Goal: Task Accomplishment & Management: Use online tool/utility

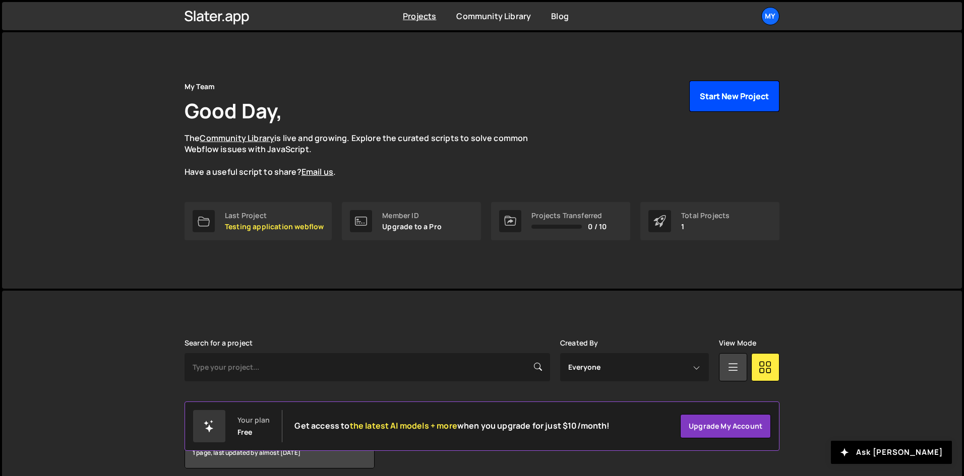
click at [745, 105] on button "Start New Project" at bounding box center [734, 96] width 90 height 31
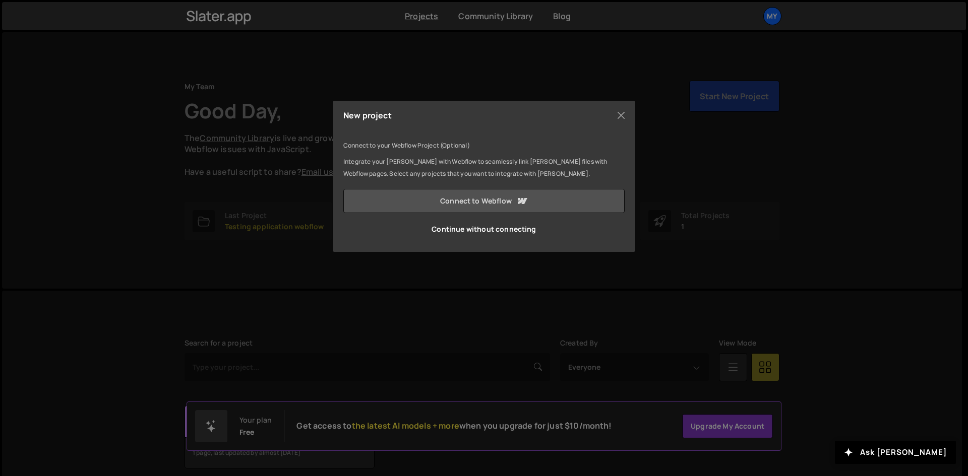
click at [427, 198] on link "Connect to Webflow" at bounding box center [483, 201] width 281 height 24
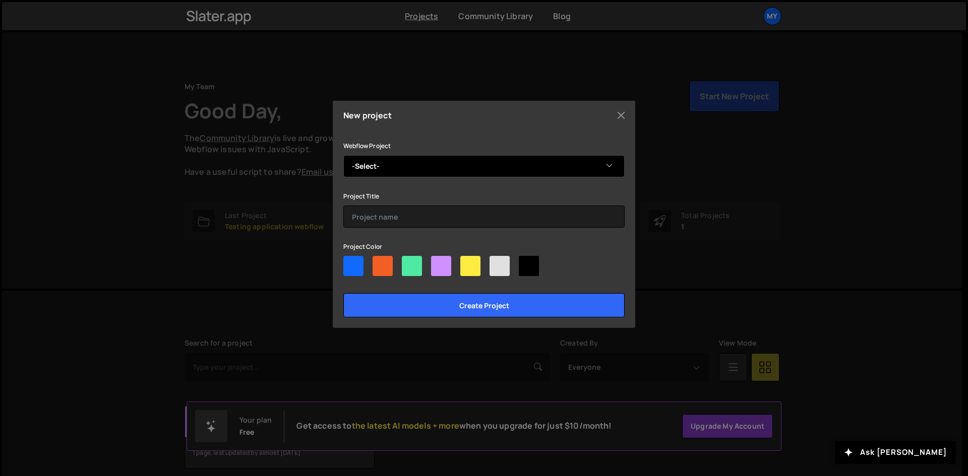
click at [499, 171] on select "-Select- Prod-ux" at bounding box center [483, 166] width 281 height 22
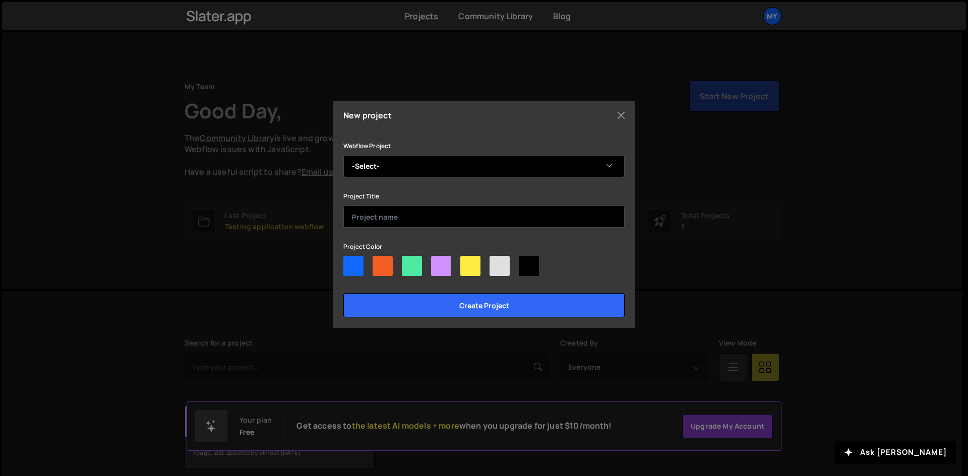
select select "6852f699d9db11ab65a87121"
click at [343, 155] on select "-Select- Prod-ux" at bounding box center [483, 166] width 281 height 22
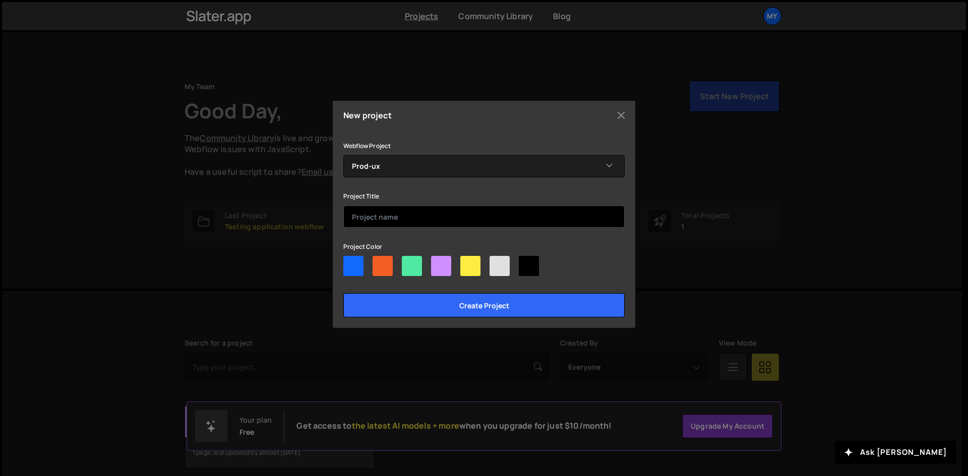
click at [430, 220] on input "text" at bounding box center [483, 217] width 281 height 22
type input "Prod-Ux-JS-CSS"
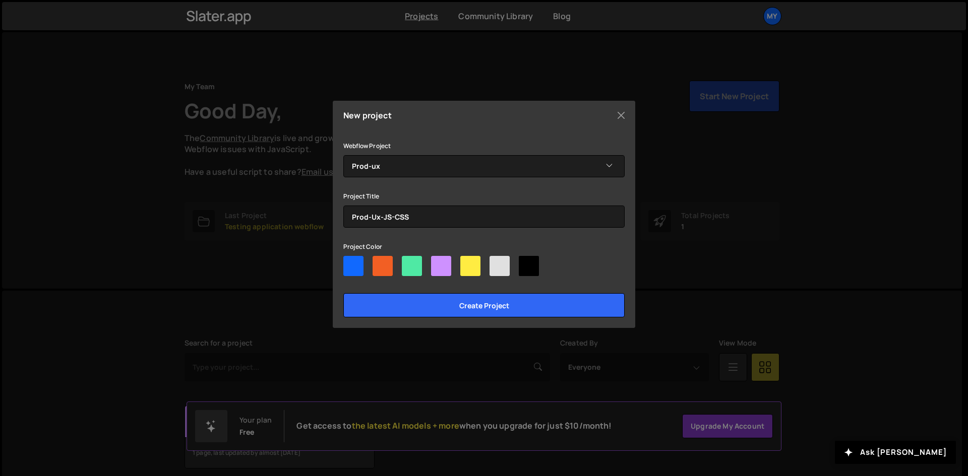
click at [440, 274] on div at bounding box center [441, 266] width 20 height 20
click at [438, 263] on input"] "radio" at bounding box center [434, 259] width 7 height 7
radio input"] "true"
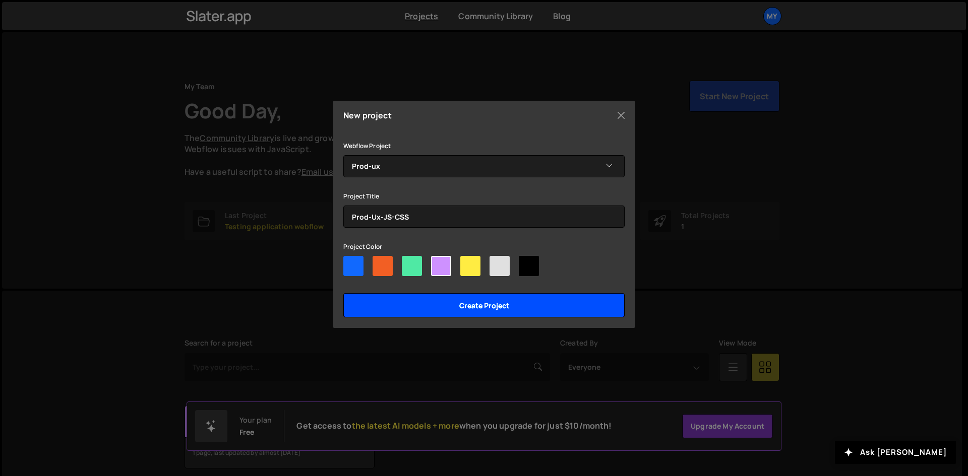
click at [456, 298] on input "Create project" at bounding box center [483, 305] width 281 height 24
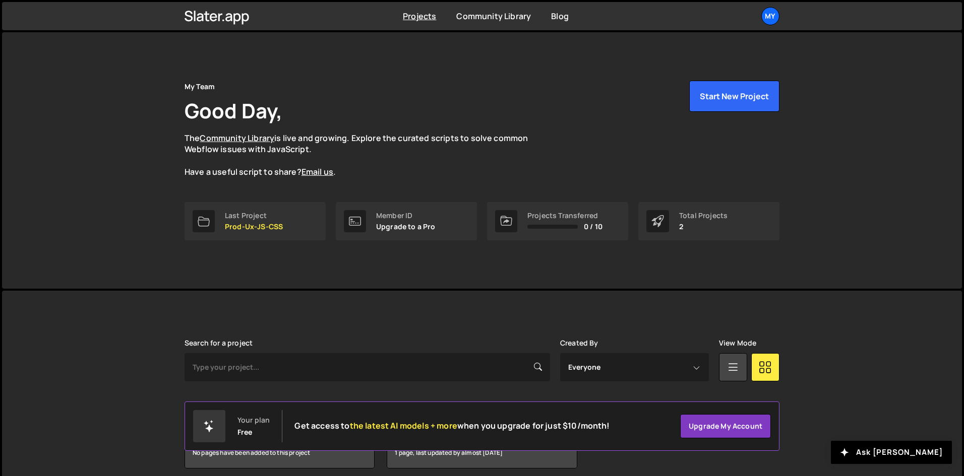
scroll to position [43, 0]
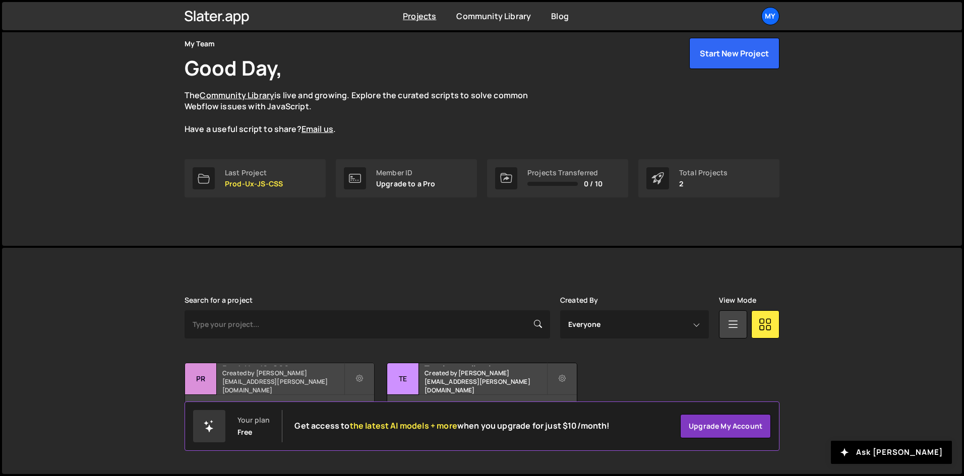
click at [269, 387] on small "Created by [PERSON_NAME][EMAIL_ADDRESS][PERSON_NAME][DOMAIN_NAME]" at bounding box center [282, 382] width 121 height 26
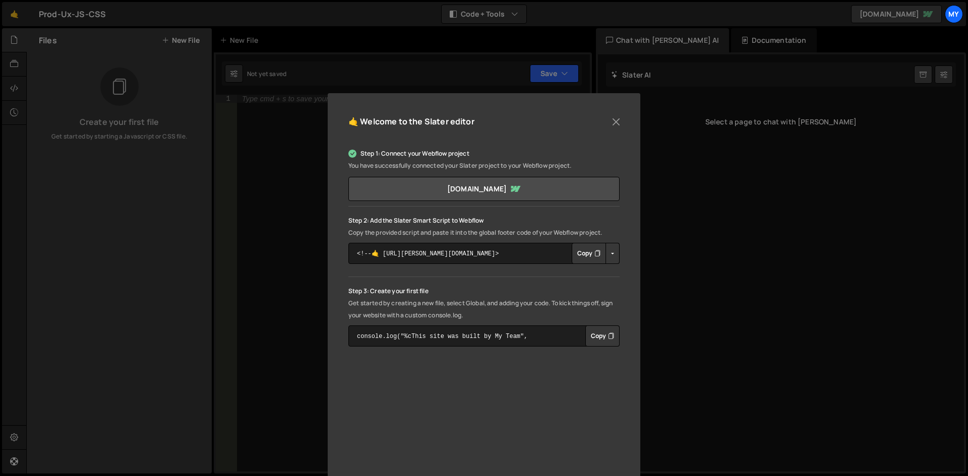
scroll to position [20, 0]
click at [580, 256] on button "Copy" at bounding box center [589, 252] width 34 height 21
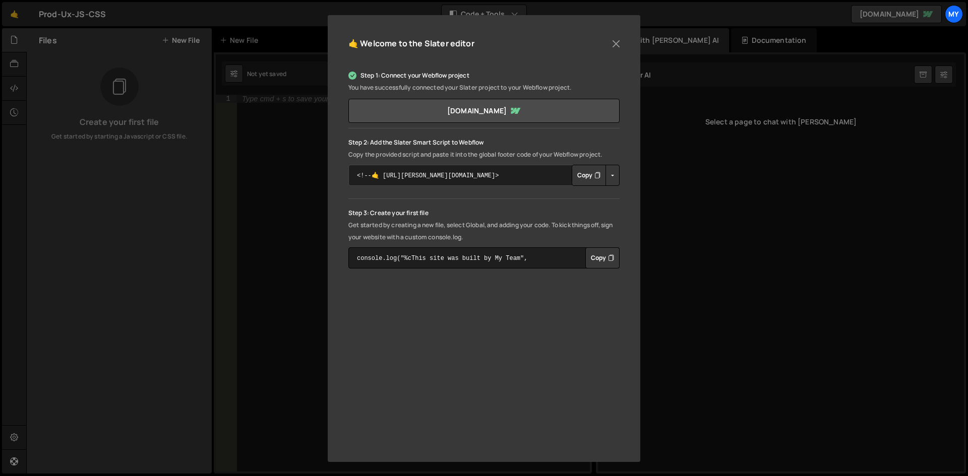
scroll to position [91, 0]
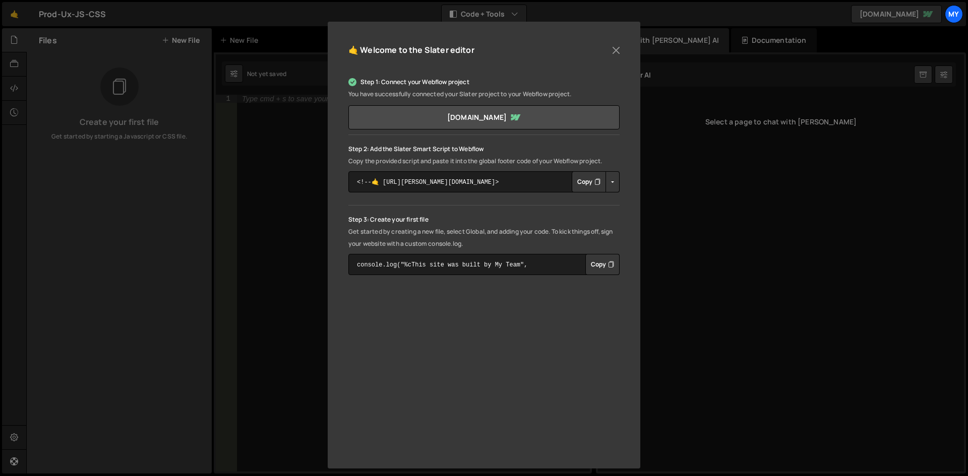
click at [391, 220] on p "Step 3: Create your first file" at bounding box center [483, 220] width 271 height 12
click at [486, 249] on p "Get started by creating a new file, select Global, and adding your code. To kic…" at bounding box center [483, 238] width 271 height 24
click at [589, 271] on button "Copy" at bounding box center [602, 264] width 34 height 21
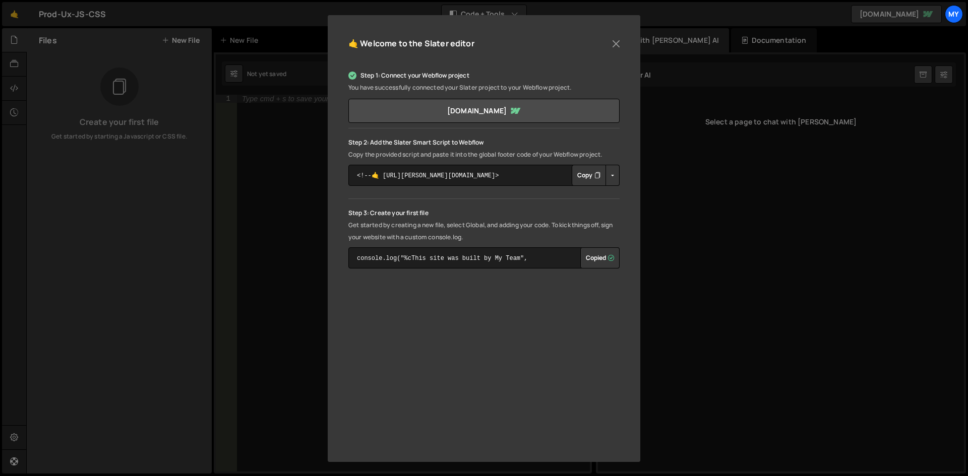
scroll to position [97, 0]
click at [759, 266] on div "🤙 Welcome to the Slater editor Step 1: Connect your Webflow project You have su…" at bounding box center [484, 238] width 968 height 476
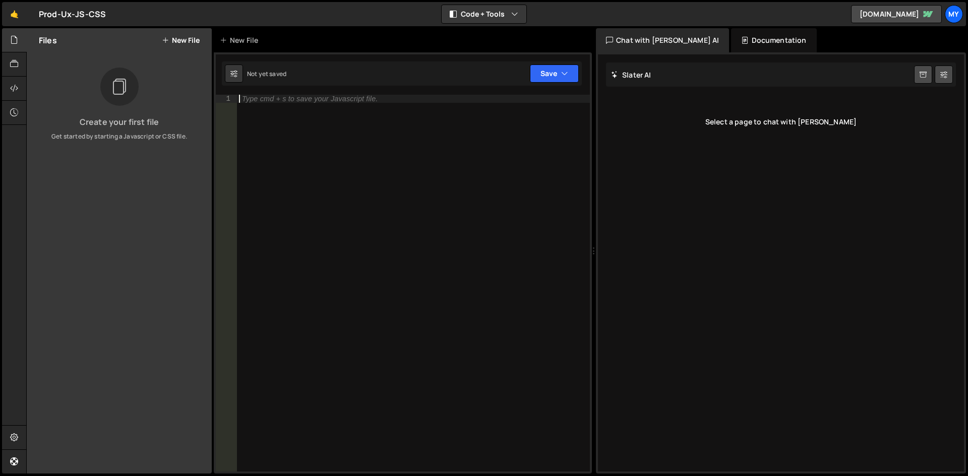
click at [383, 124] on div "Type cmd + s to save your Javascript file." at bounding box center [413, 291] width 353 height 393
click at [348, 196] on div "console . log ( "%cThis site was built by My Team" , "background:blue;color:#ff…" at bounding box center [413, 295] width 353 height 401
click at [551, 75] on button "Save" at bounding box center [554, 74] width 49 height 18
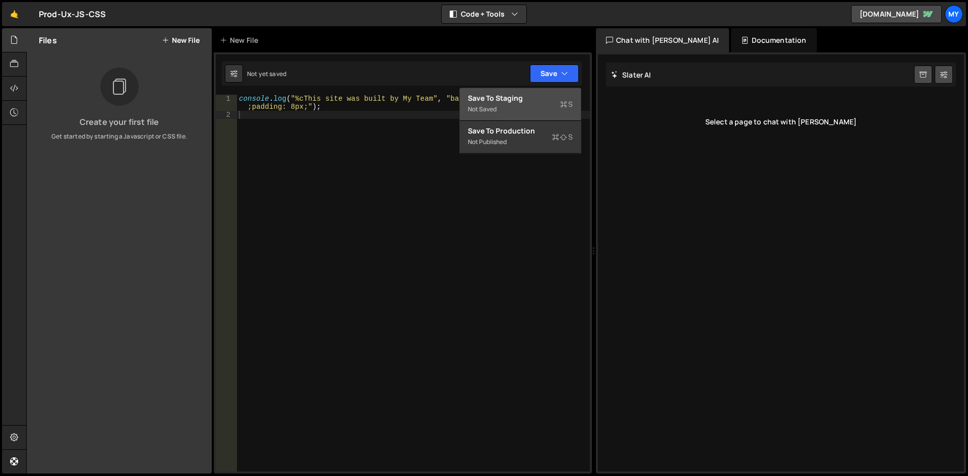
click at [515, 100] on div "Save to Staging S" at bounding box center [520, 98] width 105 height 10
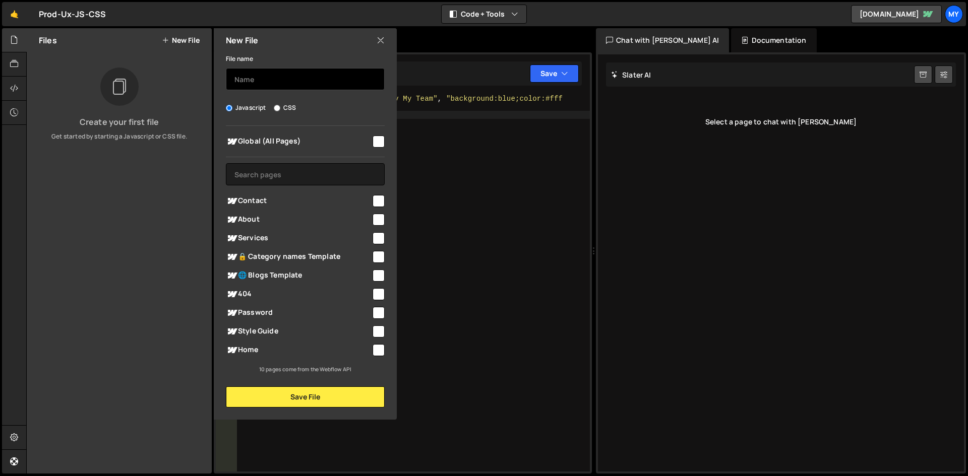
click at [292, 79] on input "text" at bounding box center [305, 79] width 159 height 22
type input "Produx-JS"
click at [318, 114] on div "File name Produx-JS Javascript CSS Global (All Pages)" at bounding box center [305, 229] width 183 height 355
click at [280, 108] on input "CSS" at bounding box center [277, 108] width 7 height 7
radio input "true"
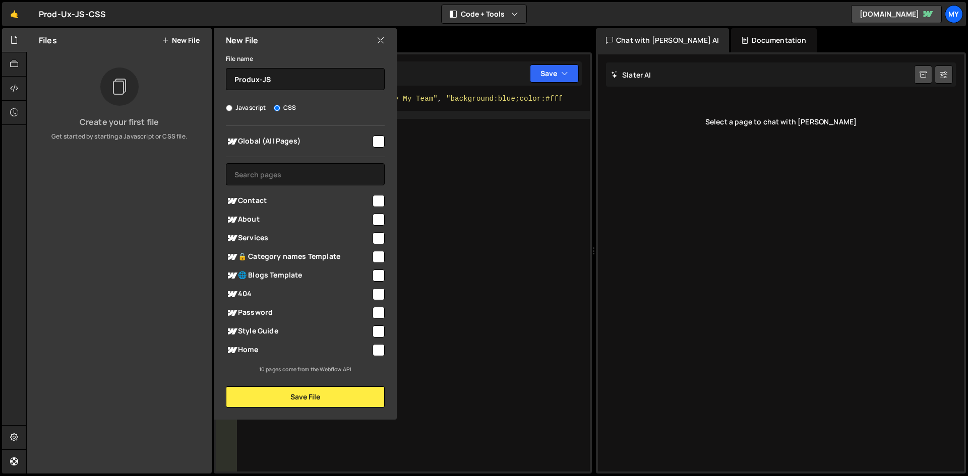
click at [249, 111] on label "Javascript" at bounding box center [246, 108] width 40 height 10
click at [232, 111] on input "Javascript" at bounding box center [229, 108] width 7 height 7
radio input "true"
click at [380, 141] on input "checkbox" at bounding box center [379, 142] width 12 height 12
checkbox input "true"
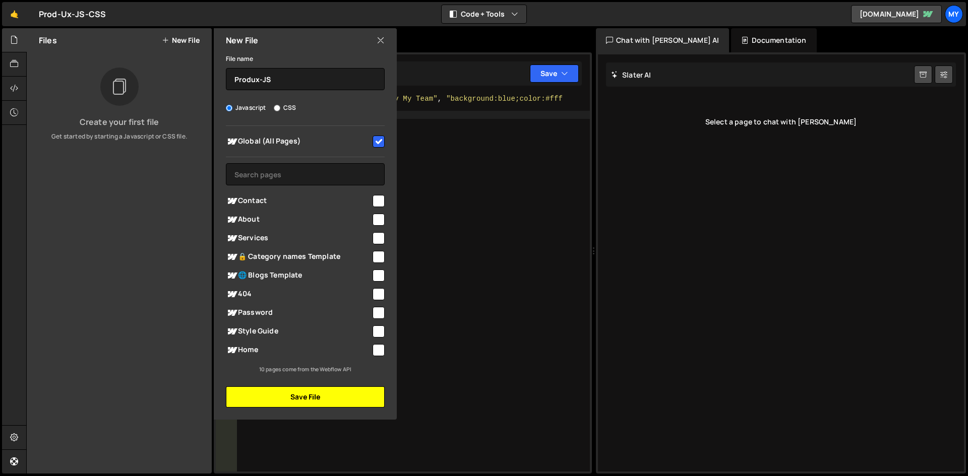
click at [320, 391] on button "Save File" at bounding box center [305, 397] width 159 height 21
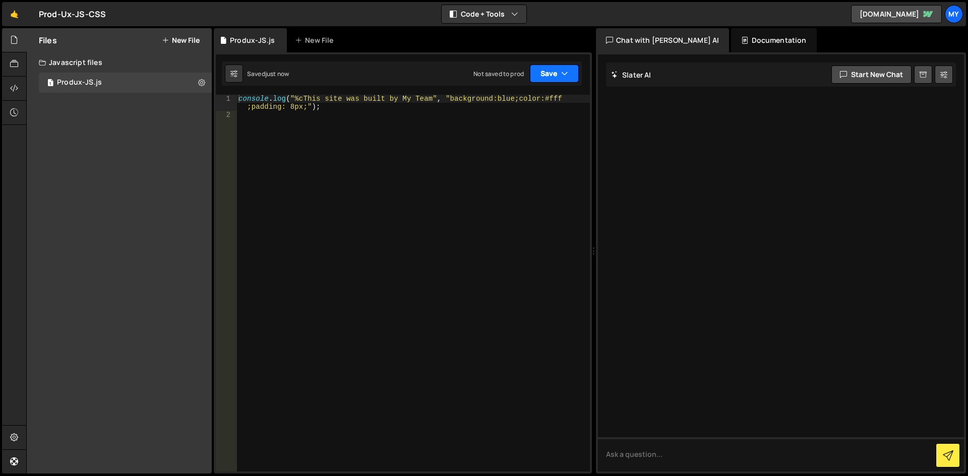
click at [537, 70] on button "Save" at bounding box center [554, 74] width 49 height 18
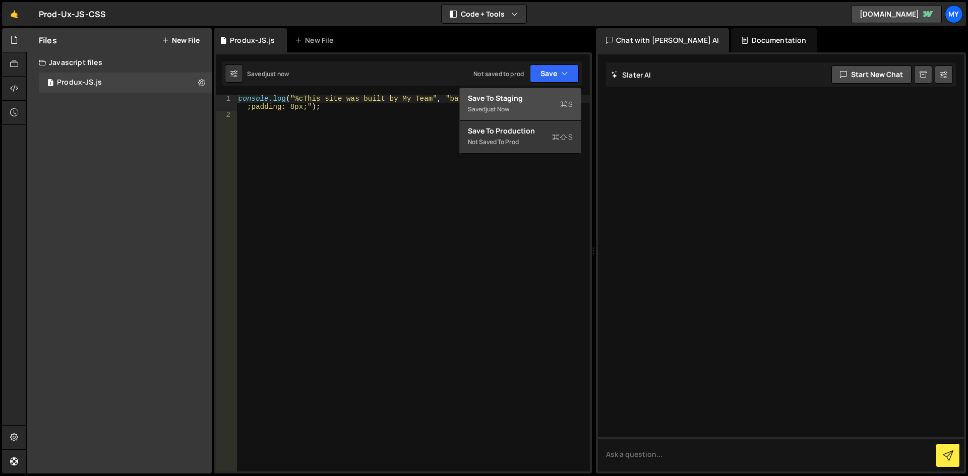
click at [502, 103] on div "Save to Staging S" at bounding box center [520, 98] width 105 height 10
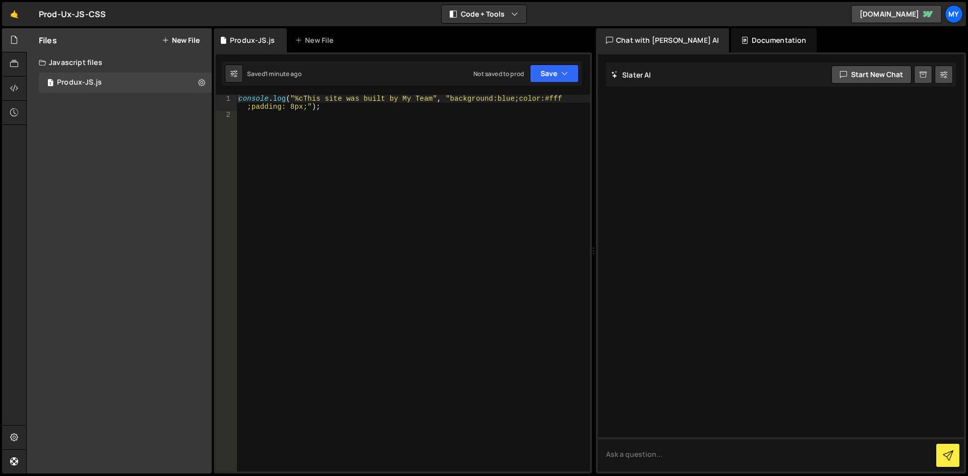
click at [326, 114] on div "console . log ( "%cThis site was built by My Team" , "background:blue;color:#ff…" at bounding box center [412, 295] width 353 height 401
click at [547, 76] on button "Save" at bounding box center [554, 74] width 49 height 18
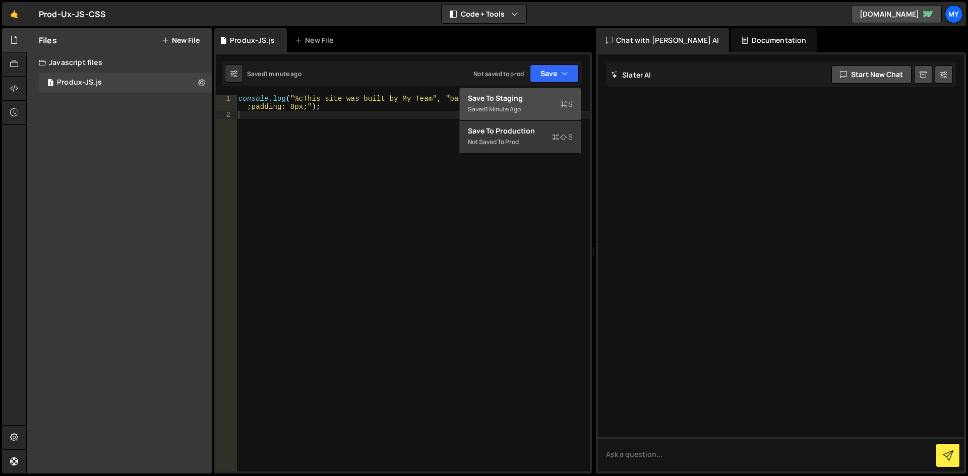
click at [543, 111] on div "Saved 1 minute ago" at bounding box center [520, 109] width 105 height 12
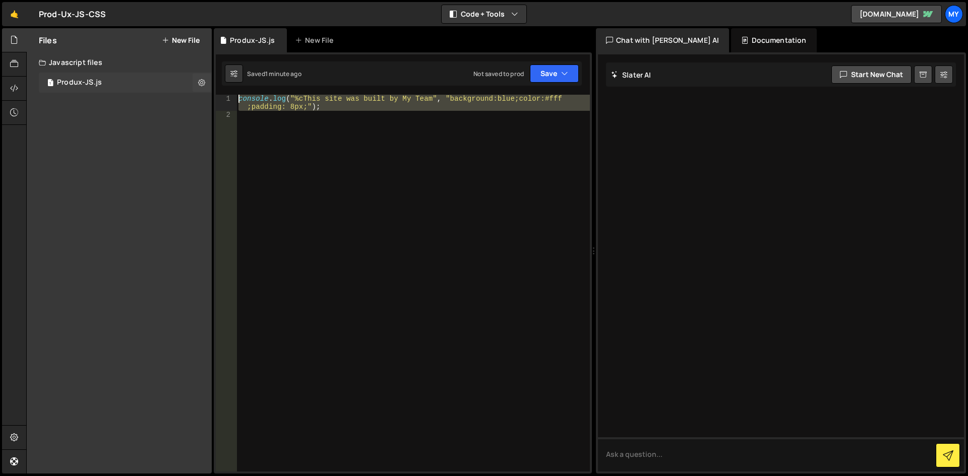
drag, startPoint x: 196, startPoint y: 80, endPoint x: 187, endPoint y: 76, distance: 9.9
click at [187, 76] on div "Files New File Create your first file Get started by starting a Javascript or C…" at bounding box center [497, 251] width 942 height 446
type textarea "console.log("%cThis site was built by My Team", "background:blue;color:#fff;pad…"
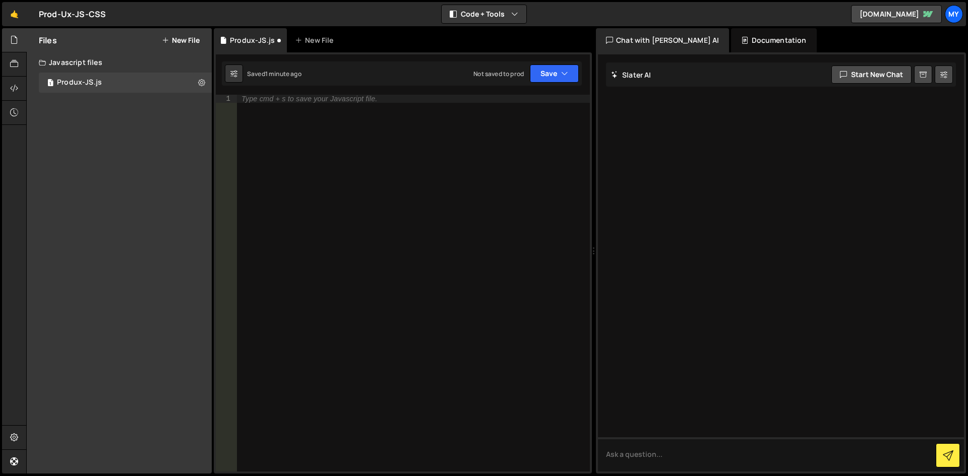
click at [187, 36] on button "New File" at bounding box center [181, 40] width 38 height 8
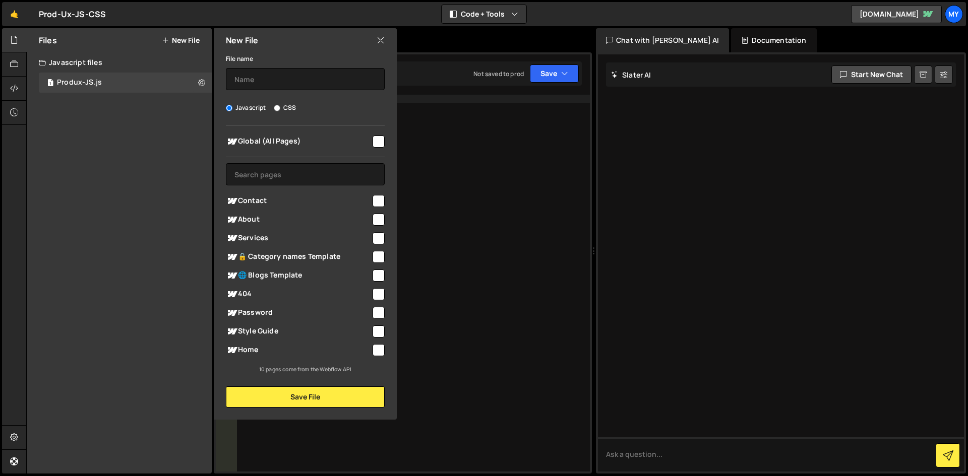
click at [285, 107] on label "CSS" at bounding box center [285, 108] width 22 height 10
click at [280, 107] on input "CSS" at bounding box center [277, 108] width 7 height 7
radio input "true"
click at [290, 75] on input "text" at bounding box center [305, 79] width 159 height 22
type input "Proud-CSS"
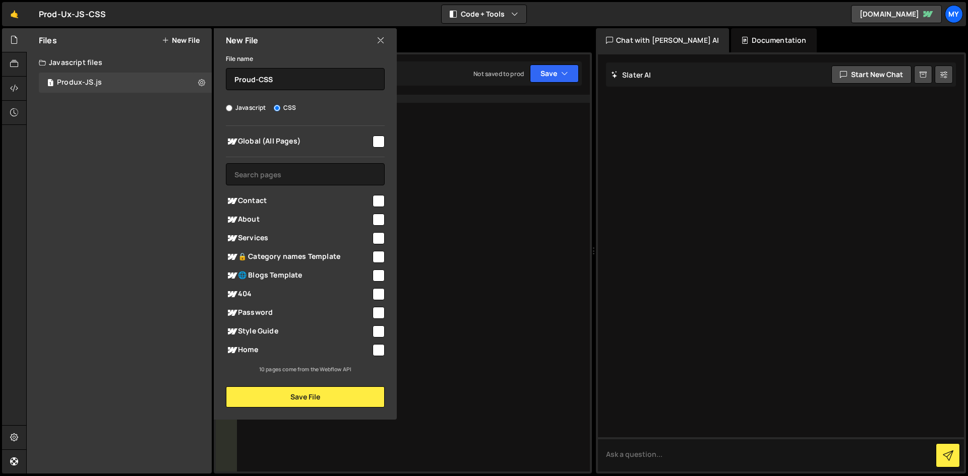
click at [377, 141] on input "checkbox" at bounding box center [379, 142] width 12 height 12
checkbox input "true"
click at [326, 397] on button "Save File" at bounding box center [305, 397] width 159 height 21
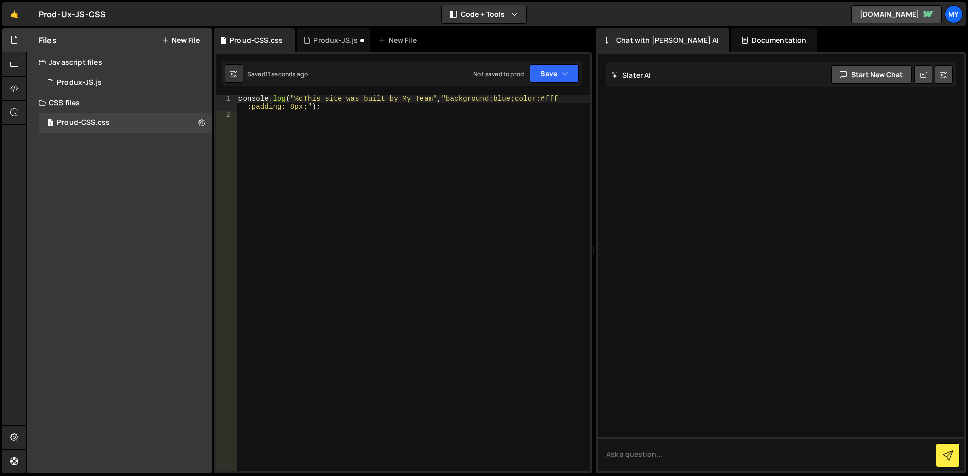
click at [322, 152] on div "console .log ( " %cThis site was built by My Team " , " background:blue;color:#…" at bounding box center [412, 295] width 353 height 401
click at [85, 75] on div "1 Produx-JS.js 0" at bounding box center [125, 83] width 173 height 20
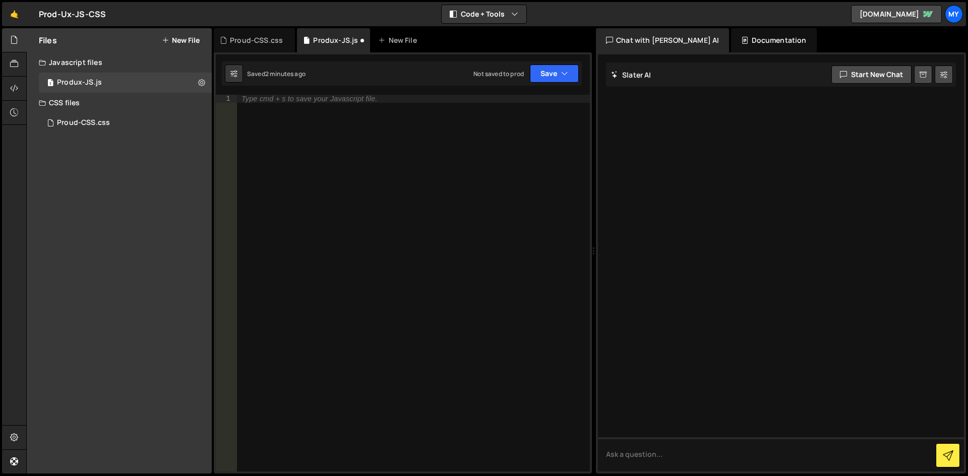
click at [307, 155] on div "Type cmd + s to save your Javascript file." at bounding box center [412, 291] width 353 height 393
paste textarea "});"
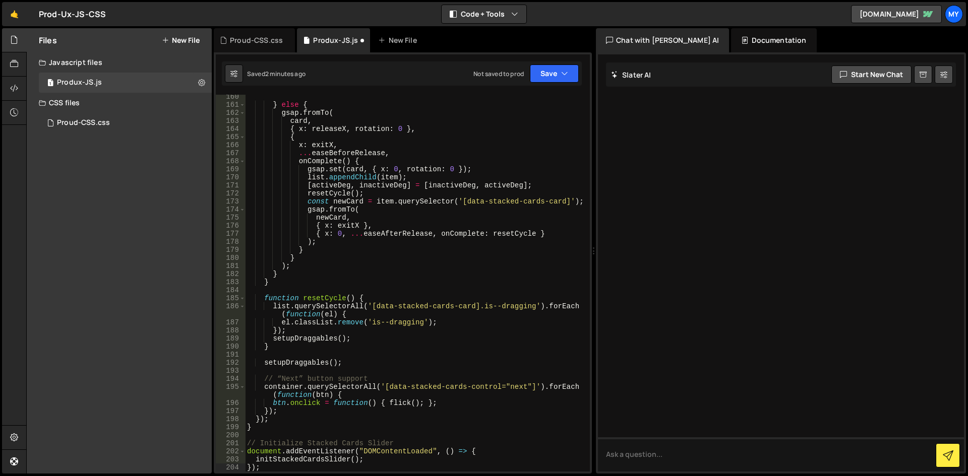
type textarea "});"
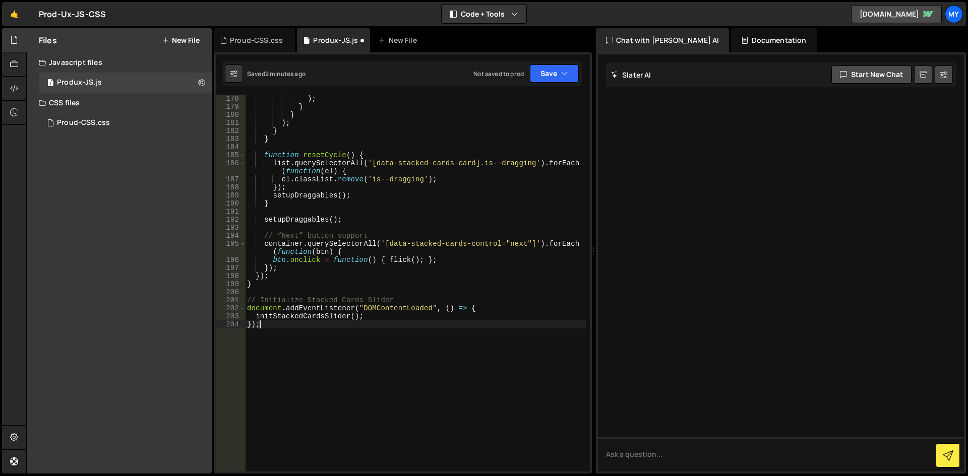
scroll to position [1482, 0]
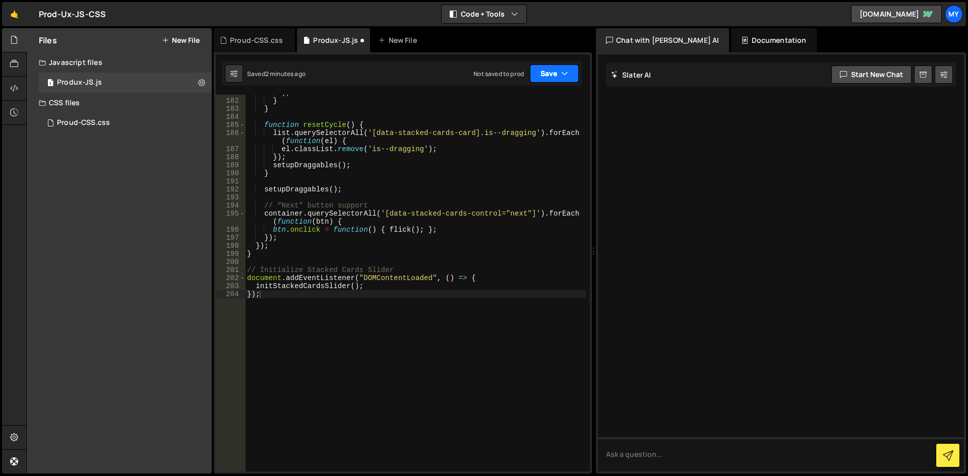
click at [541, 76] on button "Save" at bounding box center [554, 74] width 49 height 18
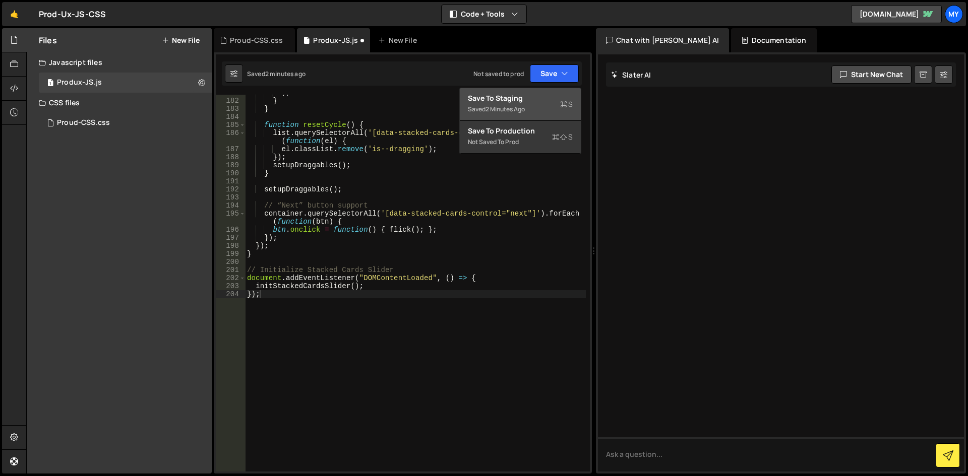
click at [535, 97] on div "Save to Staging S" at bounding box center [520, 98] width 105 height 10
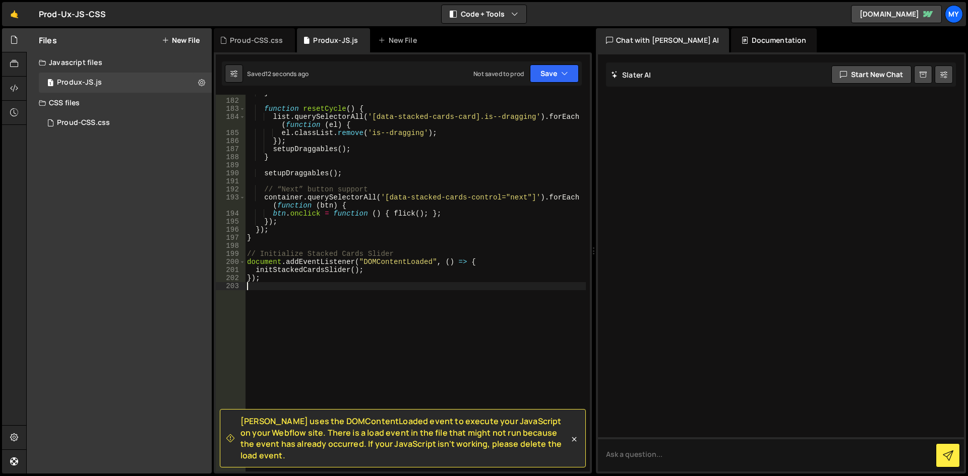
click at [373, 346] on div "} function resetCycle ( ) { list . querySelectorAll ( '[data-stacked-cards-card…" at bounding box center [415, 285] width 341 height 393
type textarea "});"
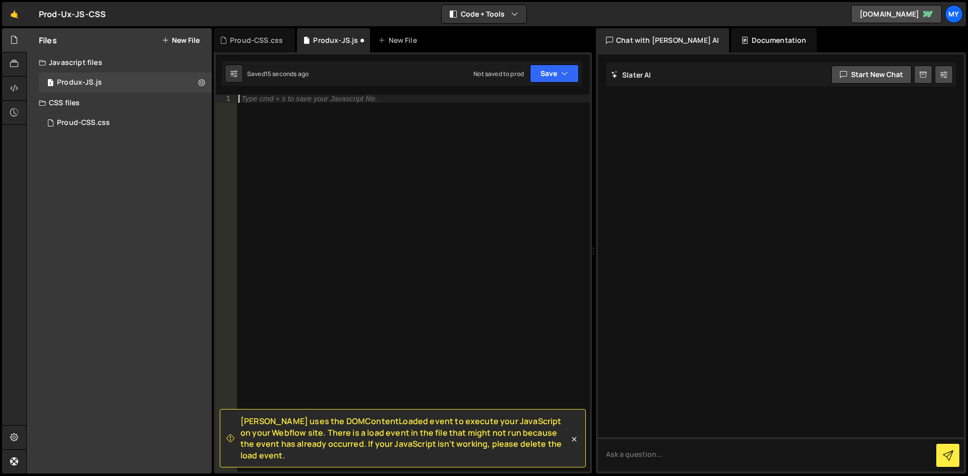
paste textarea "});"
type textarea "});"
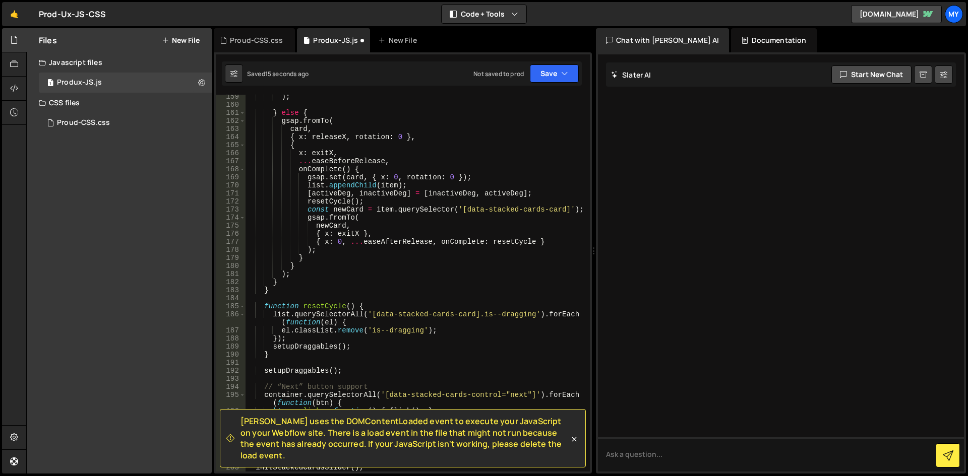
scroll to position [1301, 0]
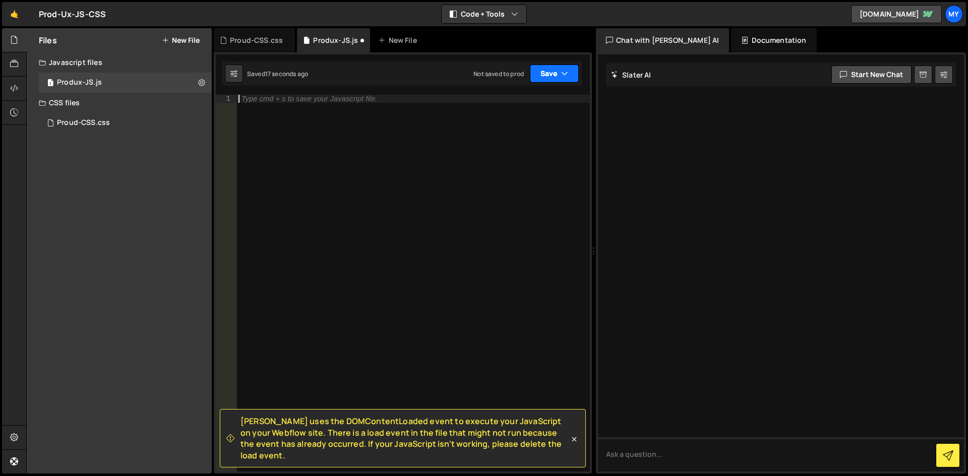
click at [540, 67] on button "Save" at bounding box center [554, 74] width 49 height 18
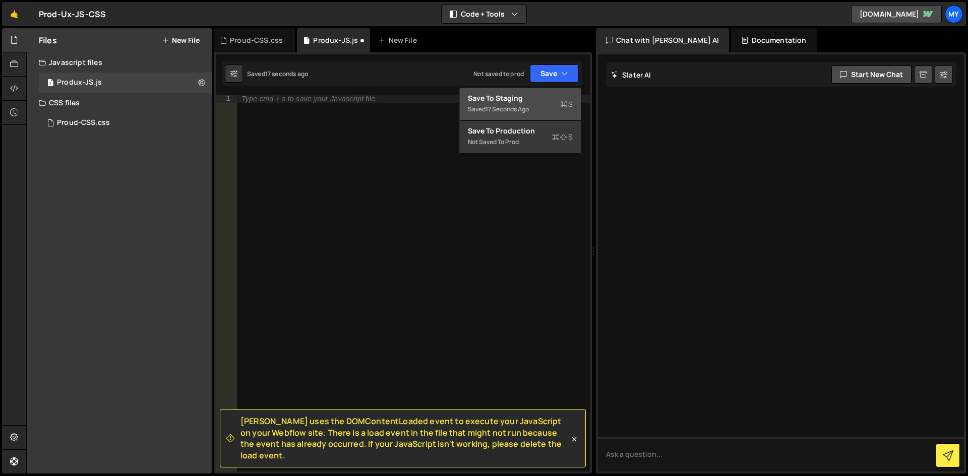
click at [526, 102] on div "Save to Staging S" at bounding box center [520, 98] width 105 height 10
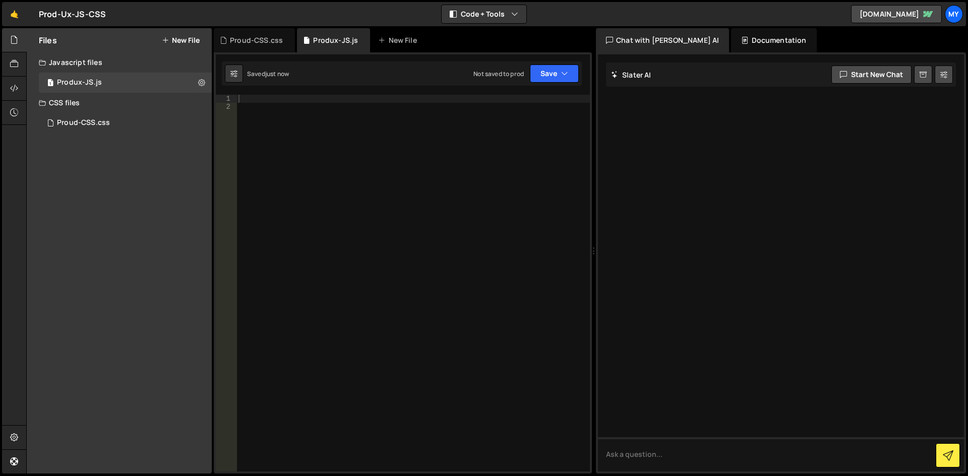
click at [316, 101] on div at bounding box center [412, 291] width 353 height 393
paste textarea "});"
type textarea "});"
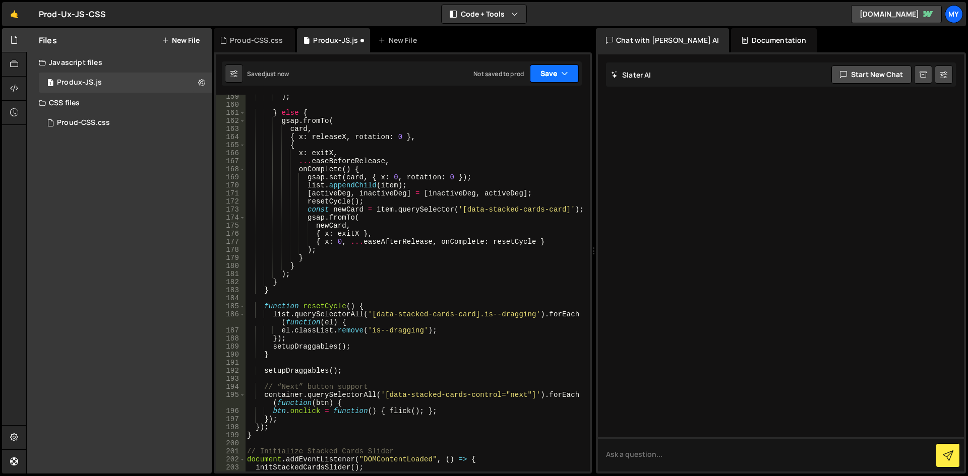
click at [549, 77] on button "Save" at bounding box center [554, 74] width 49 height 18
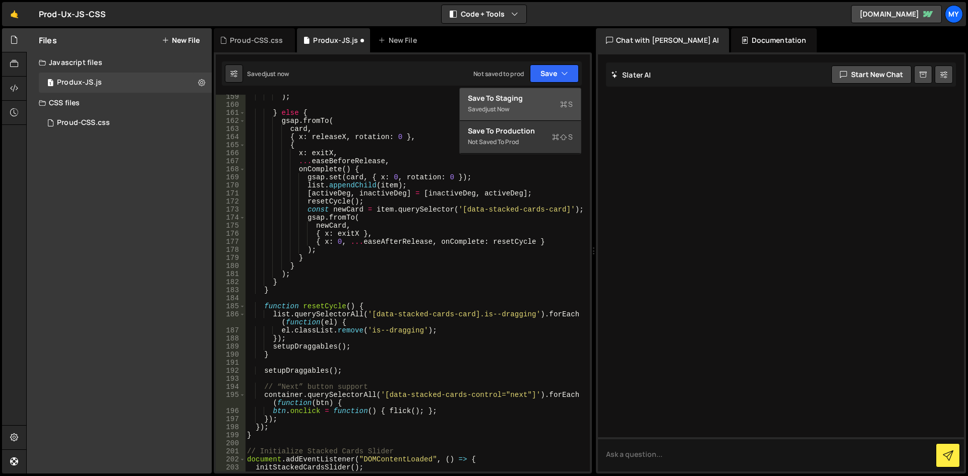
click at [526, 100] on div "Save to Staging S" at bounding box center [520, 98] width 105 height 10
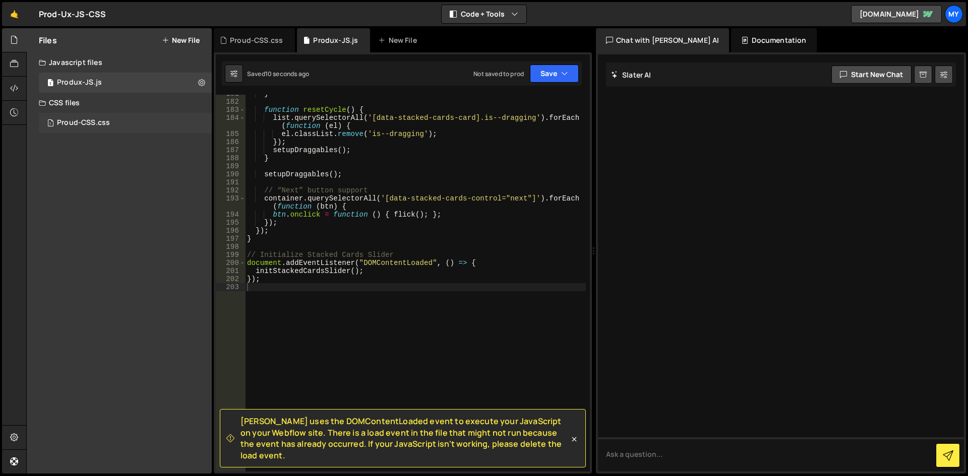
click at [95, 125] on div "Proud-CSS.css" at bounding box center [83, 122] width 53 height 9
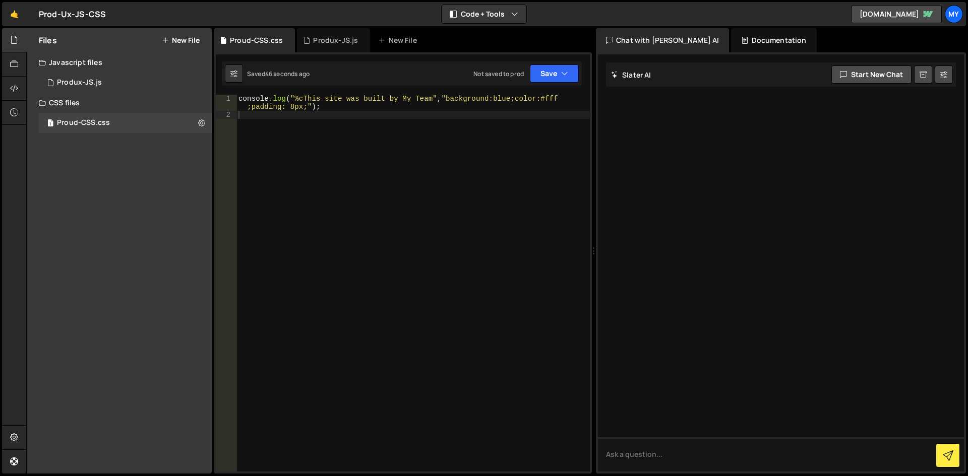
click at [374, 144] on div "console .log ( " %cThis site was built by My Team " , " background:blue;color:#…" at bounding box center [412, 295] width 353 height 401
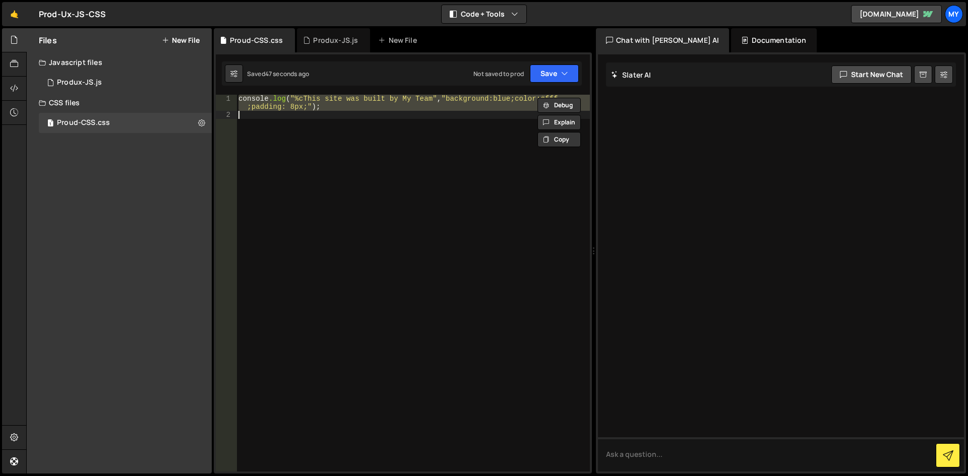
paste textarea "}"
type textarea "}"
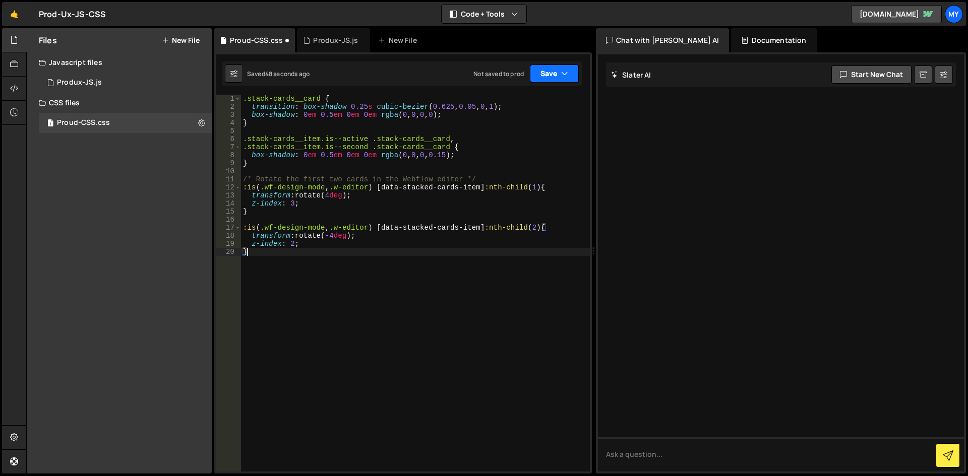
click at [542, 75] on button "Save" at bounding box center [554, 74] width 49 height 18
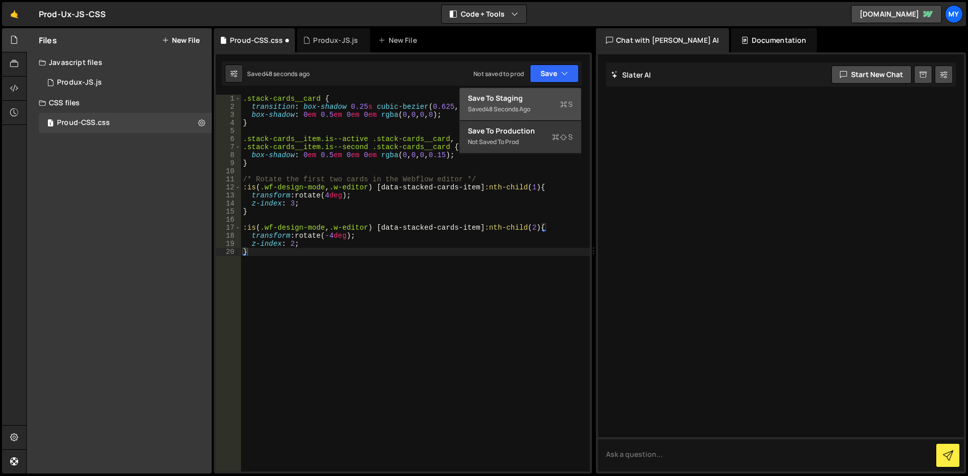
click at [532, 98] on div "Save to Staging S" at bounding box center [520, 98] width 105 height 10
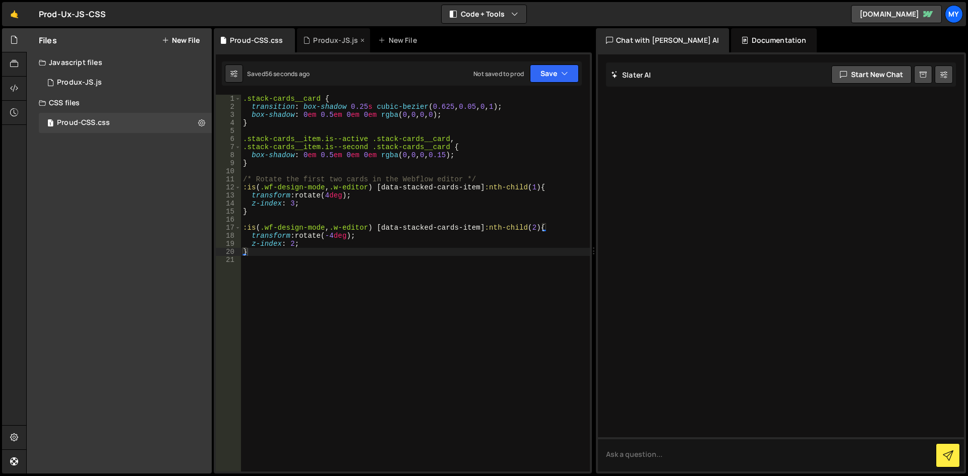
click at [322, 43] on div "Produx-JS.js" at bounding box center [335, 40] width 45 height 10
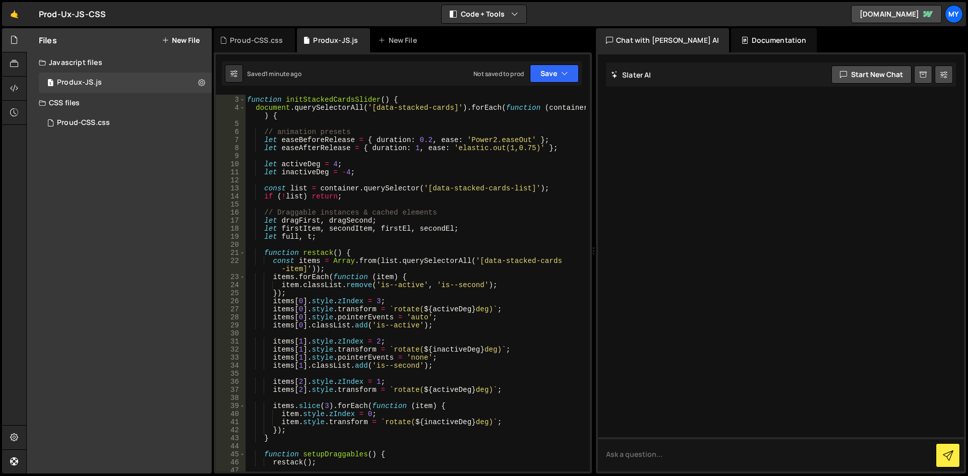
scroll to position [0, 0]
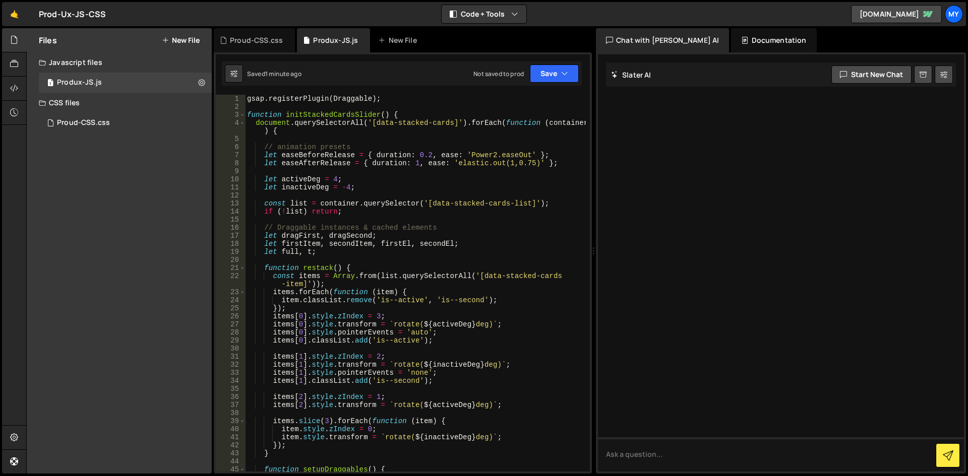
click at [282, 100] on div "gsap . registerPlugin ( Draggable ) ; function initStackedCardsSlider ( ) { doc…" at bounding box center [415, 291] width 341 height 393
drag, startPoint x: 405, startPoint y: 105, endPoint x: 239, endPoint y: 92, distance: 166.4
click at [239, 92] on div "1 2 console . log ( "%cThis site was built by My Team" , "background:blue;color…" at bounding box center [403, 262] width 378 height 421
type textarea "gsap.registerPlugin(Draggable);"
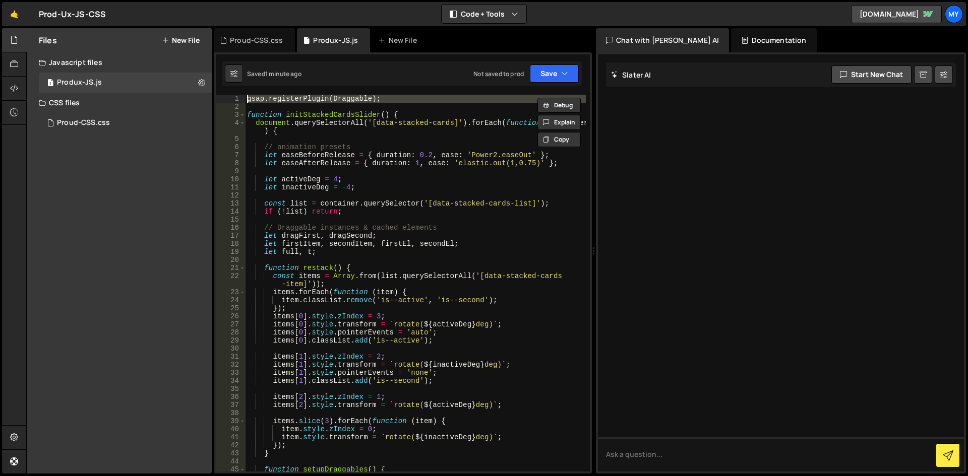
click at [319, 104] on div "gsap . registerPlugin ( Draggable ) ; function initStackedCardsSlider ( ) { doc…" at bounding box center [415, 283] width 341 height 377
click at [248, 98] on div "gsap . registerPlugin ( Draggable ) ; function initStackedCardsSlider ( ) { doc…" at bounding box center [415, 291] width 341 height 393
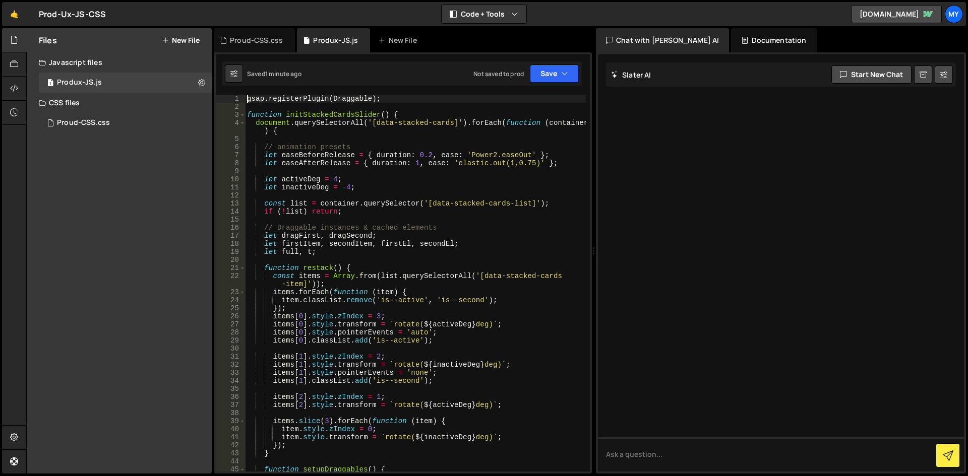
type textarea "gsap.registerPlugin(Draggable);"
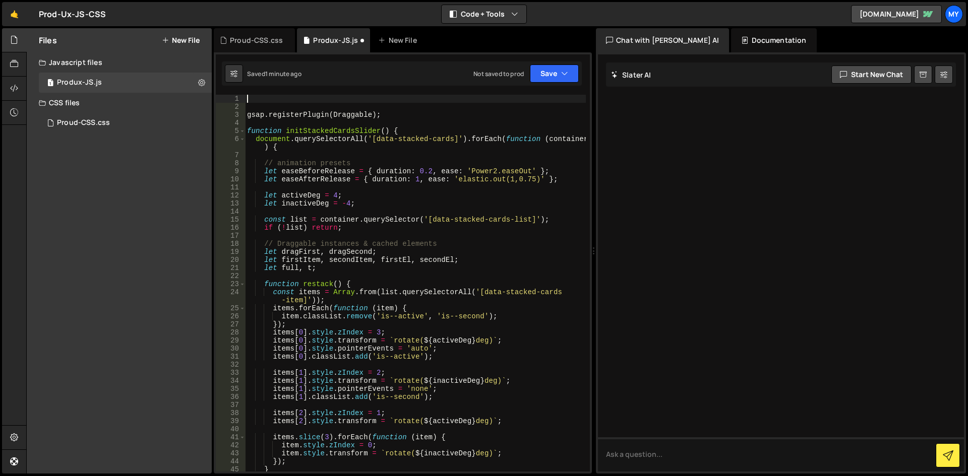
paste textarea
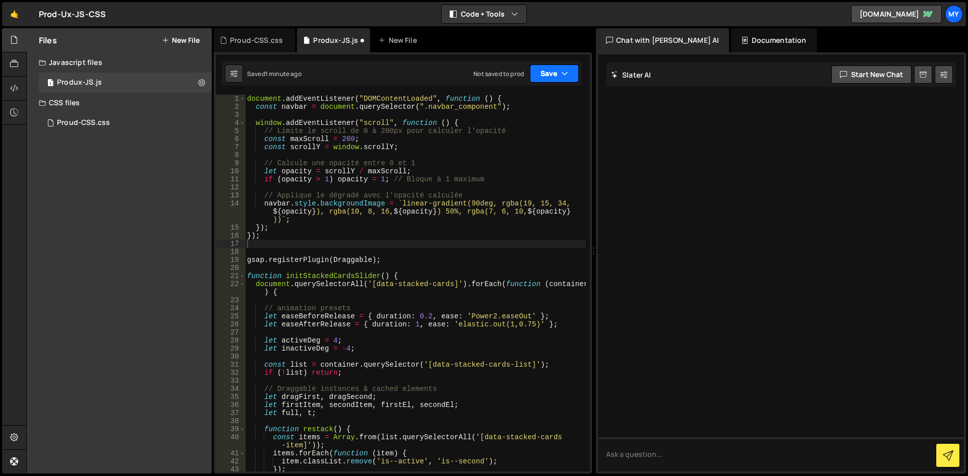
click at [549, 75] on button "Save" at bounding box center [554, 74] width 49 height 18
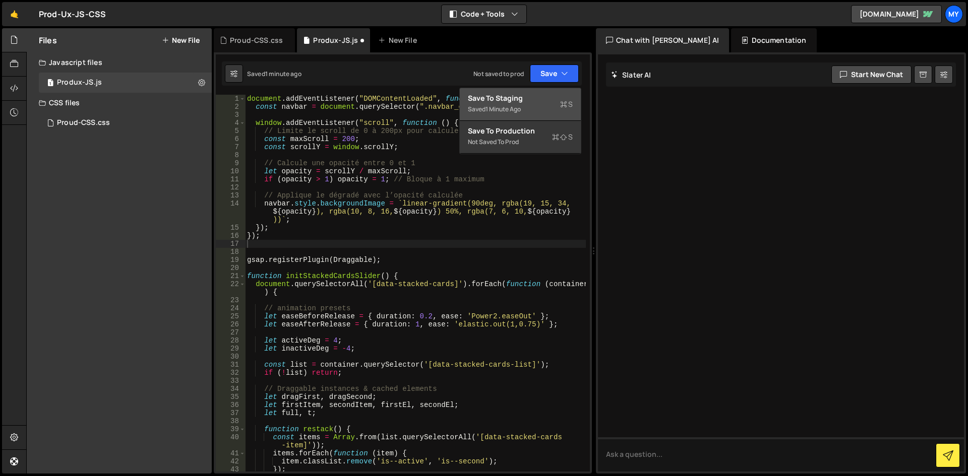
click at [529, 98] on div "Save to Staging S" at bounding box center [520, 98] width 105 height 10
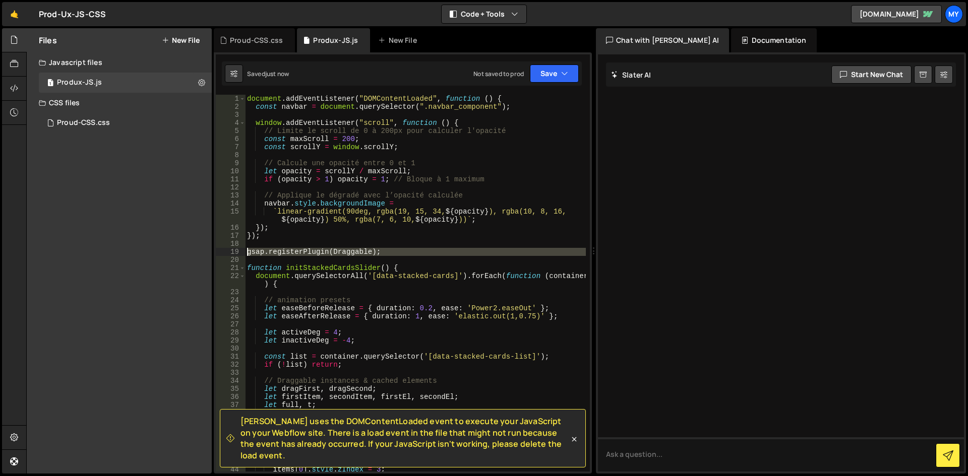
drag, startPoint x: 404, startPoint y: 258, endPoint x: 214, endPoint y: 252, distance: 190.1
click at [214, 252] on div "Slater uses the DOMContentLoaded event to execute your JavaScript on your Webfl…" at bounding box center [403, 262] width 378 height 421
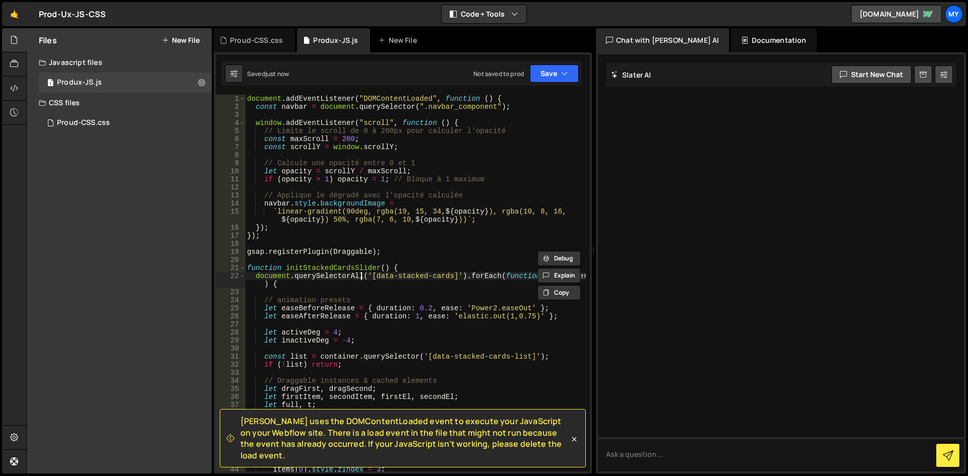
click at [360, 273] on div "document . addEventListener ( "DOMContentLoaded" , function ( ) { const navbar …" at bounding box center [415, 291] width 341 height 393
click at [363, 234] on div "document . addEventListener ( "DOMContentLoaded" , function ( ) { const navbar …" at bounding box center [415, 291] width 341 height 393
type textarea "});"
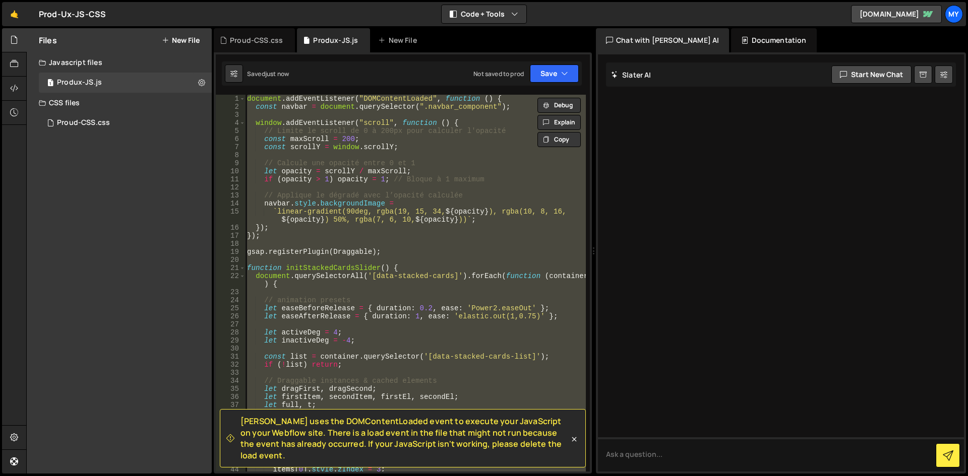
paste textarea
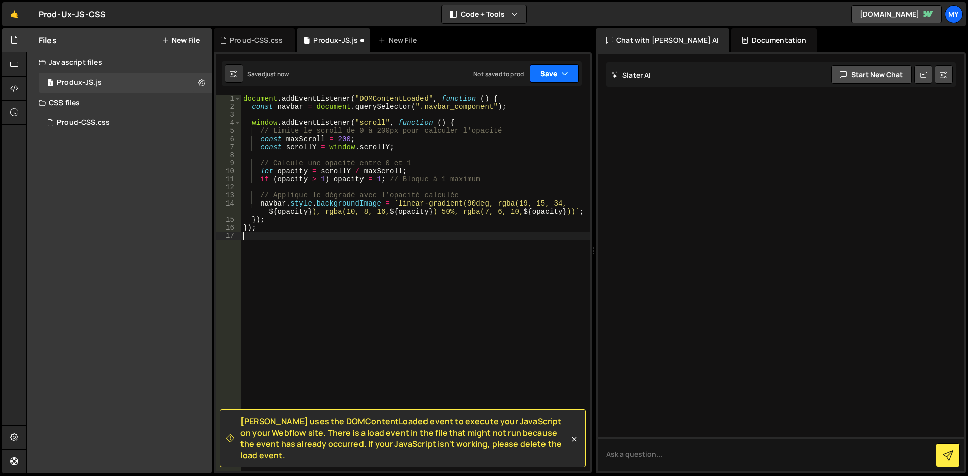
click at [550, 78] on button "Save" at bounding box center [554, 74] width 49 height 18
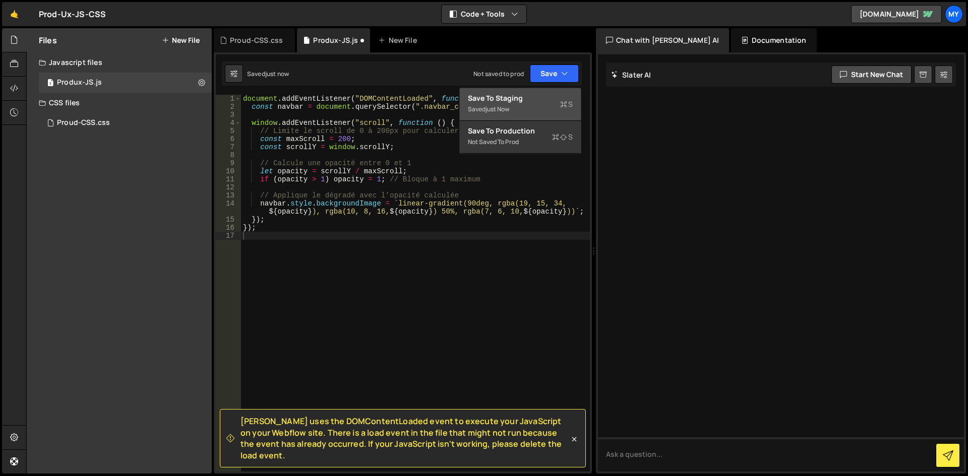
click at [541, 112] on div "Saved just now" at bounding box center [520, 109] width 105 height 12
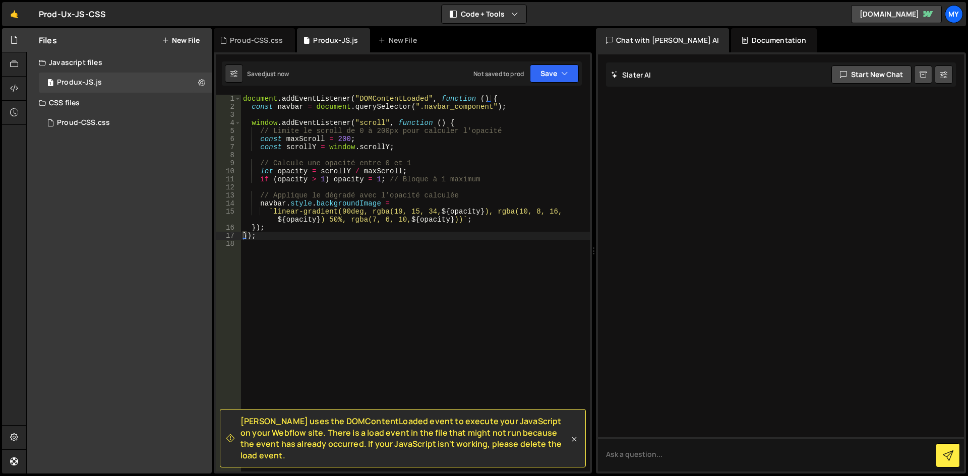
click at [572, 445] on icon at bounding box center [574, 440] width 10 height 10
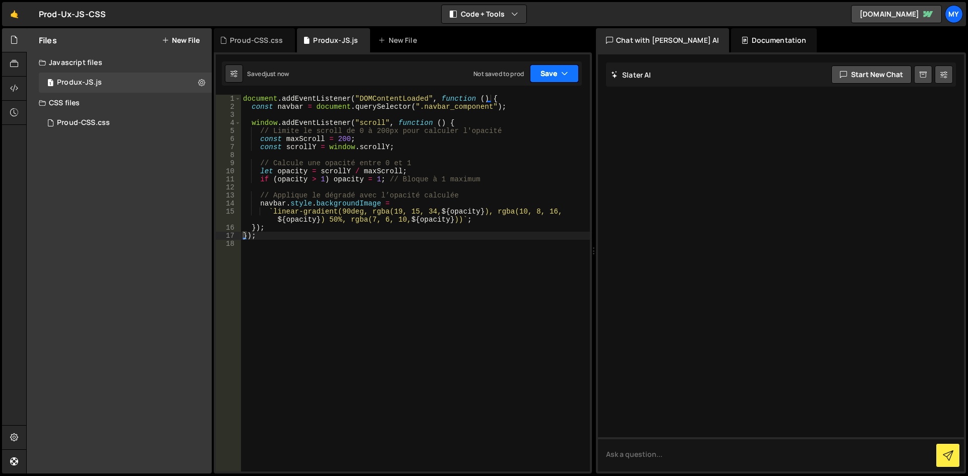
click at [546, 74] on button "Save" at bounding box center [554, 74] width 49 height 18
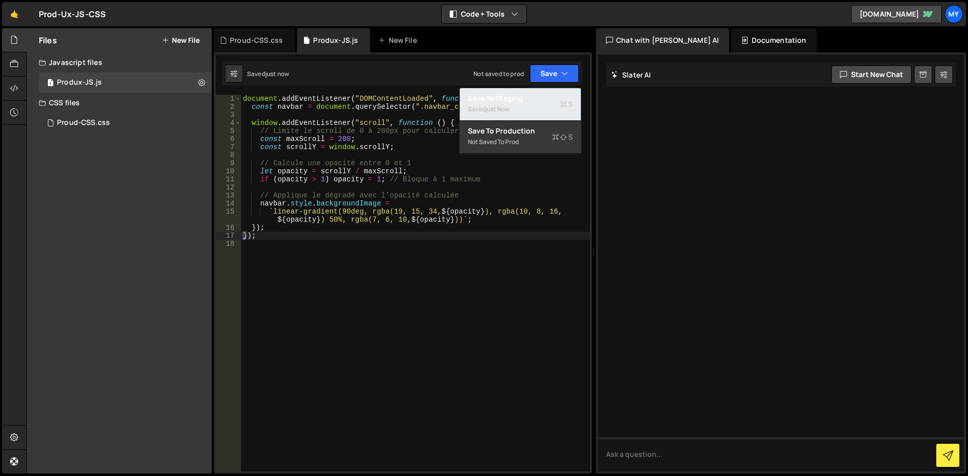
click at [532, 106] on div "Saved just now" at bounding box center [520, 109] width 105 height 12
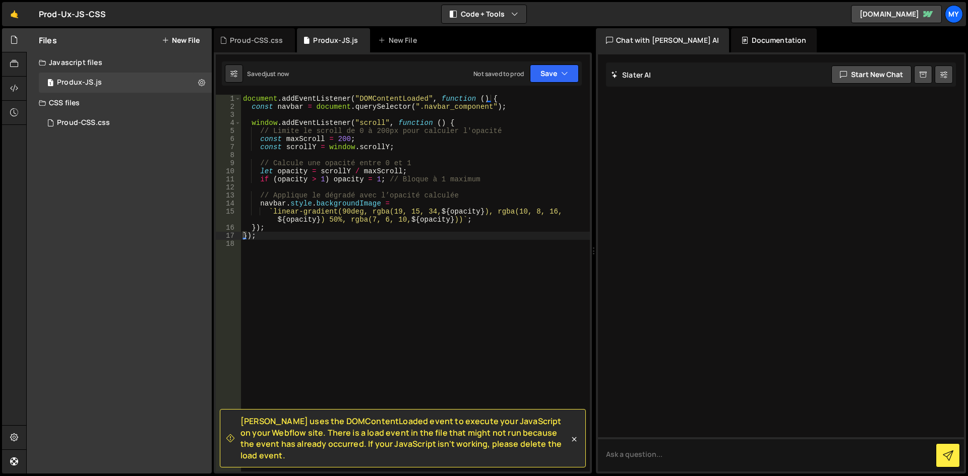
click at [323, 309] on div "document . addEventListener ( "DOMContentLoaded" , function ( ) { const navbar …" at bounding box center [415, 291] width 349 height 393
type textarea "});"
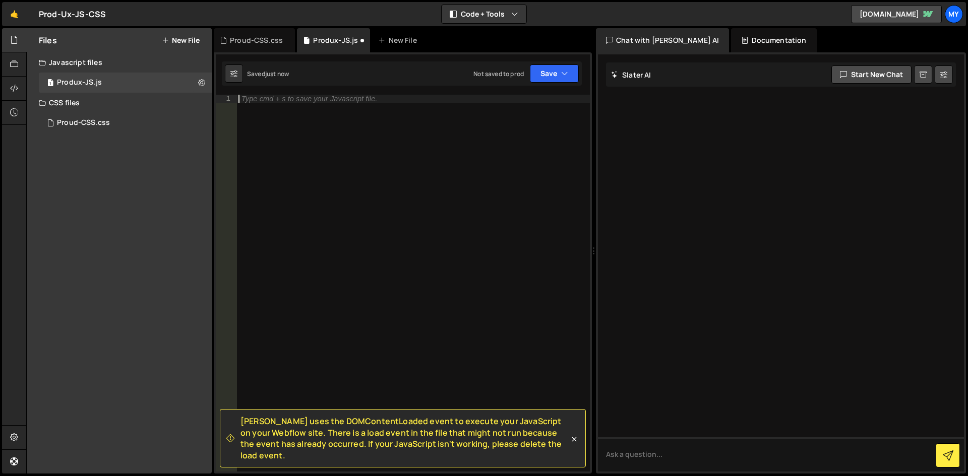
click at [487, 194] on div "Type cmd + s to save your Javascript file." at bounding box center [412, 291] width 353 height 393
click at [548, 67] on button "Save" at bounding box center [554, 74] width 49 height 18
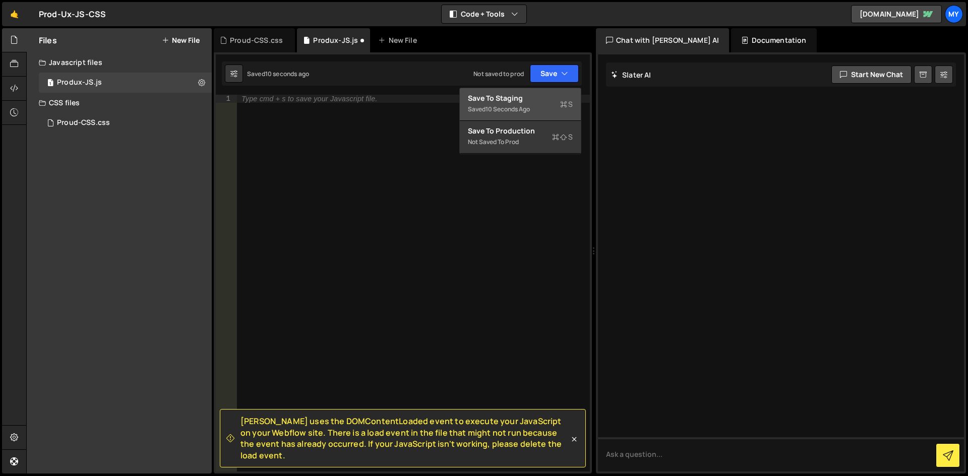
click at [537, 100] on div "Save to Staging S" at bounding box center [520, 98] width 105 height 10
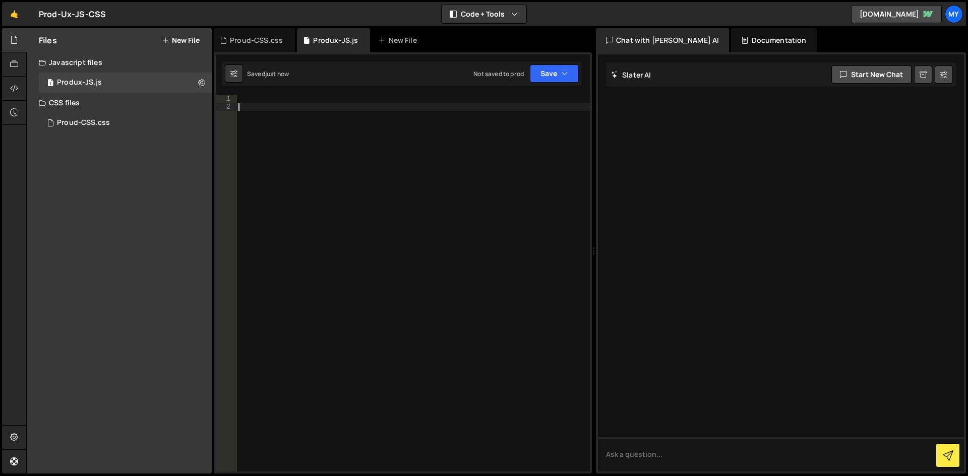
click at [471, 105] on div at bounding box center [412, 291] width 353 height 393
click at [474, 97] on div at bounding box center [412, 291] width 353 height 393
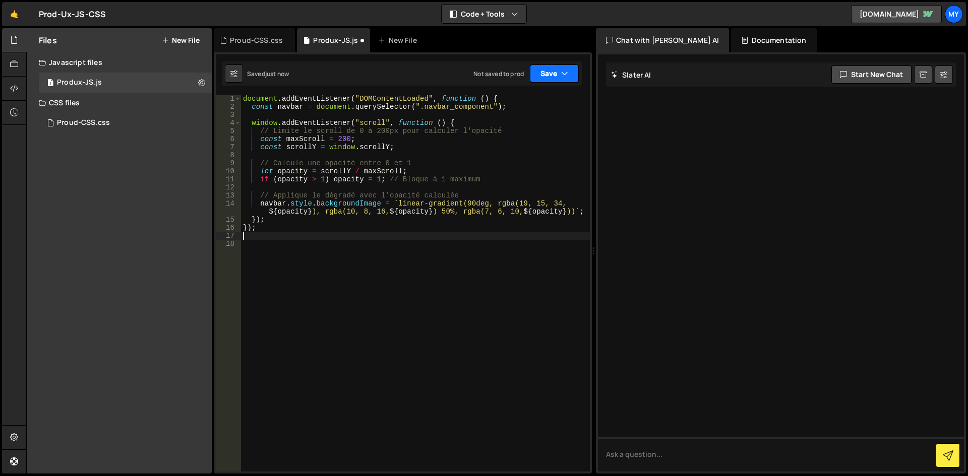
click at [553, 73] on button "Save" at bounding box center [554, 74] width 49 height 18
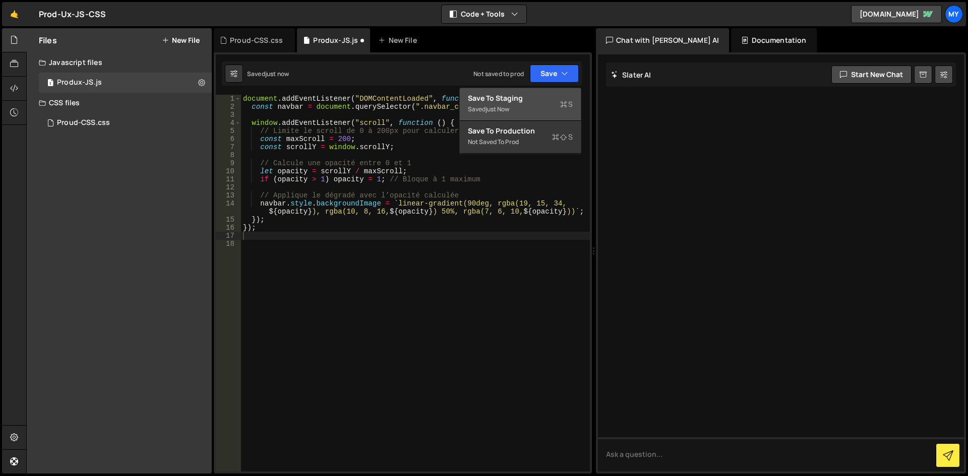
click at [542, 106] on div "Saved just now" at bounding box center [520, 109] width 105 height 12
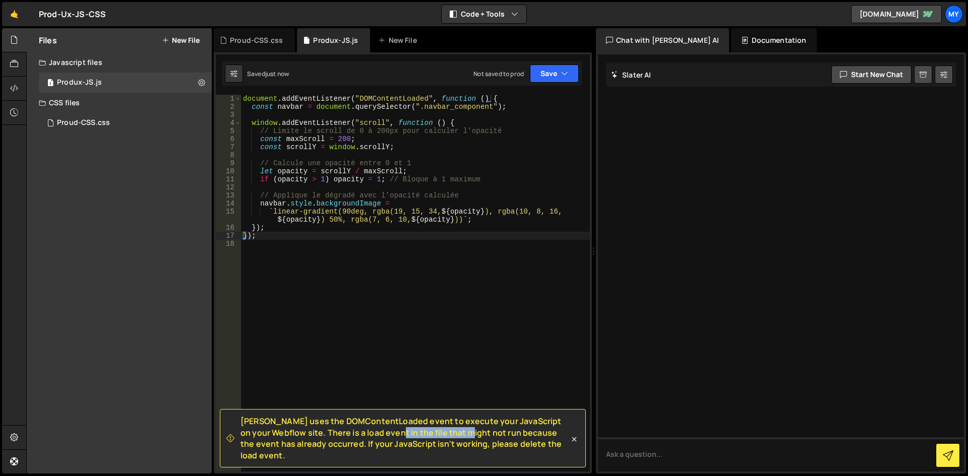
drag, startPoint x: 352, startPoint y: 444, endPoint x: 422, endPoint y: 446, distance: 70.1
click at [422, 446] on span "[PERSON_NAME] uses the DOMContentLoaded event to execute your JavaScript on you…" at bounding box center [404, 438] width 329 height 45
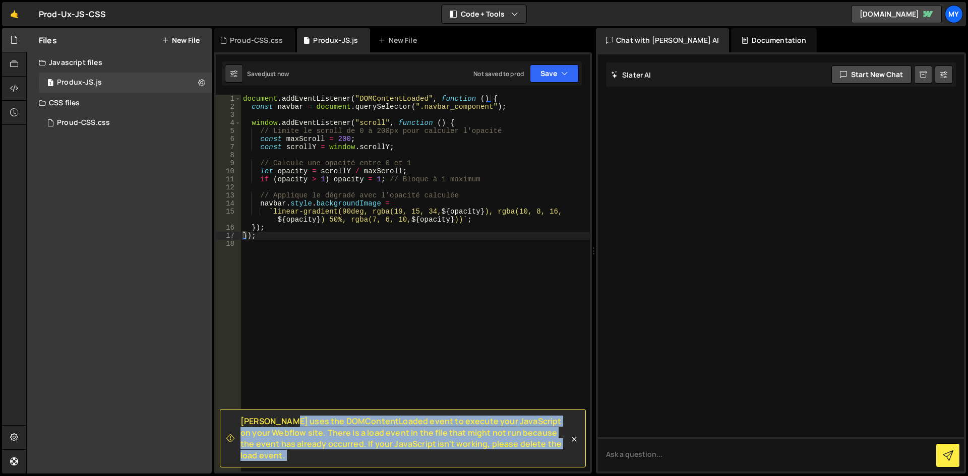
click at [422, 446] on span "[PERSON_NAME] uses the DOMContentLoaded event to execute your JavaScript on you…" at bounding box center [404, 438] width 329 height 45
click at [418, 447] on span "[PERSON_NAME] uses the DOMContentLoaded event to execute your JavaScript on you…" at bounding box center [404, 438] width 329 height 45
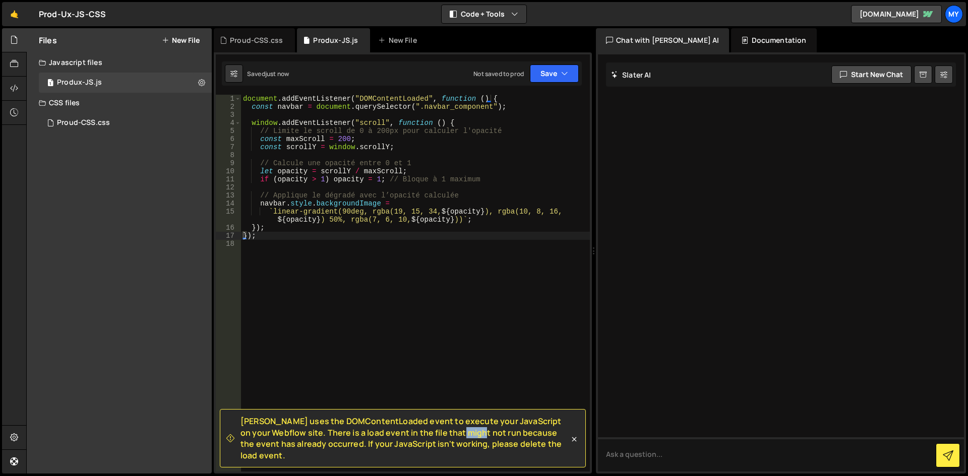
click at [418, 447] on span "[PERSON_NAME] uses the DOMContentLoaded event to execute your JavaScript on you…" at bounding box center [404, 438] width 329 height 45
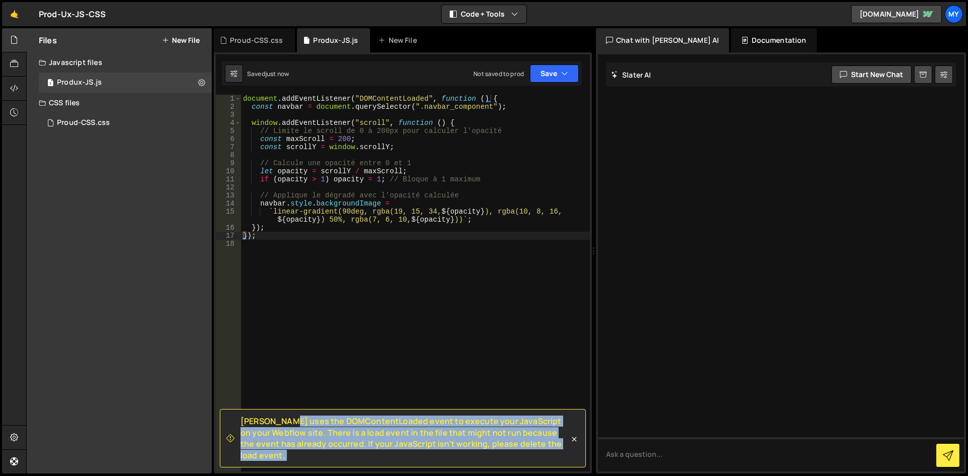
click at [418, 447] on span "[PERSON_NAME] uses the DOMContentLoaded event to execute your JavaScript on you…" at bounding box center [404, 438] width 329 height 45
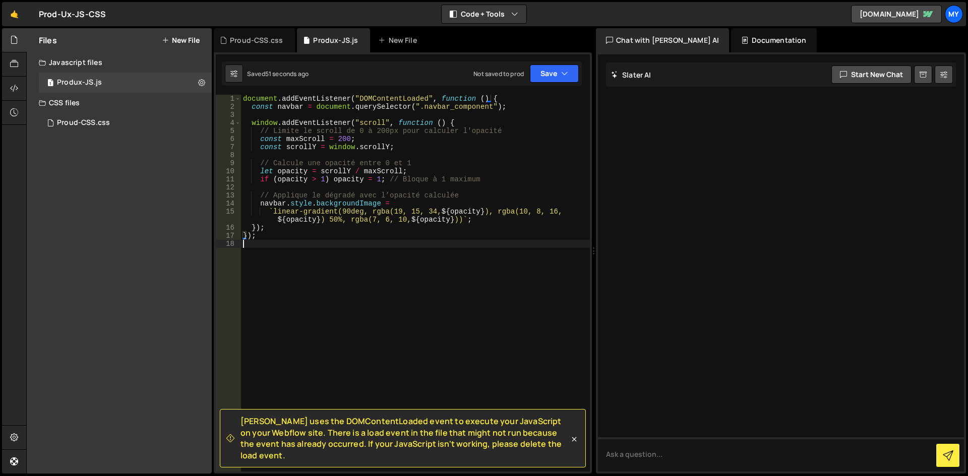
click at [333, 276] on div "document . addEventListener ( "DOMContentLoaded" , function ( ) { const navbar …" at bounding box center [415, 291] width 349 height 393
click at [261, 45] on div "Proud-CSS.css" at bounding box center [256, 40] width 53 height 10
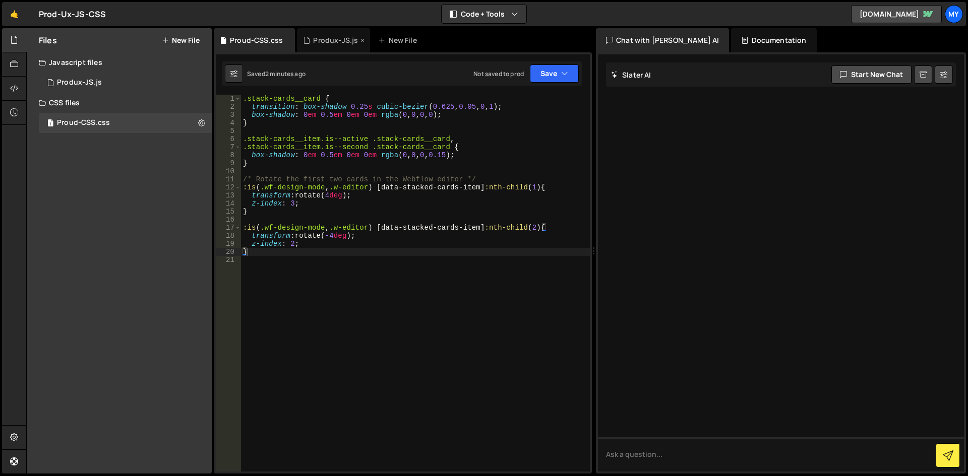
click at [312, 38] on div "Produx-JS.js" at bounding box center [330, 40] width 55 height 10
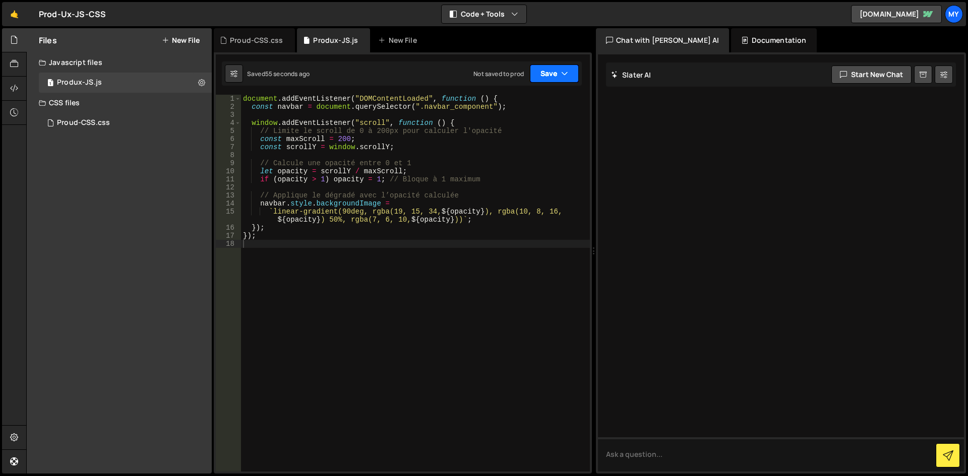
click at [568, 74] on button "Save" at bounding box center [554, 74] width 49 height 18
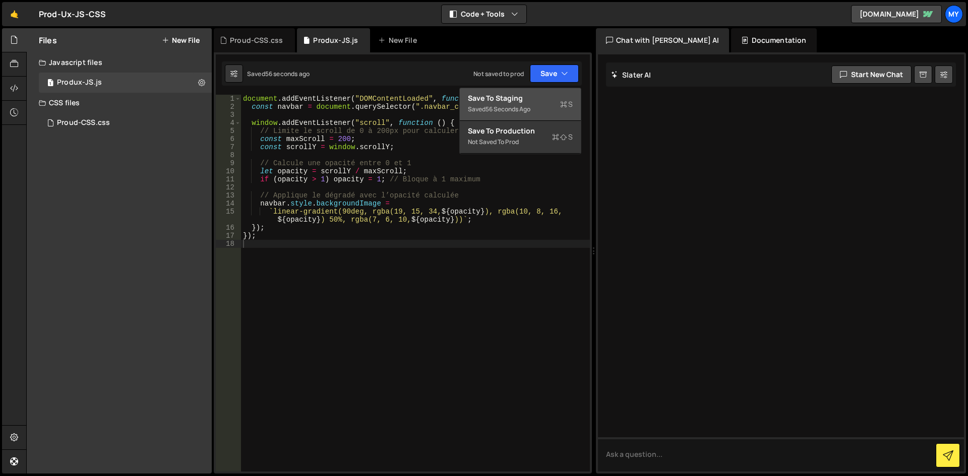
click at [516, 105] on div "56 seconds ago" at bounding box center [507, 109] width 45 height 9
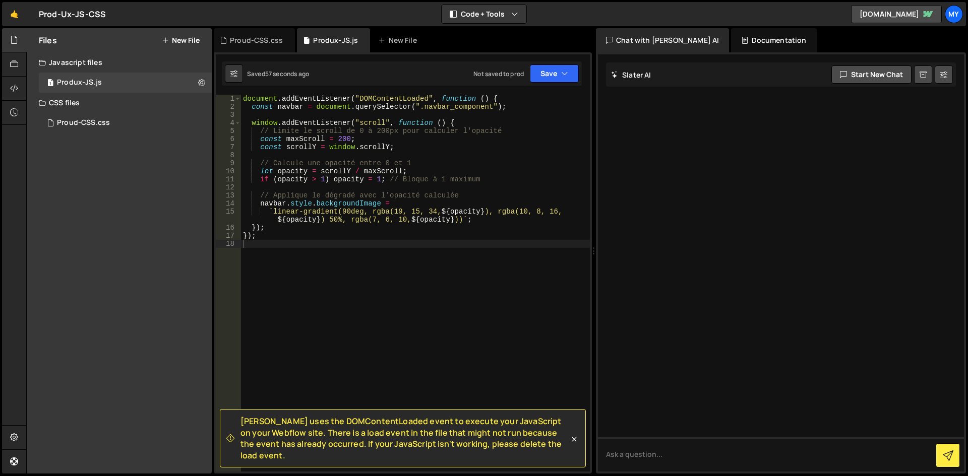
click at [308, 436] on span "[PERSON_NAME] uses the DOMContentLoaded event to execute your JavaScript on you…" at bounding box center [404, 438] width 329 height 45
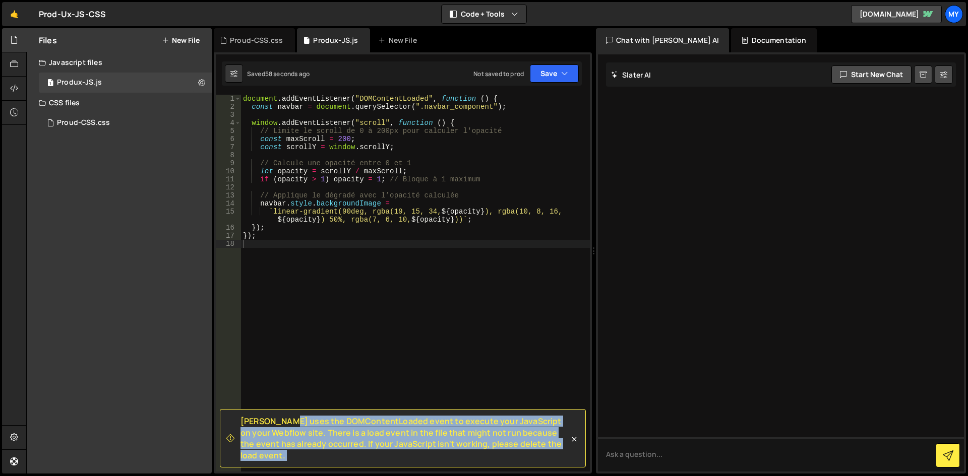
click at [308, 436] on span "[PERSON_NAME] uses the DOMContentLoaded event to execute your JavaScript on you…" at bounding box center [404, 438] width 329 height 45
copy div "Slater uses the DOMContentLoaded event to execute your JavaScript on your Webfl…"
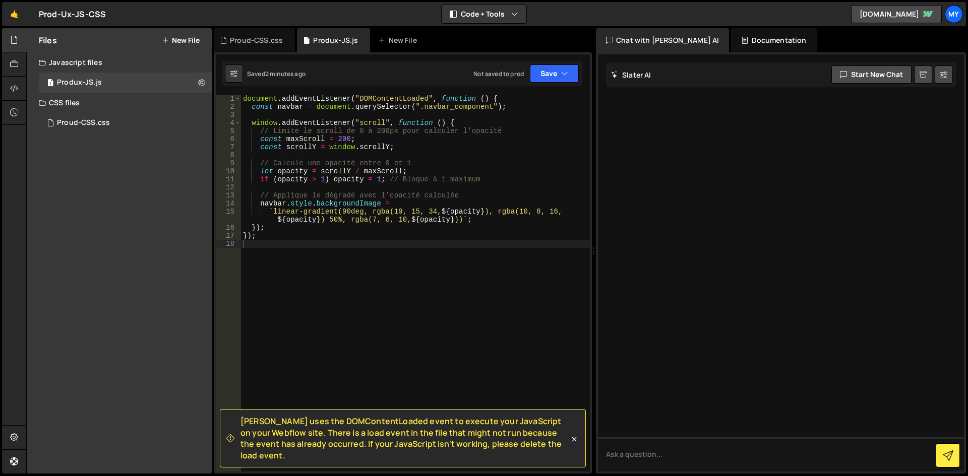
click at [362, 189] on div "document . addEventListener ( "DOMContentLoaded" , function ( ) { const navbar …" at bounding box center [415, 291] width 349 height 393
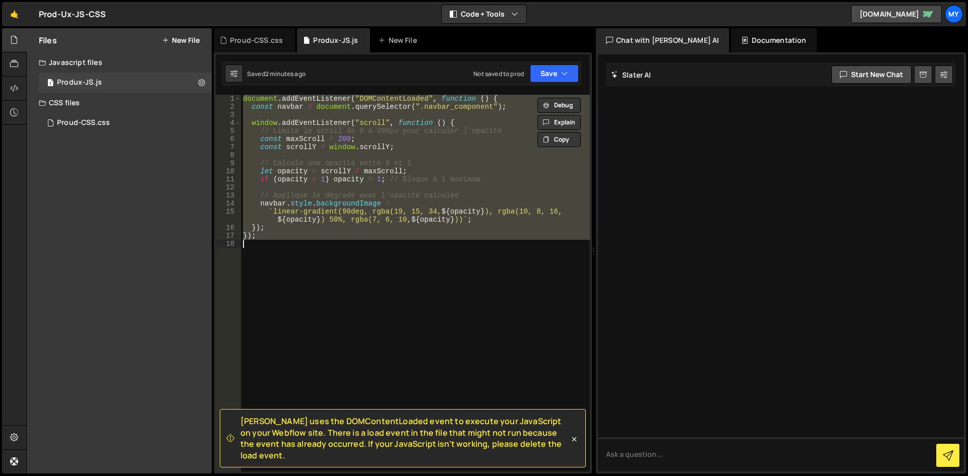
click at [389, 211] on div "document . addEventListener ( "DOMContentLoaded" , function ( ) { const navbar …" at bounding box center [415, 283] width 349 height 377
type textarea "`linear-gradient(90deg, rgba(19, 15, 34, ${opacity}), rgba(10, 8, 16, ${opacity…"
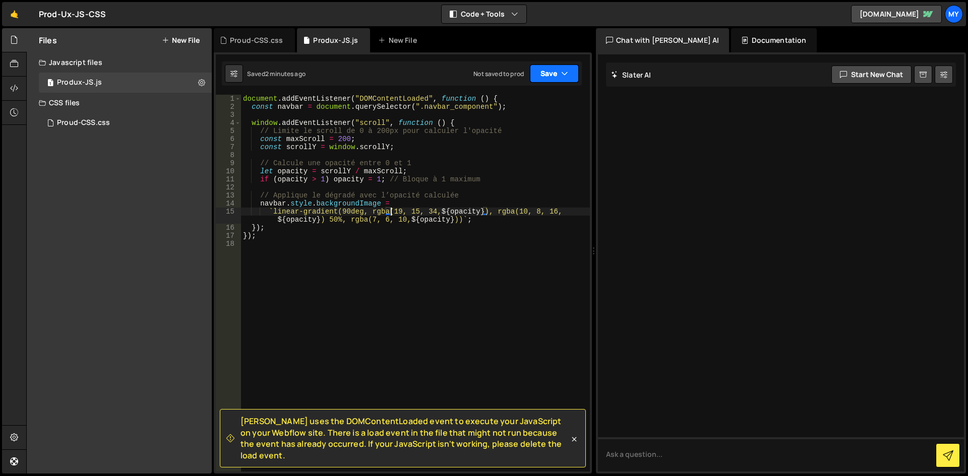
click at [547, 74] on button "Save" at bounding box center [554, 74] width 49 height 18
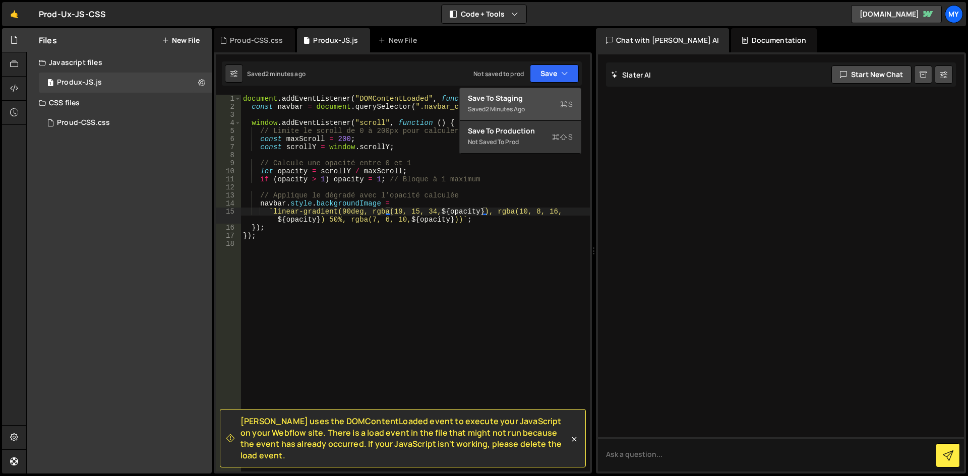
click at [535, 103] on div "Saved 2 minutes ago" at bounding box center [520, 109] width 105 height 12
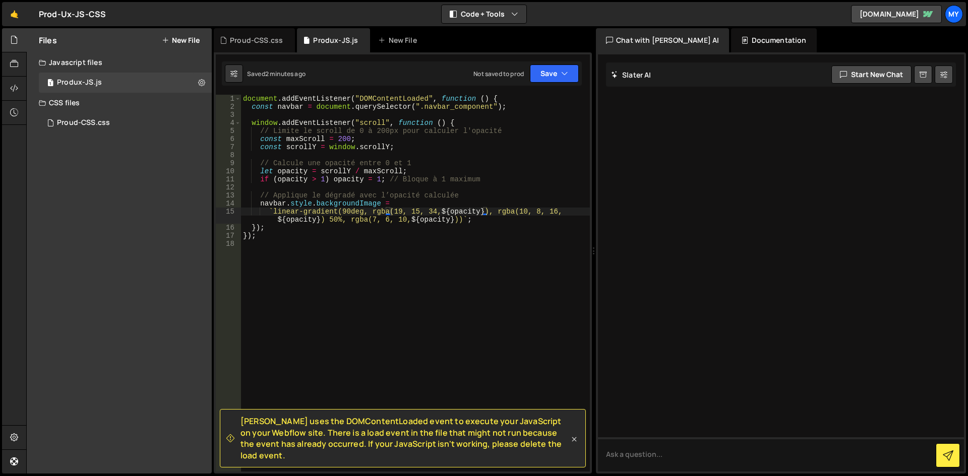
click at [577, 445] on icon at bounding box center [574, 440] width 10 height 10
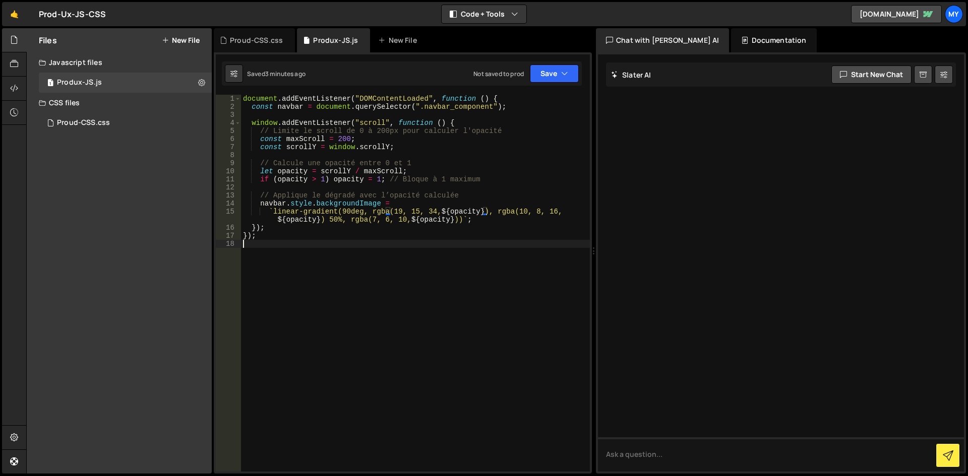
click at [321, 261] on div "document . addEventListener ( "DOMContentLoaded" , function ( ) { const navbar …" at bounding box center [415, 291] width 349 height 393
click at [369, 284] on div "document . addEventListener ( "DOMContentLoaded" , function ( ) { const navbar …" at bounding box center [415, 291] width 349 height 393
click at [555, 75] on button "Save" at bounding box center [554, 74] width 49 height 18
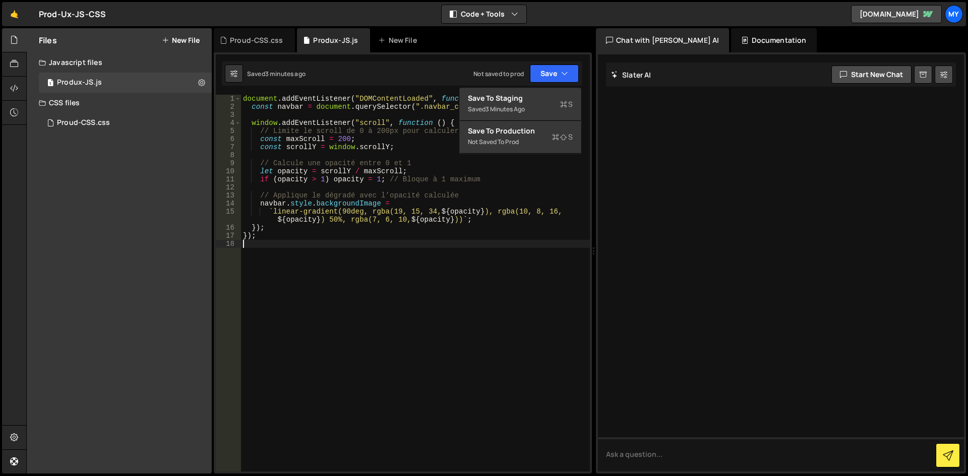
click at [443, 325] on div "document . addEventListener ( "DOMContentLoaded" , function ( ) { const navbar …" at bounding box center [415, 291] width 349 height 393
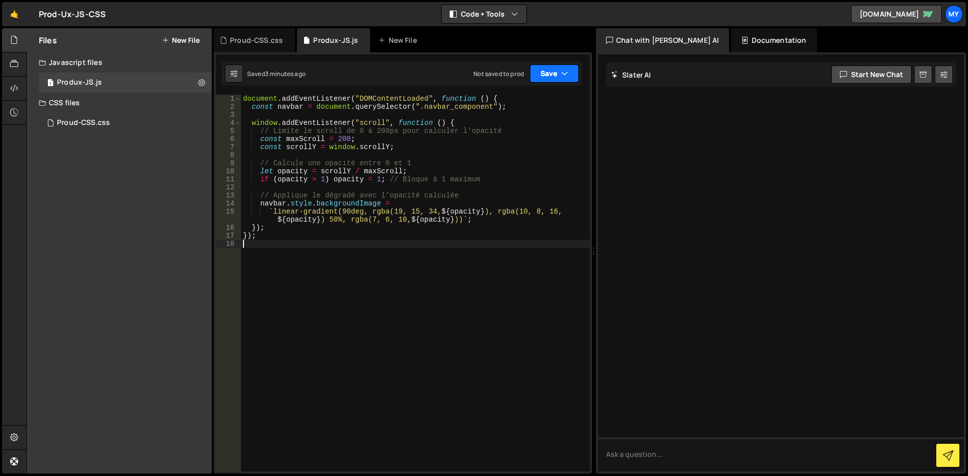
click at [550, 74] on button "Save" at bounding box center [554, 74] width 49 height 18
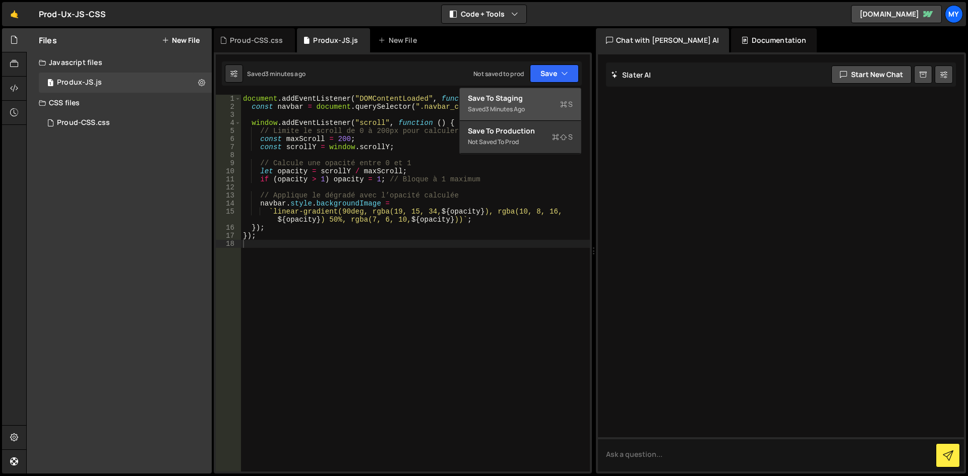
click at [532, 101] on div "Save to Staging S" at bounding box center [520, 98] width 105 height 10
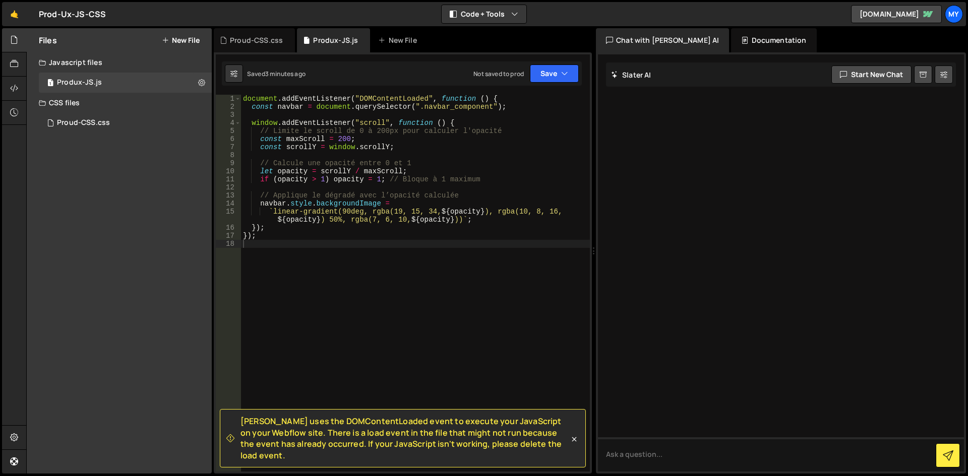
click at [388, 453] on span "[PERSON_NAME] uses the DOMContentLoaded event to execute your JavaScript on you…" at bounding box center [404, 438] width 329 height 45
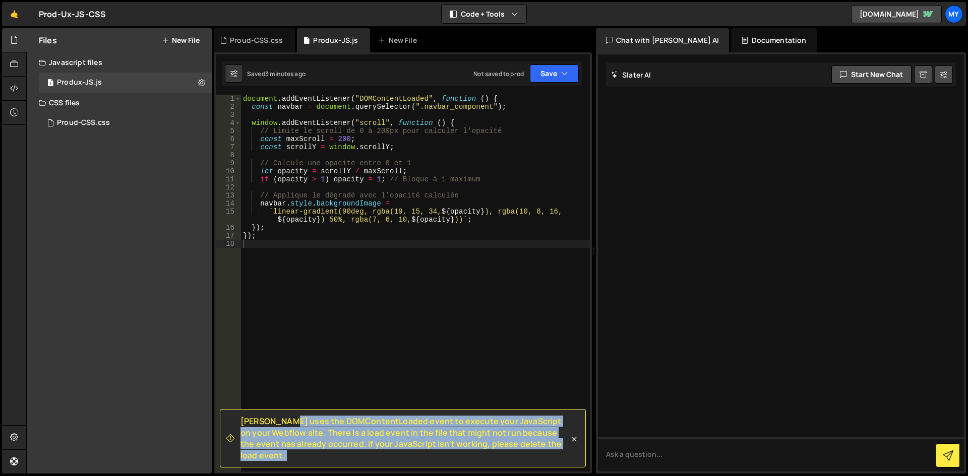
click at [388, 453] on span "[PERSON_NAME] uses the DOMContentLoaded event to execute your JavaScript on you…" at bounding box center [404, 438] width 329 height 45
copy div "Slater uses the DOMContentLoaded event to execute your JavaScript on your Webfl…"
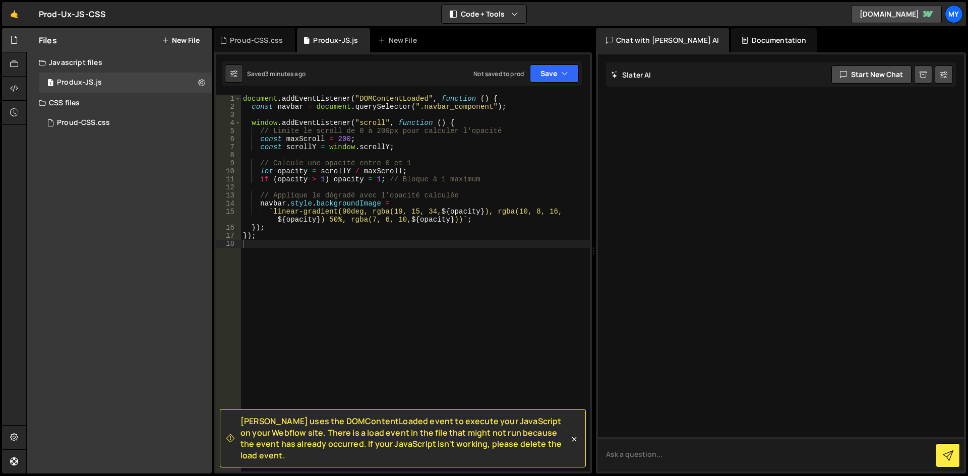
click at [656, 456] on textarea at bounding box center [781, 455] width 366 height 34
paste textarea "[PERSON_NAME] uses the DOMContentLoaded event to execute your JavaScript on you…"
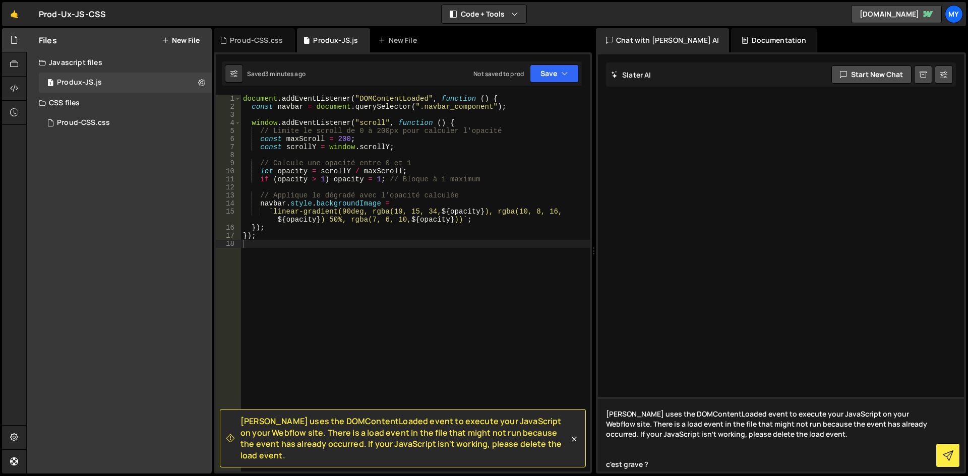
type textarea "Slater uses the DOMContentLoaded event to execute your JavaScript on your Webfl…"
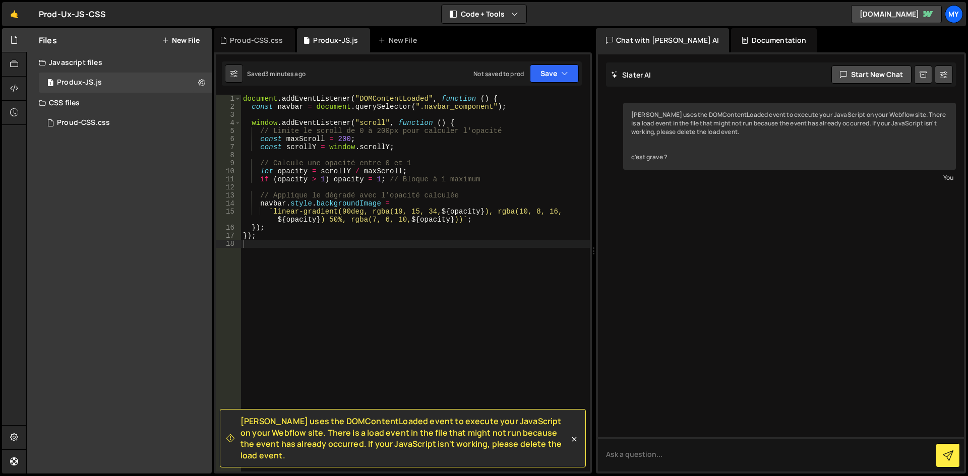
click at [757, 293] on div "Slater uses the DOMContentLoaded event to execute your JavaScript on your Webfl…" at bounding box center [781, 262] width 366 height 417
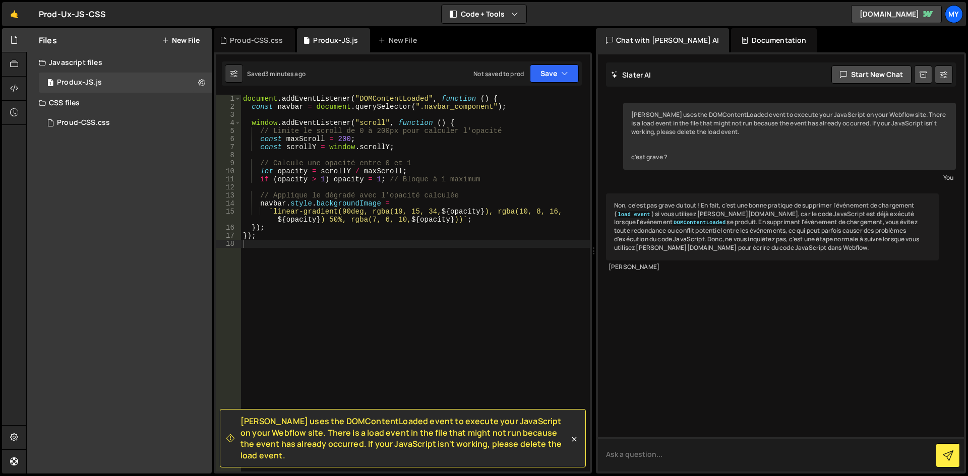
click at [656, 454] on textarea at bounding box center [781, 455] width 366 height 34
type textarea "e"
type textarea "r"
type textarea "redonne mooi le code pour ne pas avoir l'erreur"
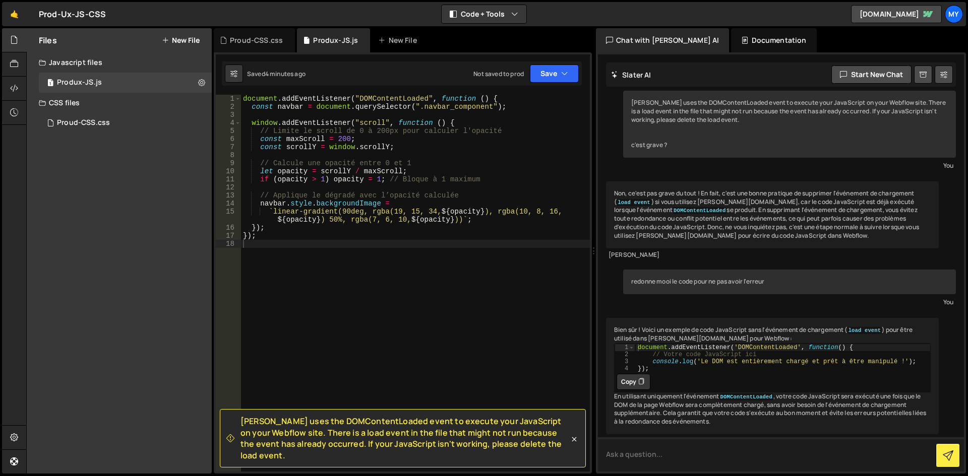
scroll to position [49, 0]
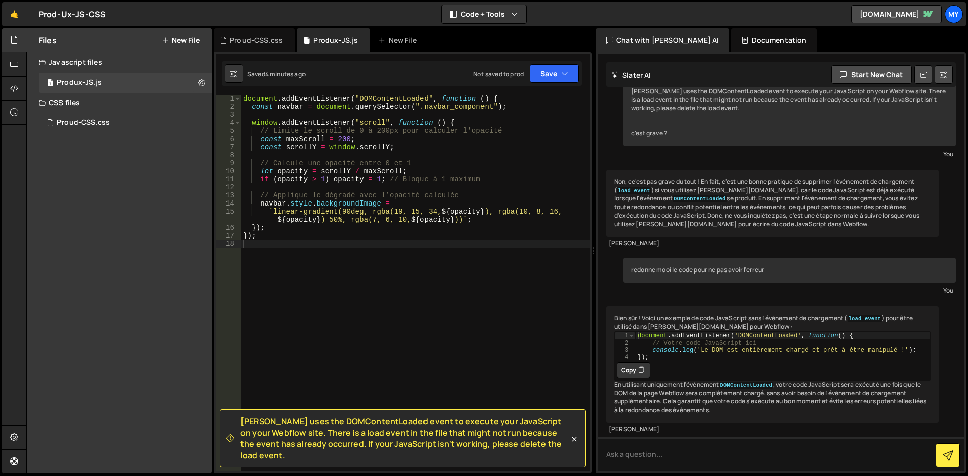
click at [643, 365] on icon at bounding box center [641, 370] width 6 height 10
click at [474, 302] on div "document . addEventListener ( "DOMContentLoaded" , function ( ) { const navbar …" at bounding box center [415, 291] width 349 height 393
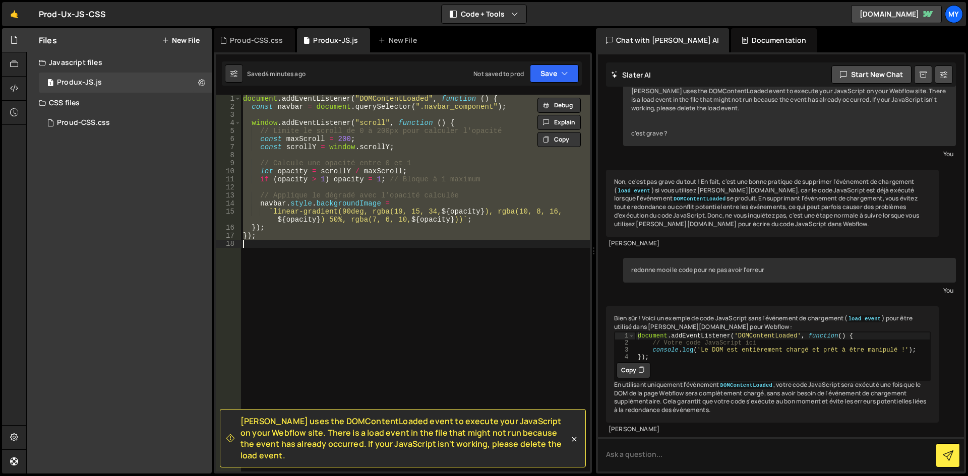
paste textarea
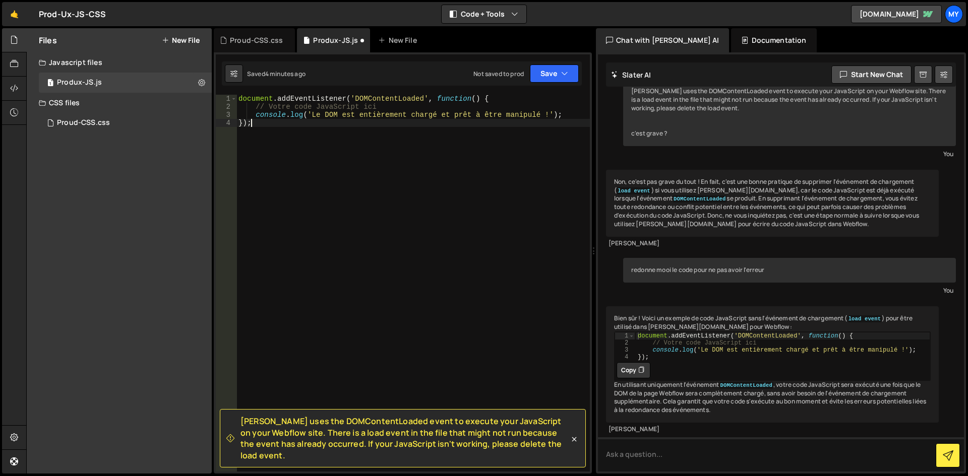
type textarea "});"
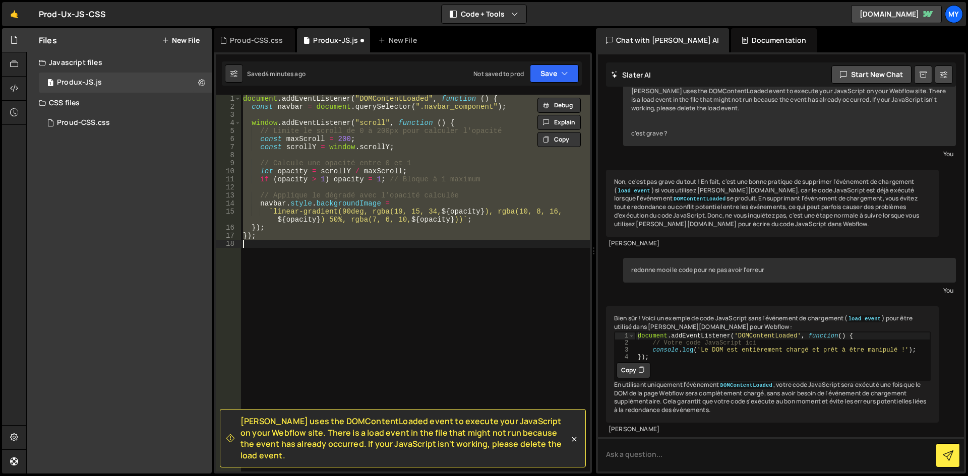
click at [317, 269] on div "document . addEventListener ( "DOMContentLoaded" , function ( ) { const navbar …" at bounding box center [415, 283] width 349 height 377
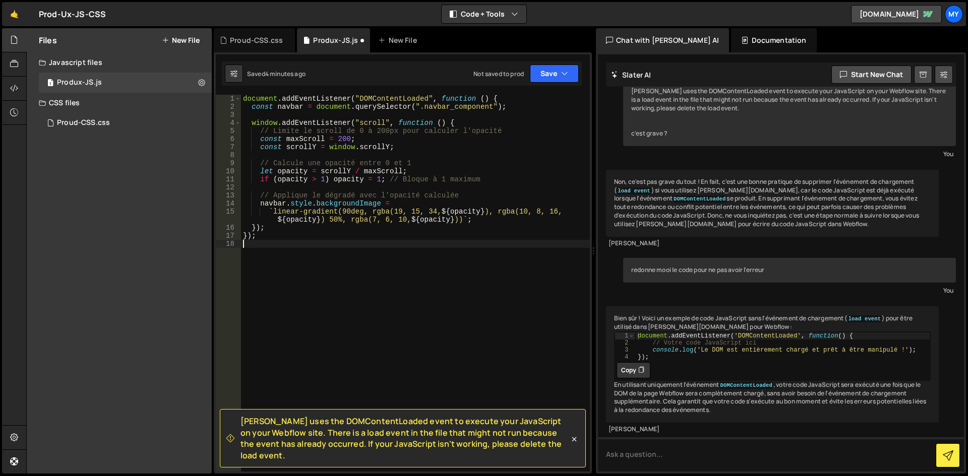
paste textarea "});"
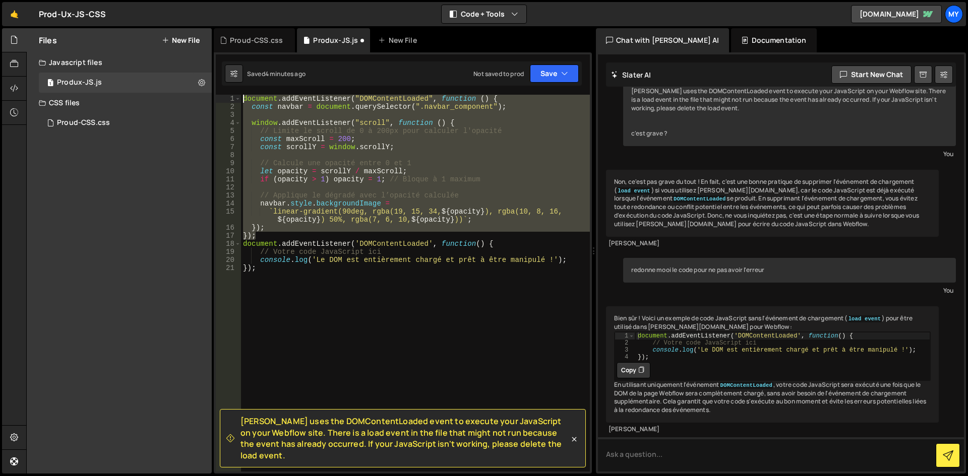
drag, startPoint x: 263, startPoint y: 236, endPoint x: 220, endPoint y: 76, distance: 165.4
click at [220, 76] on div "Slater uses the DOMContentLoaded event to execute your JavaScript on your Webfl…" at bounding box center [403, 262] width 378 height 421
type textarea "document.addEventListener("DOMContentLoaded", function () { const navbar = docu…"
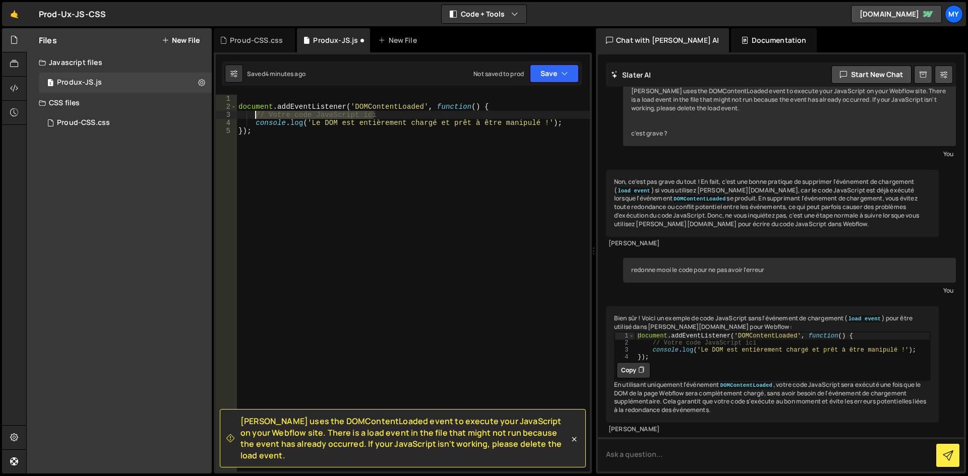
drag, startPoint x: 380, startPoint y: 117, endPoint x: 254, endPoint y: 116, distance: 126.5
click at [254, 116] on div "document . addEventListener ( 'DOMContentLoaded' , function ( ) { // Votre code…" at bounding box center [412, 291] width 353 height 393
paste textarea "});"
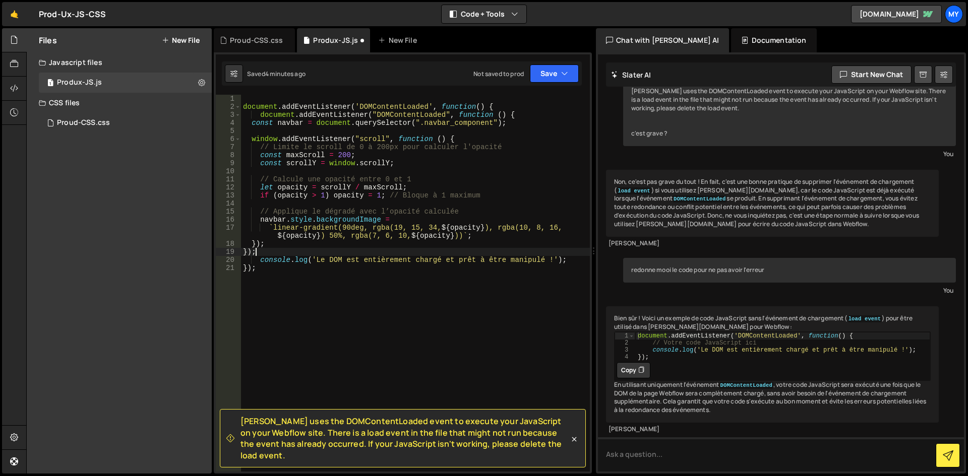
click at [341, 356] on div "document . addEventListener ( 'DOMContentLoaded' , function ( ) { document . ad…" at bounding box center [415, 291] width 349 height 393
click at [546, 73] on button "Save" at bounding box center [554, 74] width 49 height 18
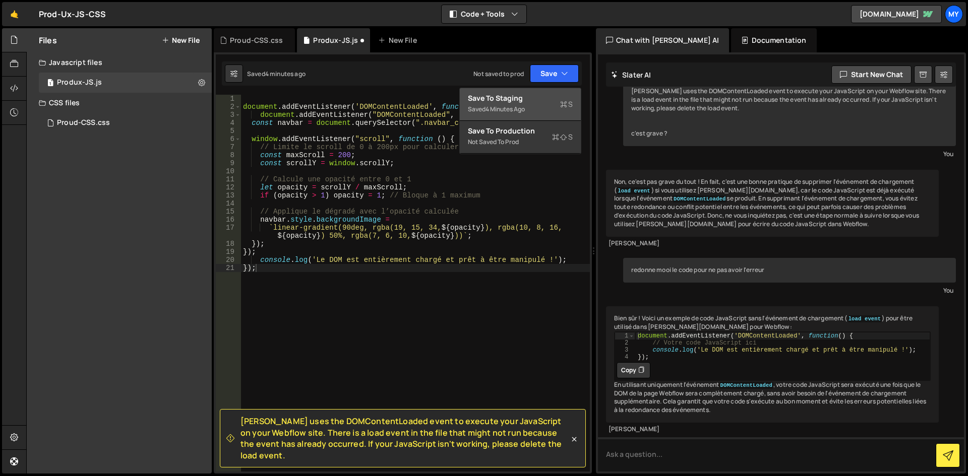
click at [541, 93] on button "Save to Staging S Saved 4 minutes ago" at bounding box center [520, 104] width 121 height 33
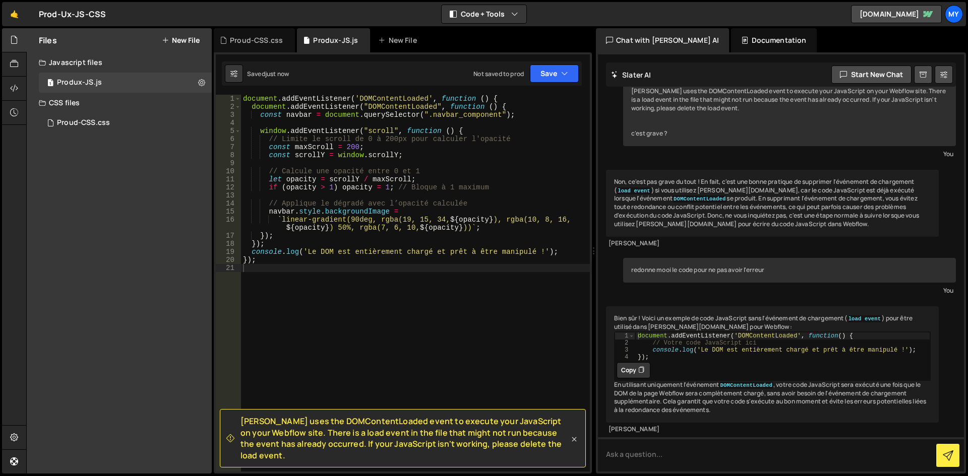
click at [574, 445] on icon at bounding box center [574, 440] width 10 height 10
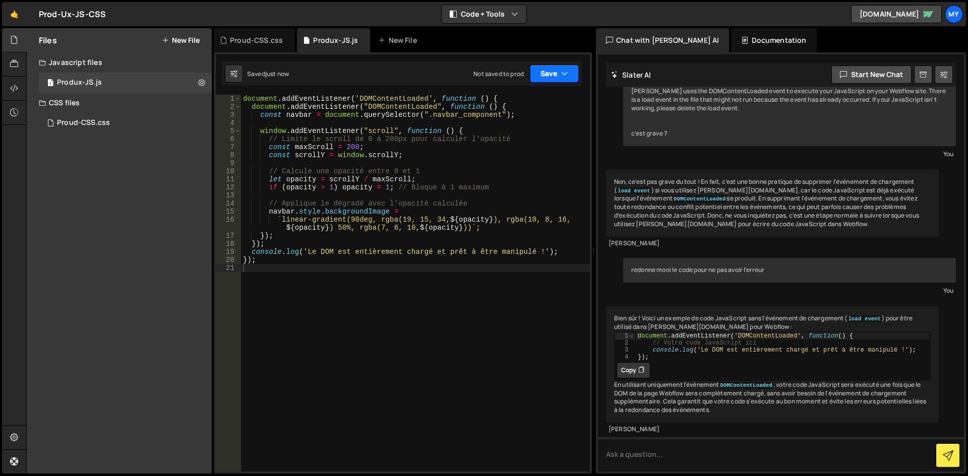
click at [571, 70] on button "Save" at bounding box center [554, 74] width 49 height 18
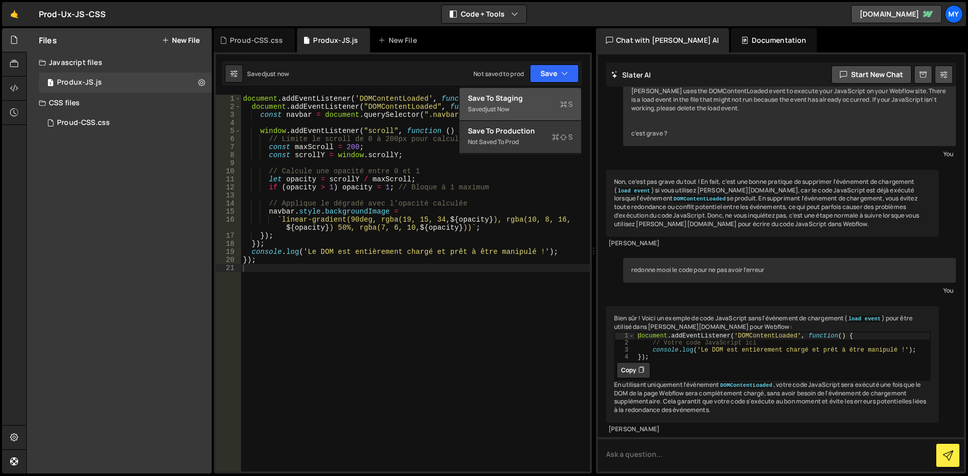
click at [530, 108] on div "Saved just now" at bounding box center [520, 109] width 105 height 12
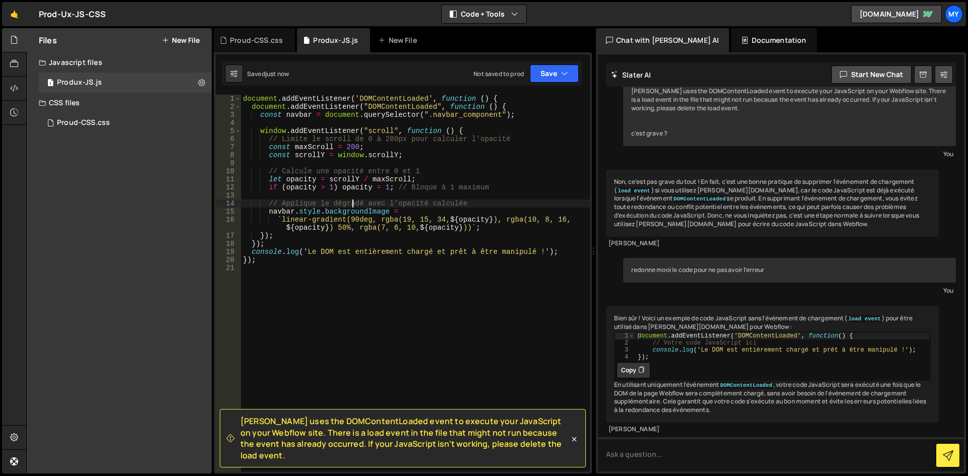
click at [350, 202] on div "document . addEventListener ( 'DOMContentLoaded' , function ( ) { document . ad…" at bounding box center [415, 291] width 349 height 393
type textarea "});"
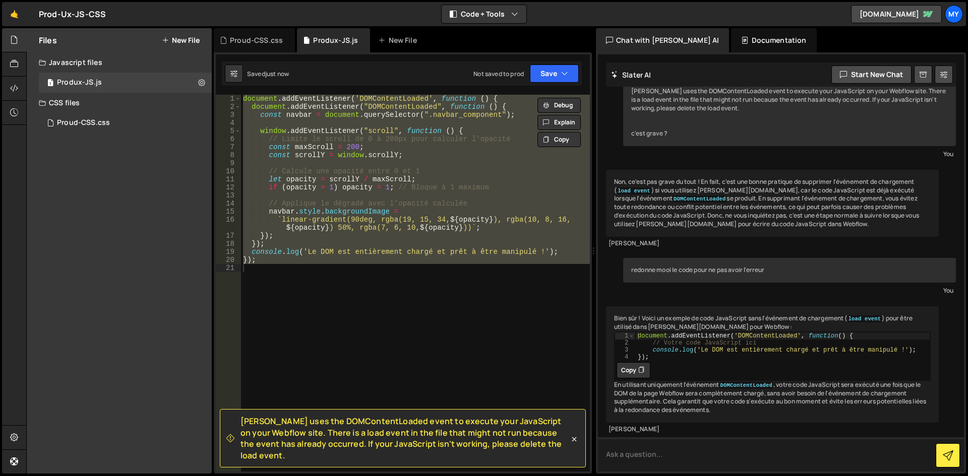
click at [640, 450] on textarea at bounding box center [781, 455] width 366 height 34
paste textarea "document.addEventListener('DOMContentLoaded', function () { document.addEventLi…"
type textarea "comment ça ? document.addEventListener('DOMContentLoaded', function () { docume…"
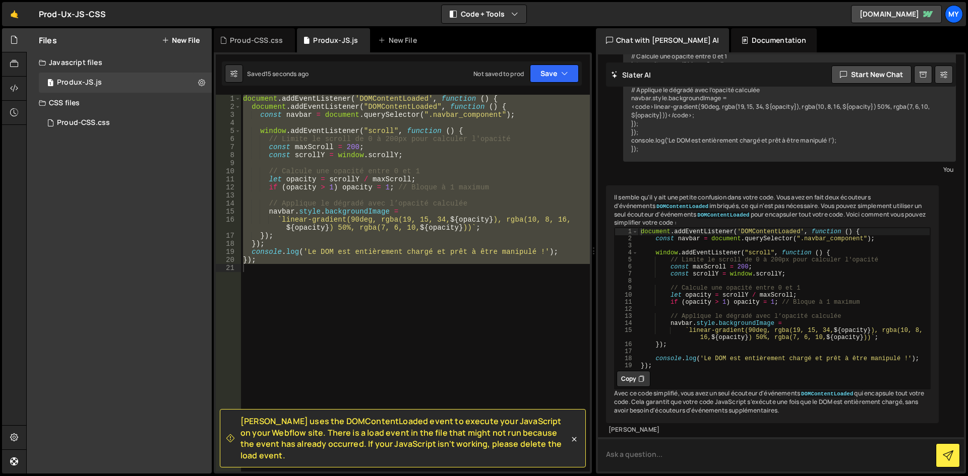
scroll to position [568, 0]
click at [635, 371] on button "Copy" at bounding box center [634, 379] width 34 height 16
click at [371, 234] on div "document . addEventListener ( 'DOMContentLoaded' , function ( ) { document . ad…" at bounding box center [415, 283] width 349 height 377
paste textarea
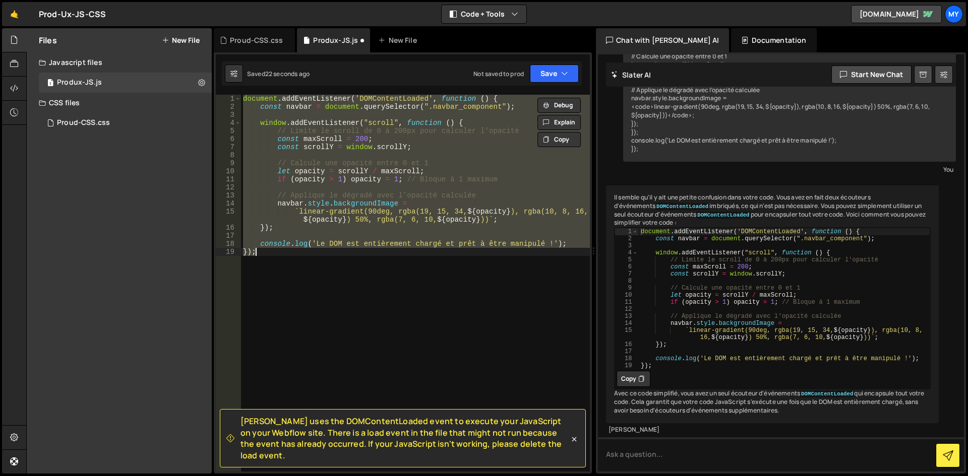
paste textarea
type textarea "});"
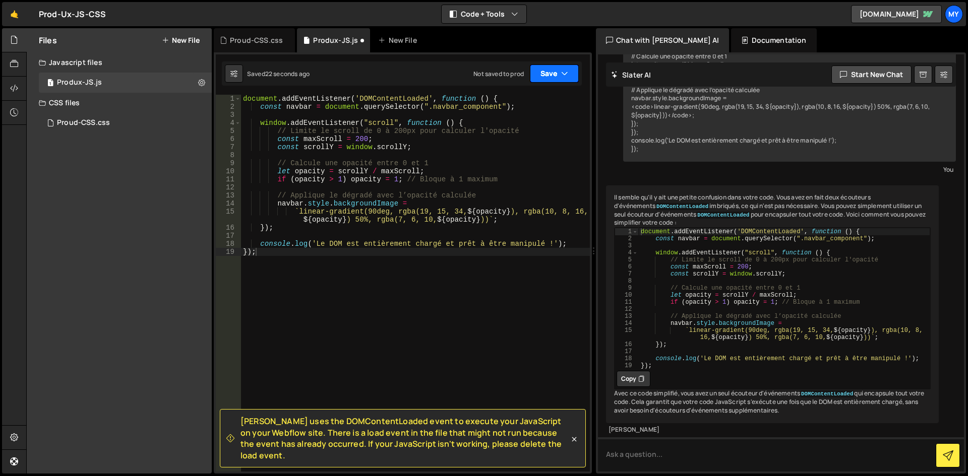
click at [545, 73] on button "Save" at bounding box center [554, 74] width 49 height 18
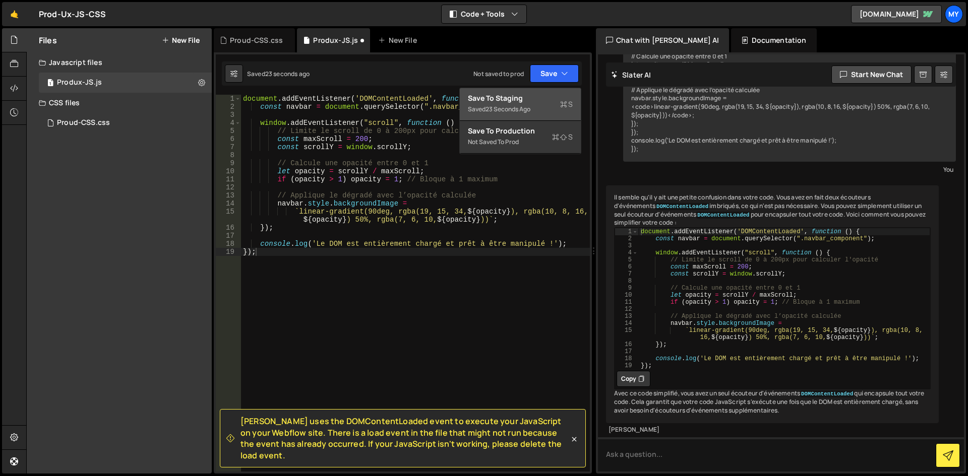
click at [541, 99] on div "Save to Staging S" at bounding box center [520, 98] width 105 height 10
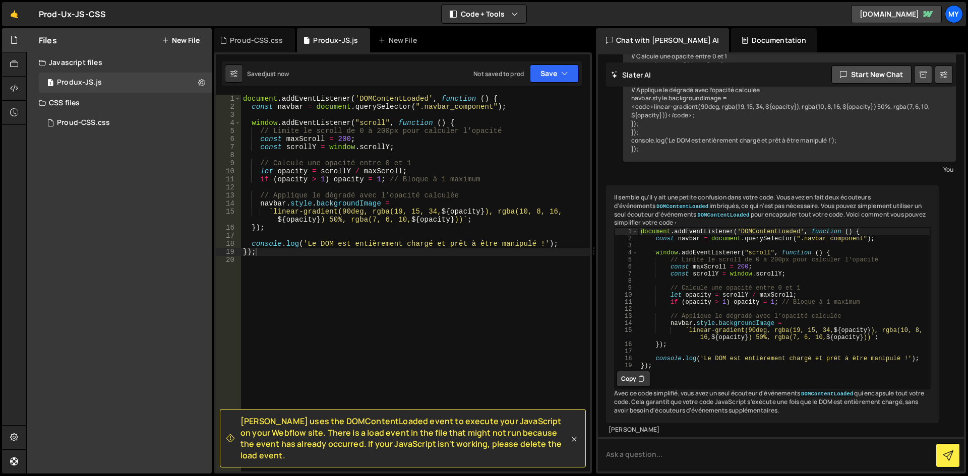
click at [574, 445] on icon at bounding box center [574, 440] width 10 height 10
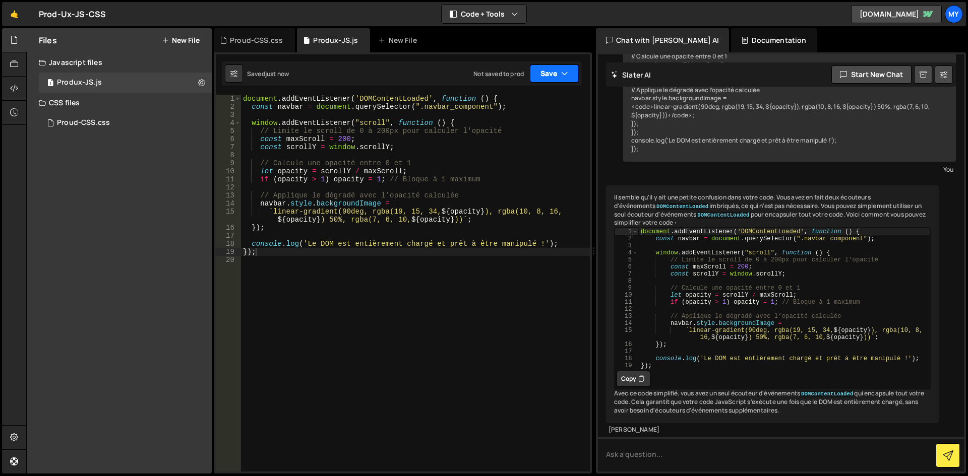
click at [562, 72] on icon "button" at bounding box center [564, 74] width 7 height 10
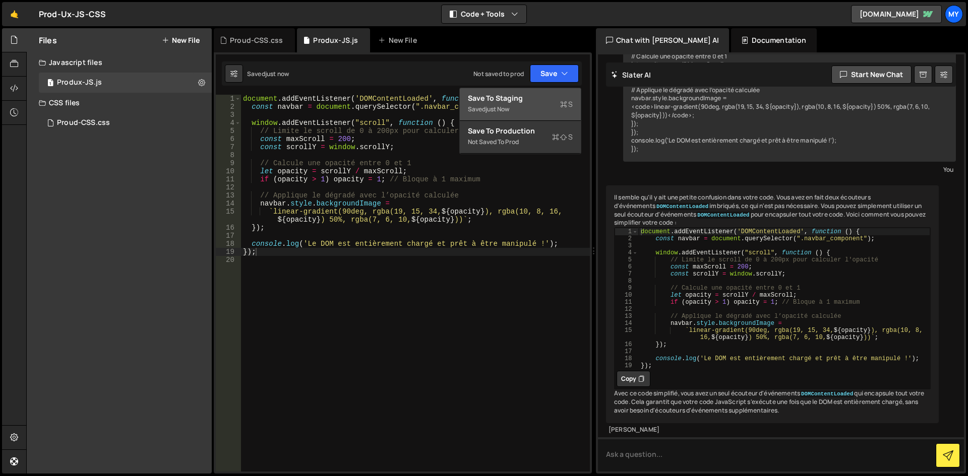
click at [536, 114] on div "Saved just now" at bounding box center [520, 109] width 105 height 12
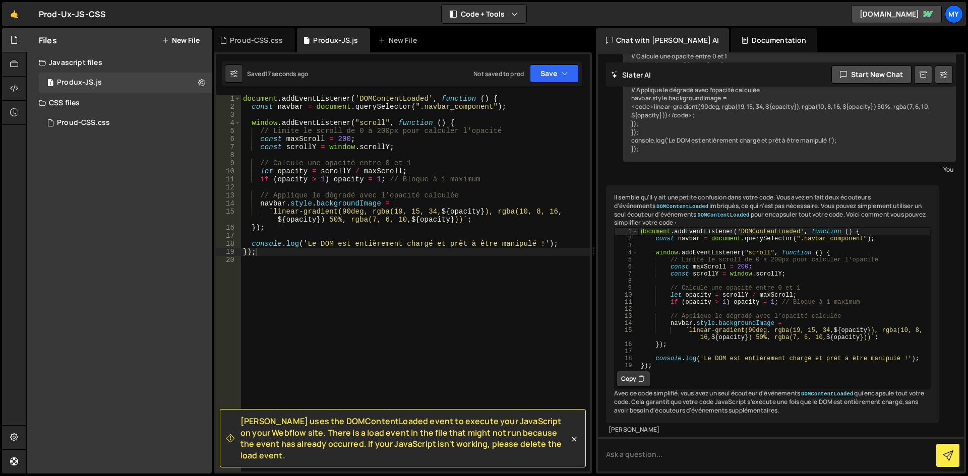
click at [365, 276] on div "document . addEventListener ( 'DOMContentLoaded' , function ( ) { const navbar …" at bounding box center [415, 291] width 349 height 393
click at [290, 240] on div "document . addEventListener ( 'DOMContentLoaded' , function ( ) { const navbar …" at bounding box center [415, 291] width 349 height 393
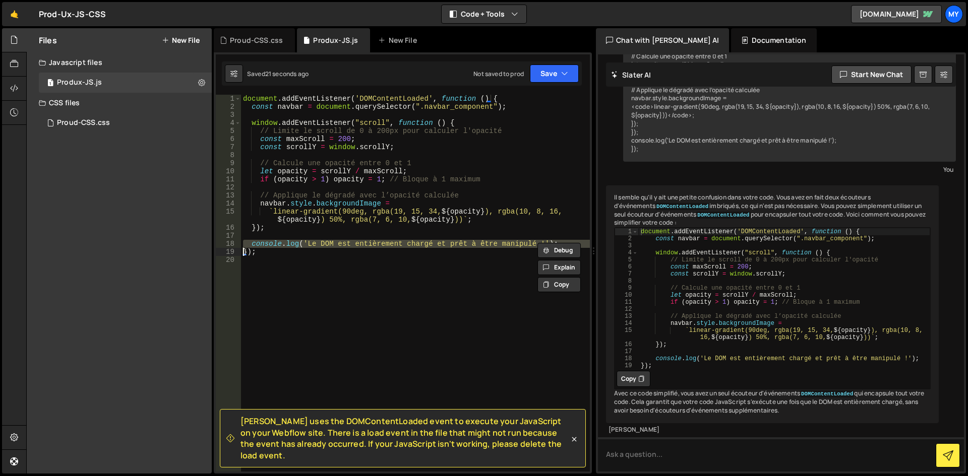
type textarea "});"
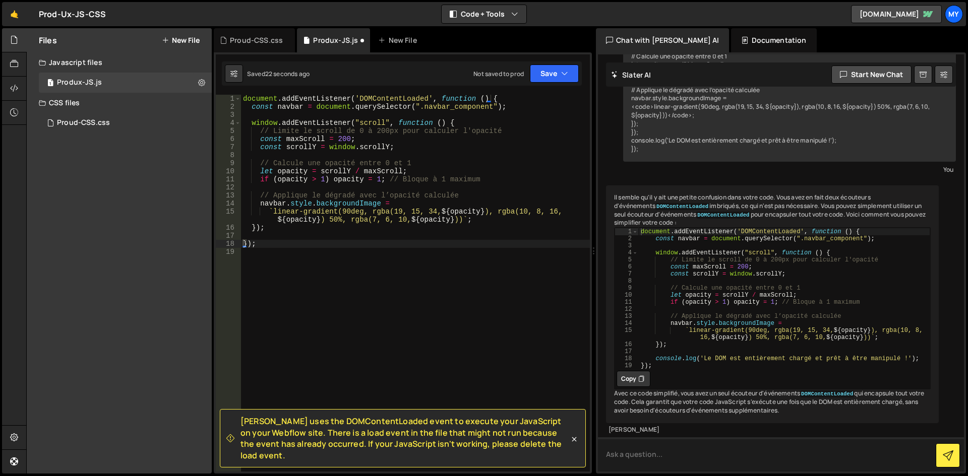
click at [654, 454] on textarea at bounding box center [781, 455] width 366 height 34
type textarea "ok donne moi une aleeter js pour savoir si j'ai bien connecter [PERSON_NAME]"
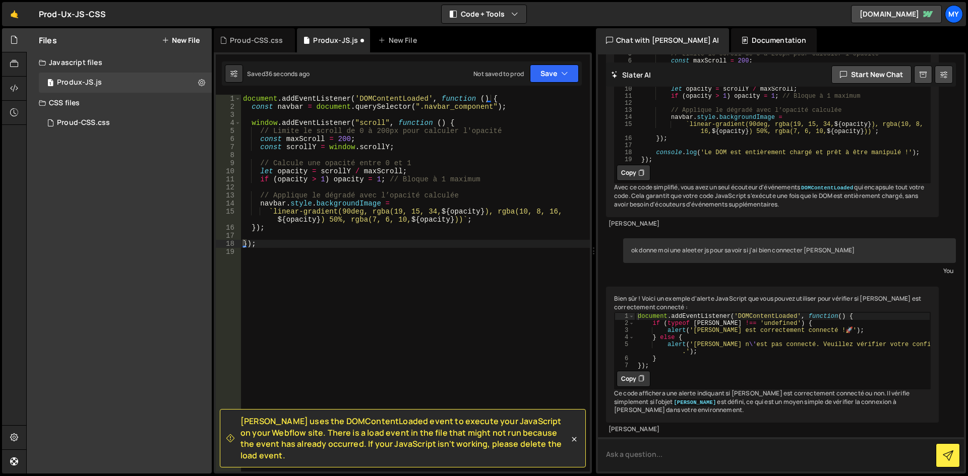
scroll to position [799, 0]
click at [638, 371] on button "Copy" at bounding box center [634, 379] width 34 height 16
click at [347, 275] on div "document . addEventListener ( 'DOMContentLoaded' , function ( ) { const navbar …" at bounding box center [415, 291] width 349 height 393
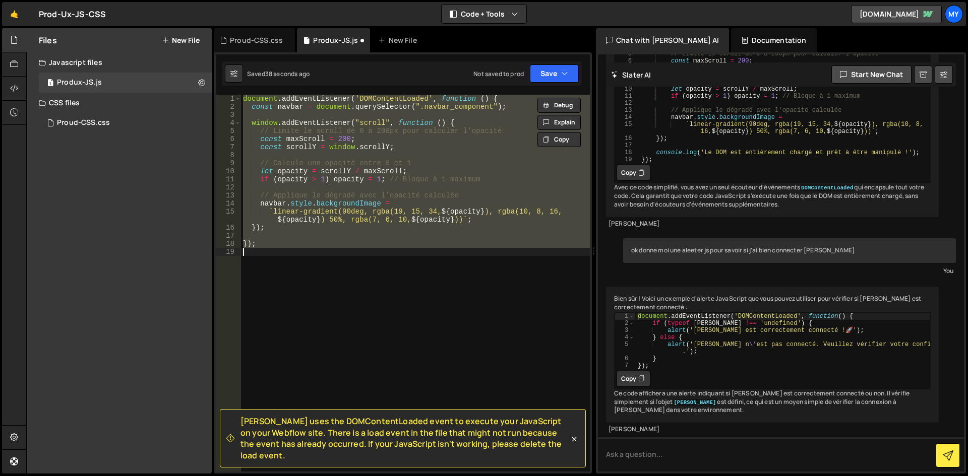
paste textarea
type textarea "});"
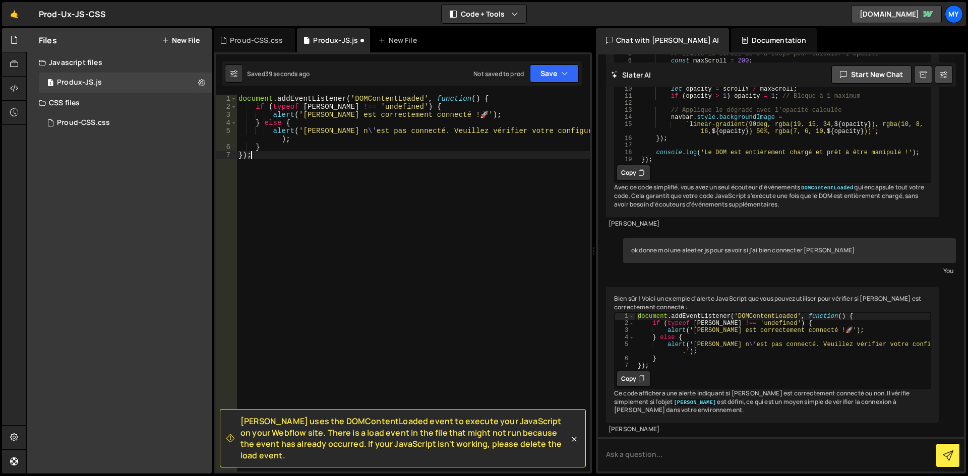
click at [556, 64] on div "Saved 39 seconds ago Not saved to prod Upgrade to Edit Save Save to Staging S S…" at bounding box center [402, 73] width 360 height 24
click at [542, 86] on div "Slater uses the DOMContentLoaded event to execute your JavaScript on your Webfl…" at bounding box center [403, 262] width 378 height 421
click at [549, 74] on button "Save" at bounding box center [554, 74] width 49 height 18
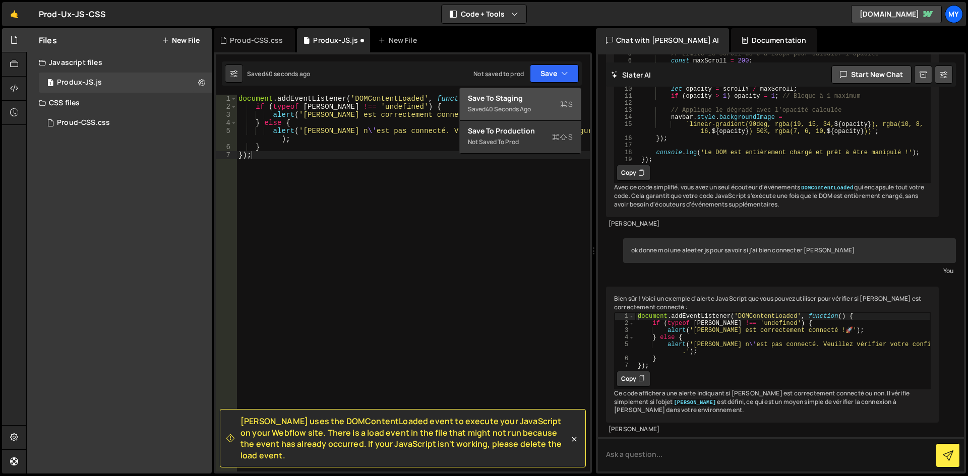
click at [530, 103] on div "Save to Staging S" at bounding box center [520, 98] width 105 height 10
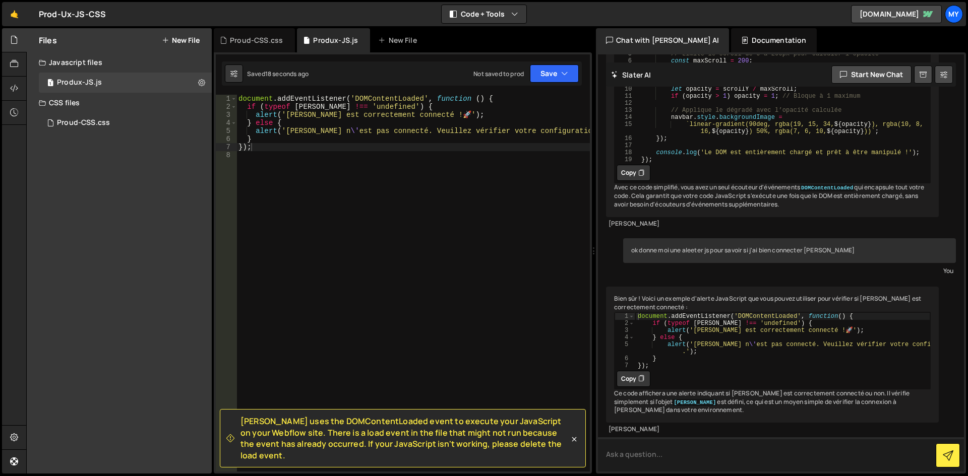
click at [680, 458] on textarea at bounding box center [781, 455] width 366 height 34
paste textarea "[PERSON_NAME] loaded Prod-Ux-JS-CSS.js: [URL][PERSON_NAME][DOMAIN_NAME] 🤙"
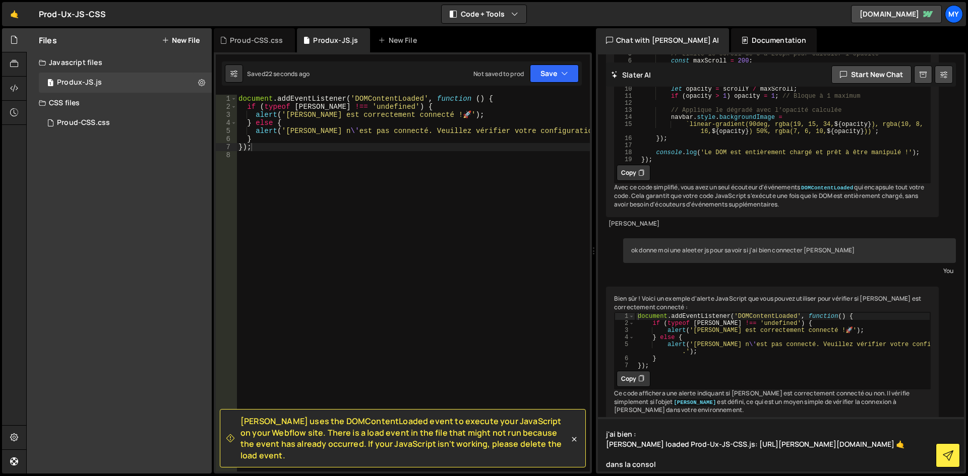
type textarea "j'ai bien : Slater loaded Prod-Ux-JS-CSS.js: https://slater.app/16894.js 🤙 dans…"
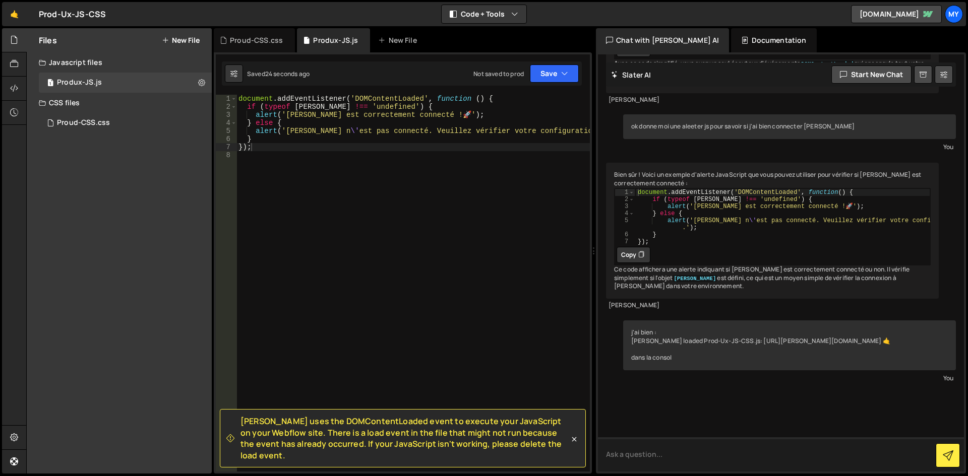
scroll to position [953, 0]
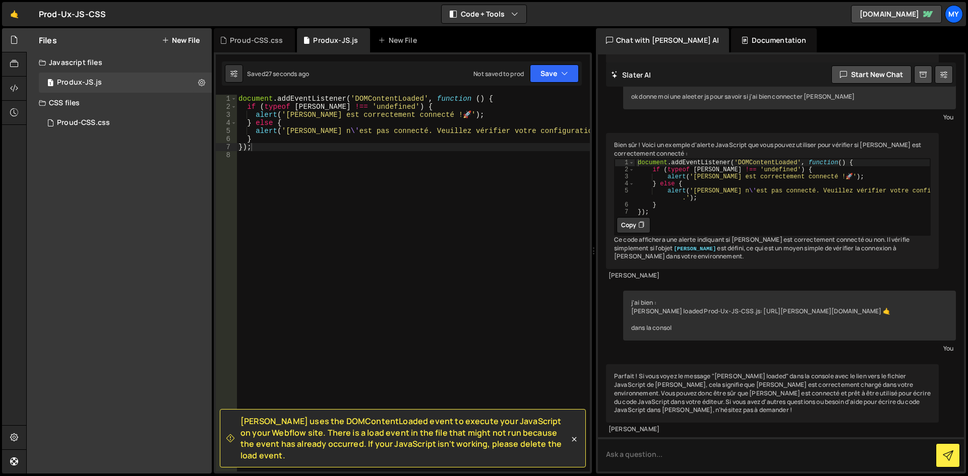
click at [791, 386] on div "Parfait ! Si vous voyez le message "[PERSON_NAME] loaded" dans la console avec …" at bounding box center [772, 393] width 333 height 58
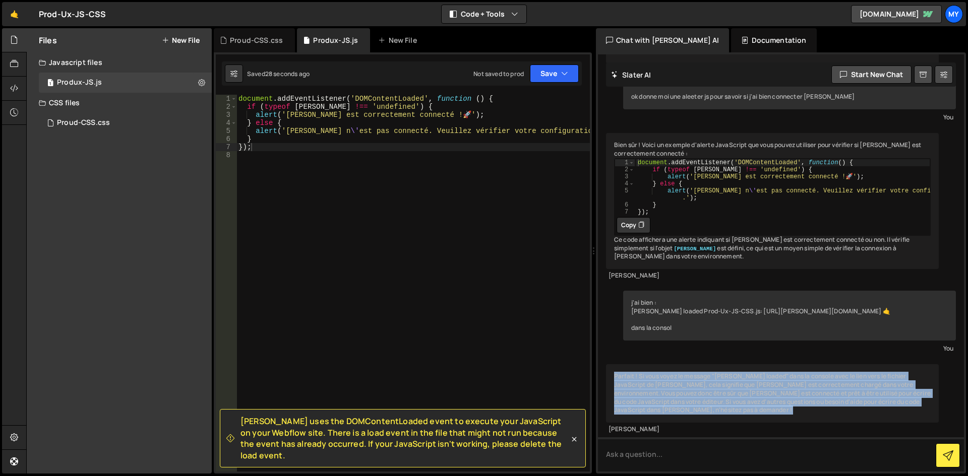
click at [791, 386] on div "Parfait ! Si vous voyez le message "[PERSON_NAME] loaded" dans la console avec …" at bounding box center [772, 393] width 333 height 58
click at [817, 390] on div "Parfait ! Si vous voyez le message "[PERSON_NAME] loaded" dans la console avec …" at bounding box center [772, 393] width 333 height 58
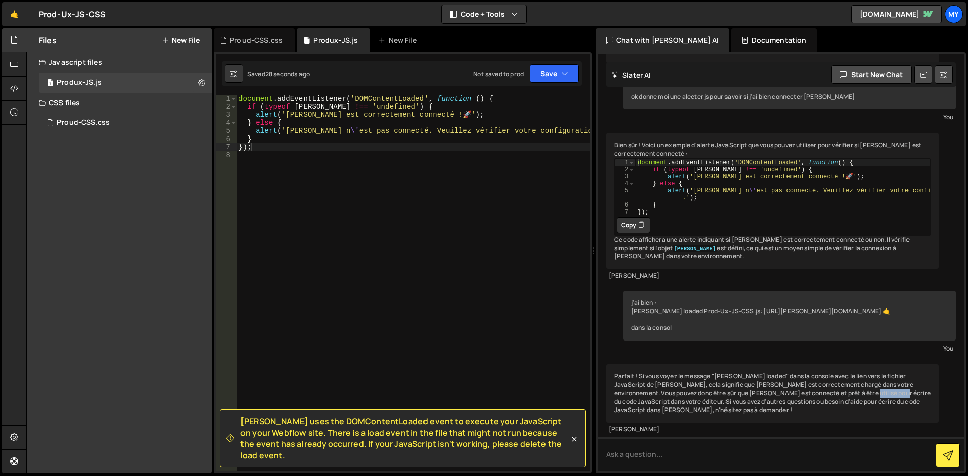
click at [817, 390] on div "Parfait ! Si vous voyez le message "[PERSON_NAME] loaded" dans la console avec …" at bounding box center [772, 393] width 333 height 58
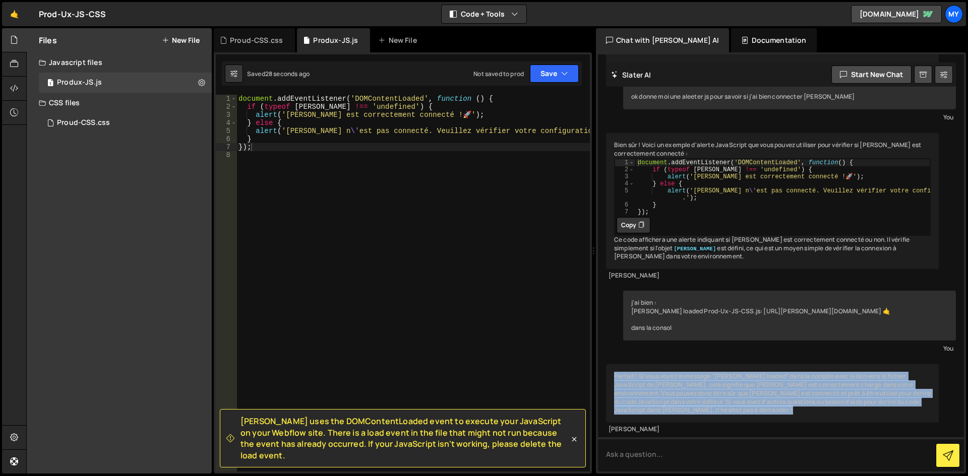
click at [817, 390] on div "Parfait ! Si vous voyez le message "[PERSON_NAME] loaded" dans la console avec …" at bounding box center [772, 393] width 333 height 58
click at [822, 392] on div "Parfait ! Si vous voyez le message "[PERSON_NAME] loaded" dans la console avec …" at bounding box center [772, 393] width 333 height 58
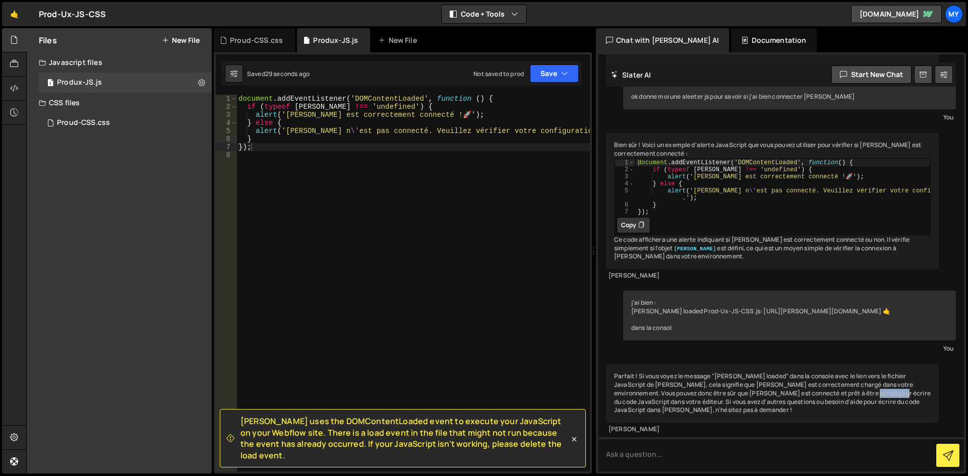
click at [822, 392] on div "Parfait ! Si vous voyez le message "[PERSON_NAME] loaded" dans la console avec …" at bounding box center [772, 393] width 333 height 58
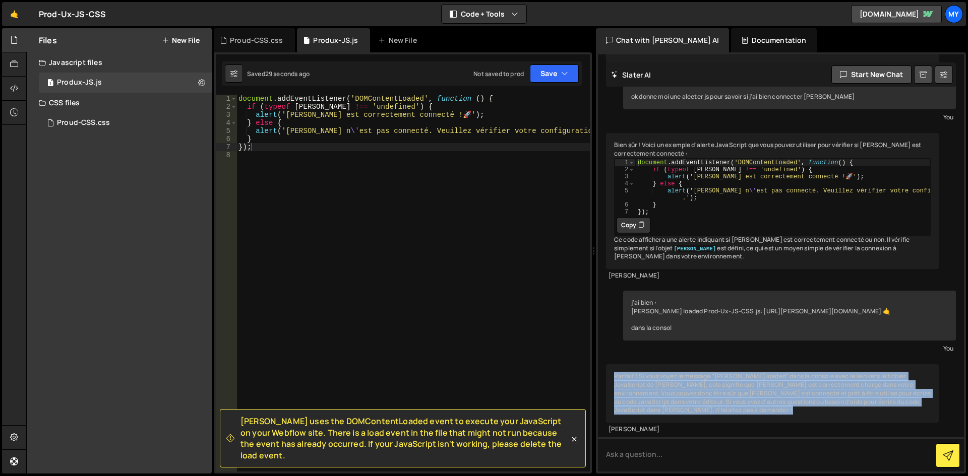
click at [822, 392] on div "Parfait ! Si vous voyez le message "[PERSON_NAME] loaded" dans la console avec …" at bounding box center [772, 393] width 333 height 58
click at [827, 392] on div "Parfait ! Si vous voyez le message "[PERSON_NAME] loaded" dans la console avec …" at bounding box center [772, 393] width 333 height 58
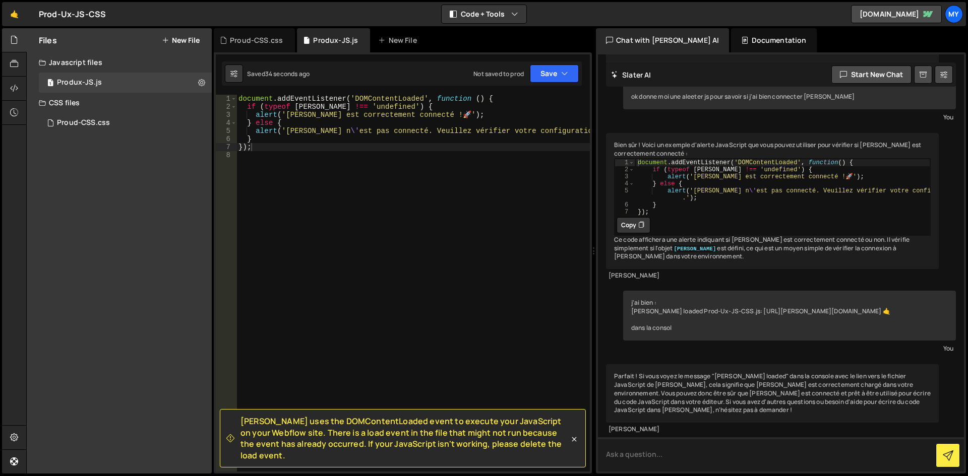
click at [676, 460] on textarea at bounding box center [781, 455] width 366 height 34
type textarea "ok alors"
type textarea "ok alors redonne moi le code js de la navbar"
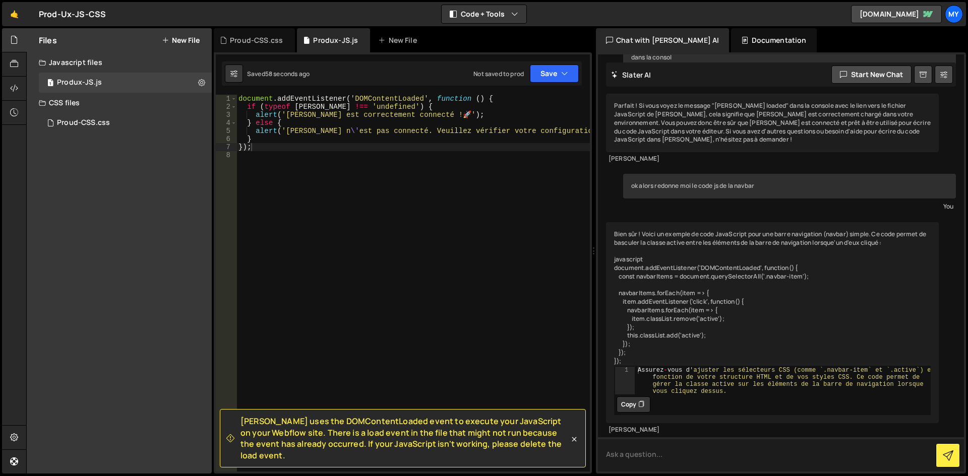
scroll to position [1223, 0]
click at [310, 183] on div "document . addEventListener ( 'DOMContentLoaded' , function ( ) { if ( typeof S…" at bounding box center [412, 291] width 353 height 393
paste textarea
type textarea "});"
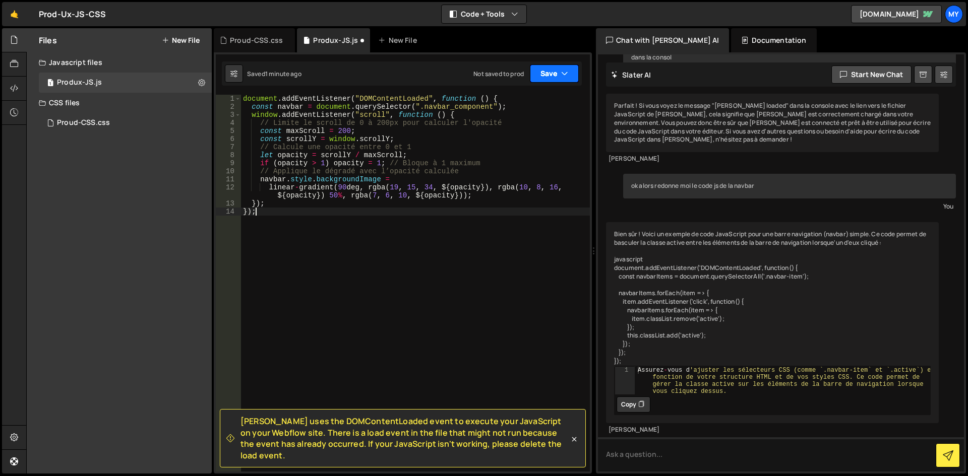
click at [550, 75] on button "Save" at bounding box center [554, 74] width 49 height 18
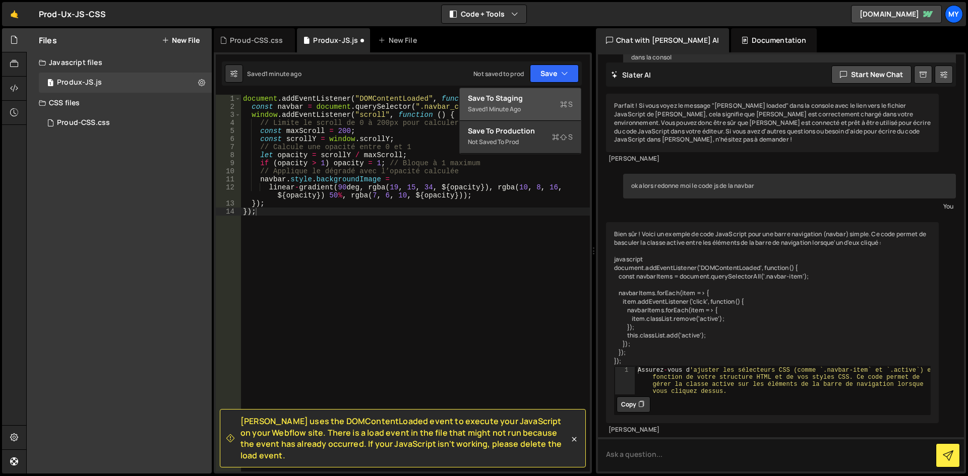
click at [538, 92] on button "Save to Staging S Saved 1 minute ago" at bounding box center [520, 104] width 121 height 33
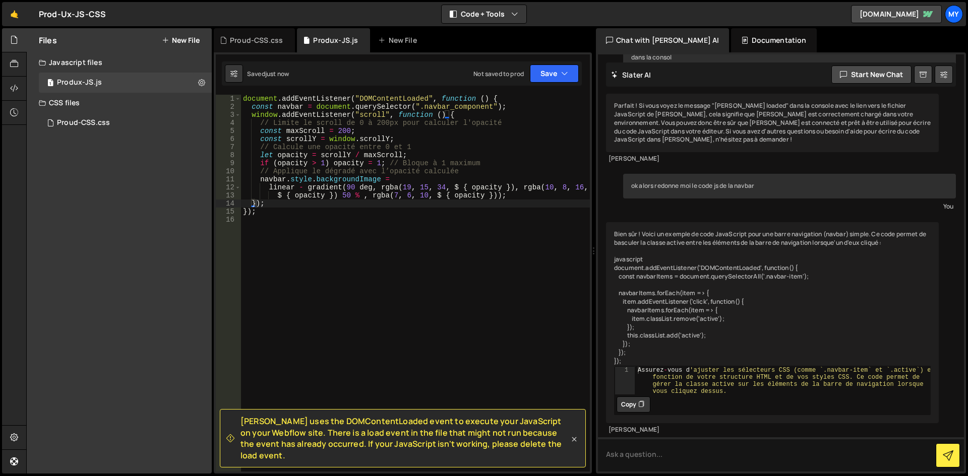
click at [572, 445] on icon at bounding box center [574, 440] width 10 height 10
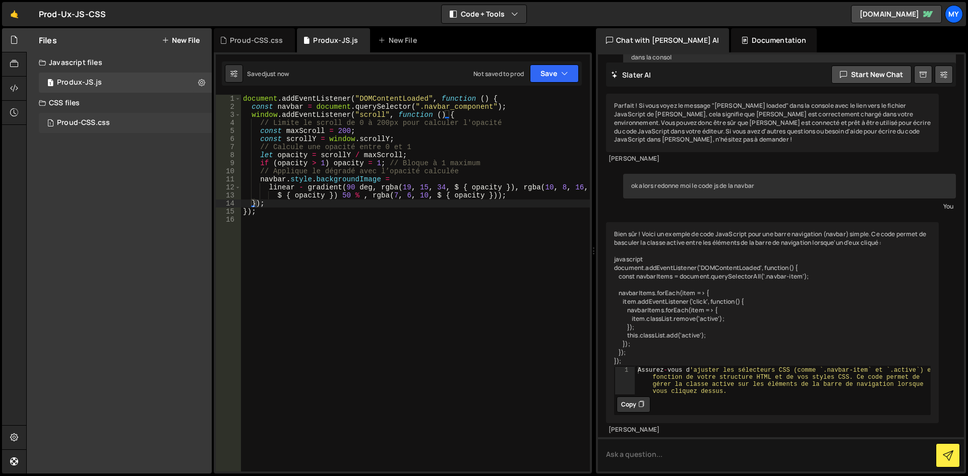
click at [109, 117] on div "1 Proud-CSS.css 0" at bounding box center [125, 123] width 173 height 20
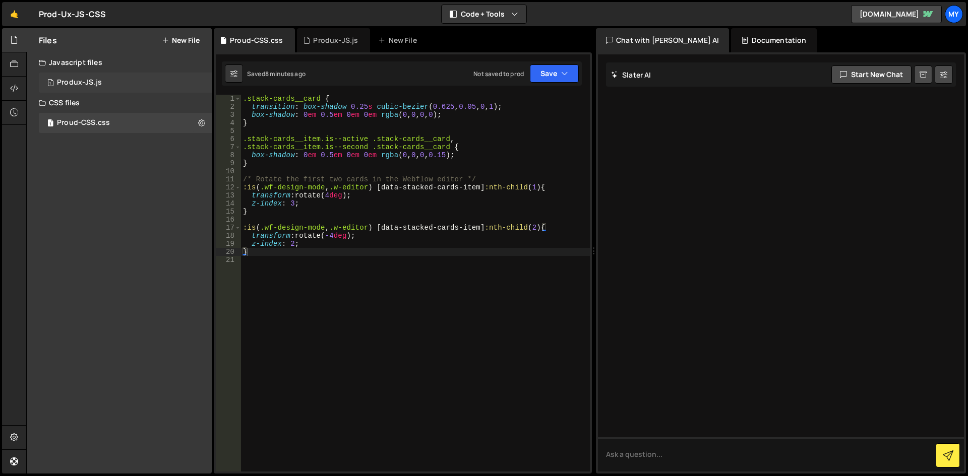
click at [134, 77] on div "1 Produx-JS.js 0" at bounding box center [125, 83] width 173 height 20
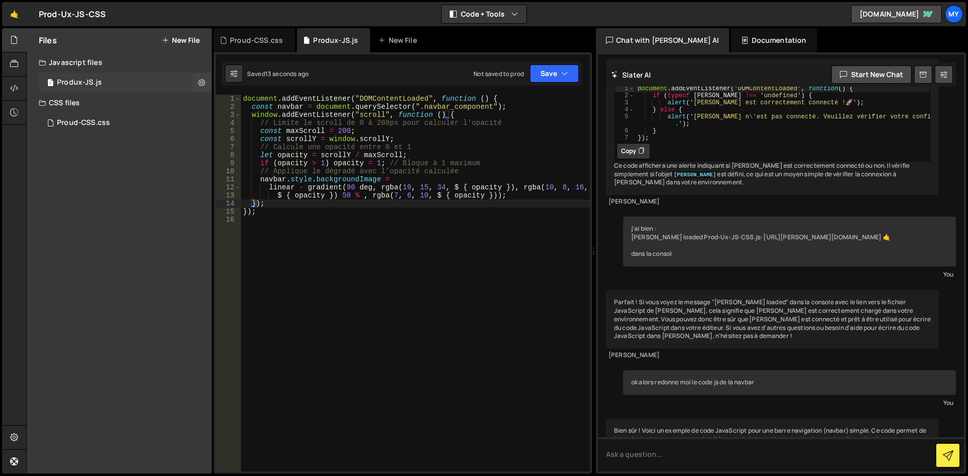
scroll to position [1224, 0]
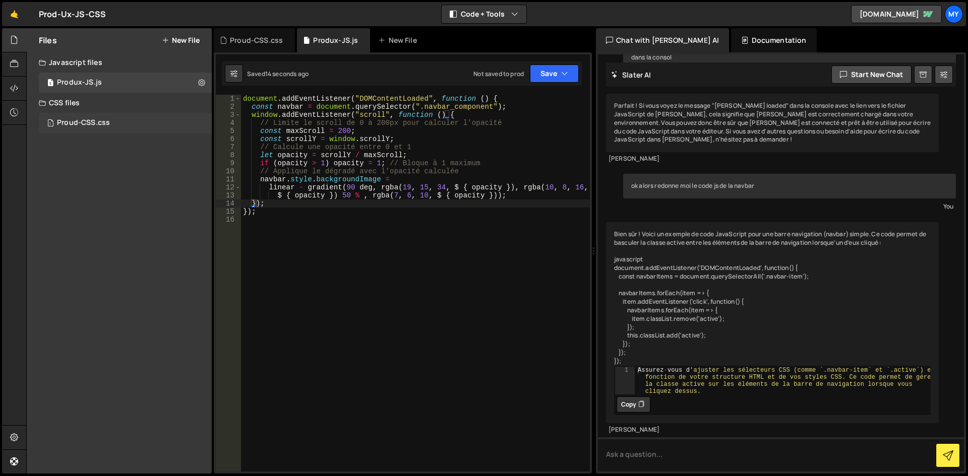
click at [111, 117] on div "1 Proud-CSS.css 0" at bounding box center [125, 123] width 173 height 20
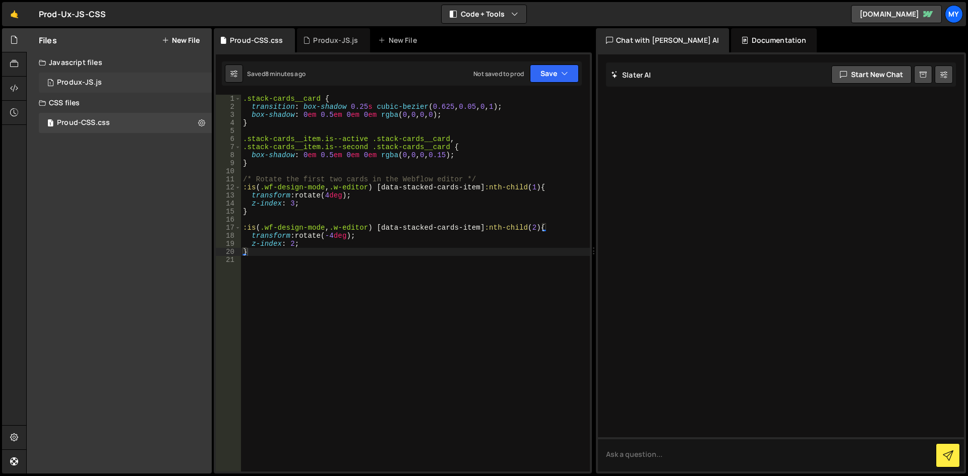
click at [112, 76] on div "1 Produx-JS.js 0" at bounding box center [125, 83] width 173 height 20
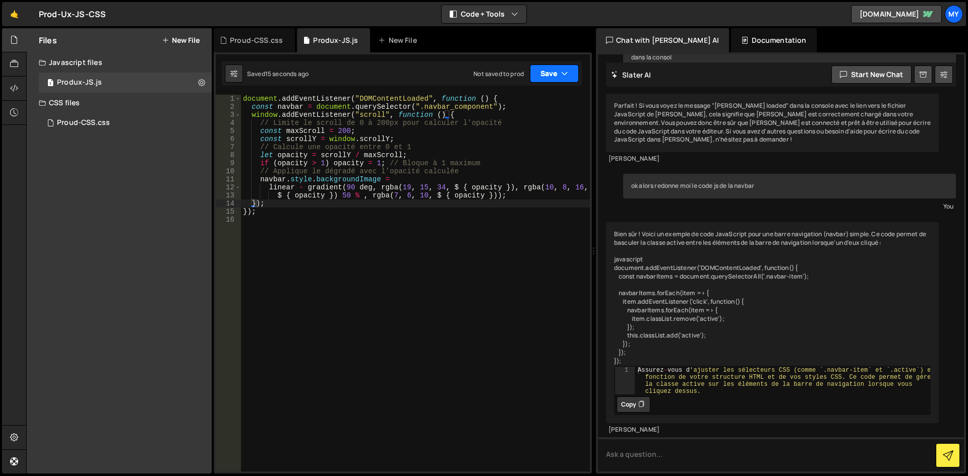
scroll to position [1224, 0]
click at [546, 72] on button "Save" at bounding box center [554, 74] width 49 height 18
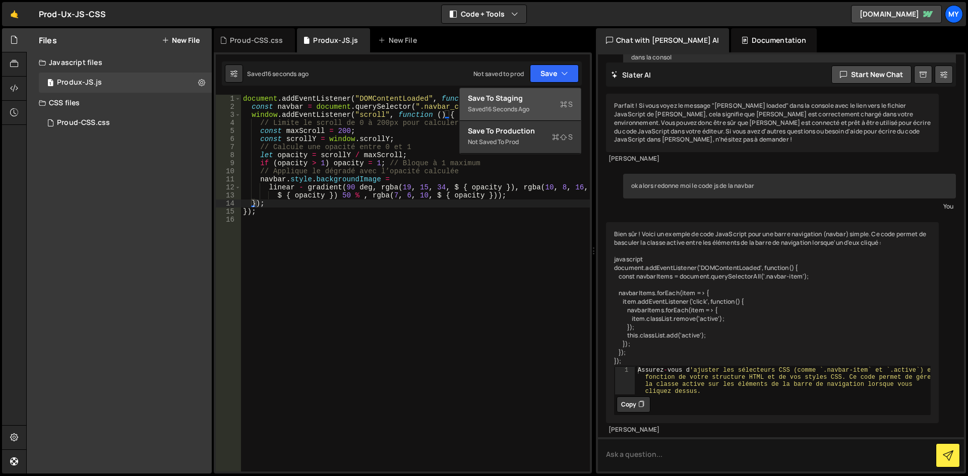
click at [515, 110] on div "16 seconds ago" at bounding box center [507, 109] width 44 height 9
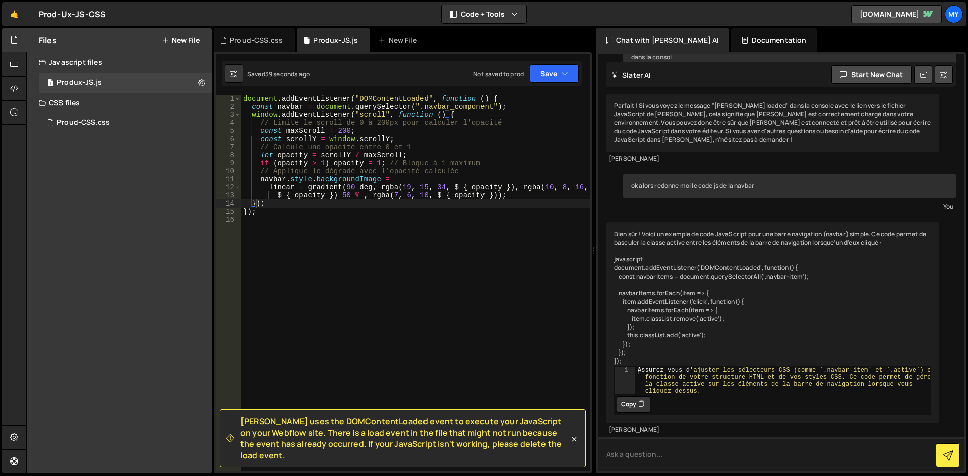
click at [675, 466] on textarea at bounding box center [781, 455] width 366 height 34
paste textarea "Uncaught (in promise) SyntaxError: missing ) after argument list (at 46223.js?v…"
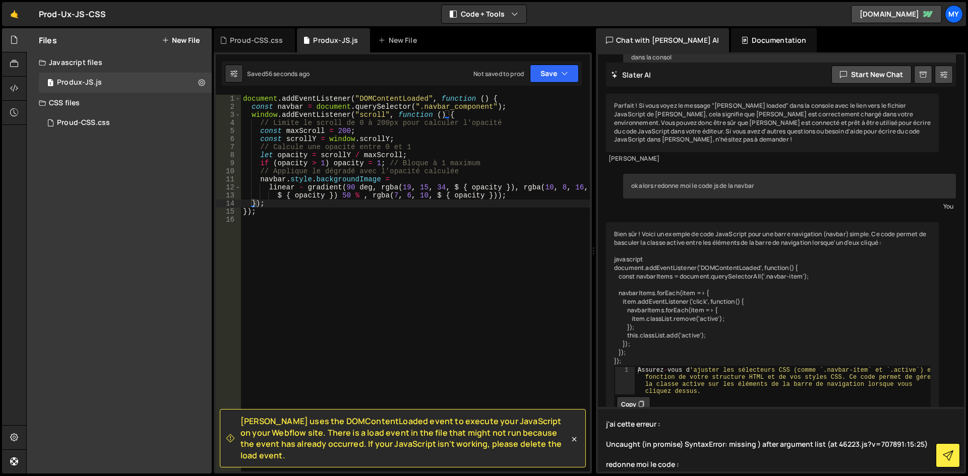
type textarea "j'ai cette erreur : Uncaught (in promise) SyntaxError: missing ) after argument…"
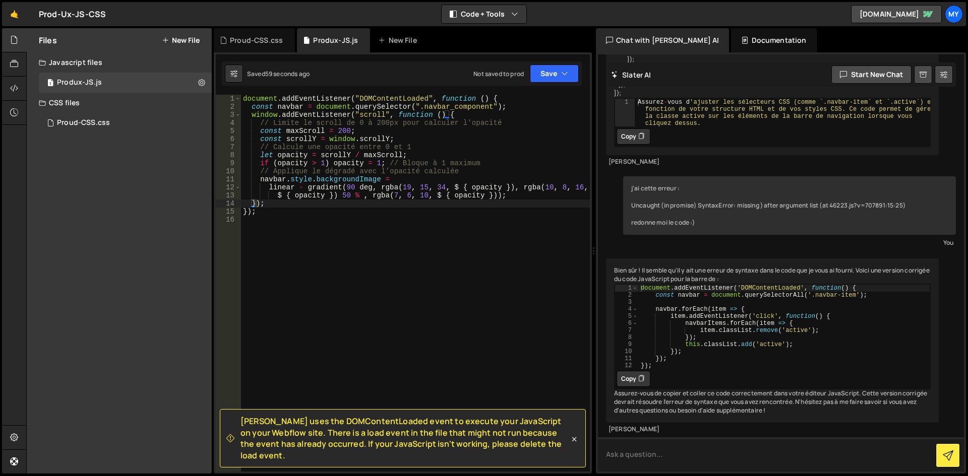
scroll to position [1518, 0]
click at [641, 374] on icon at bounding box center [641, 379] width 6 height 10
click at [364, 257] on div "document . addEventListener ( "DOMContentLoaded" , function ( ) { const navbar …" at bounding box center [415, 291] width 349 height 393
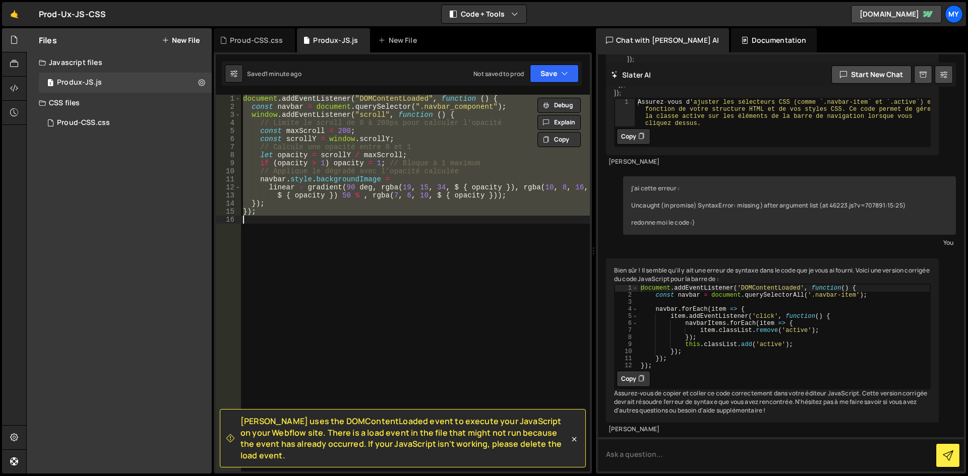
paste textarea
type textarea "});"
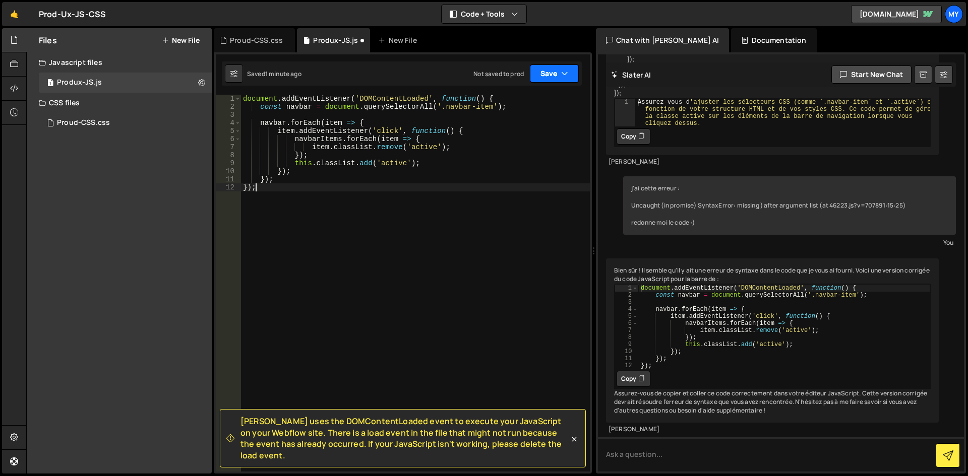
click at [547, 76] on button "Save" at bounding box center [554, 74] width 49 height 18
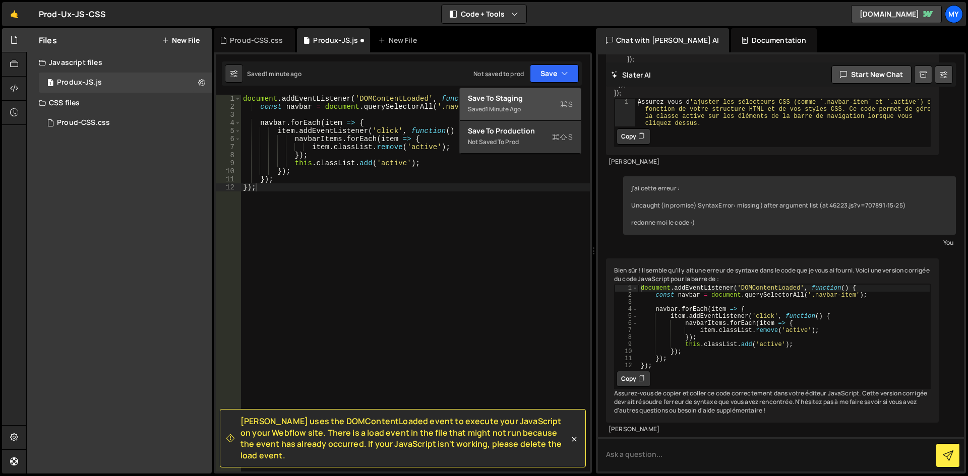
click at [543, 106] on div "Saved 1 minute ago" at bounding box center [520, 109] width 105 height 12
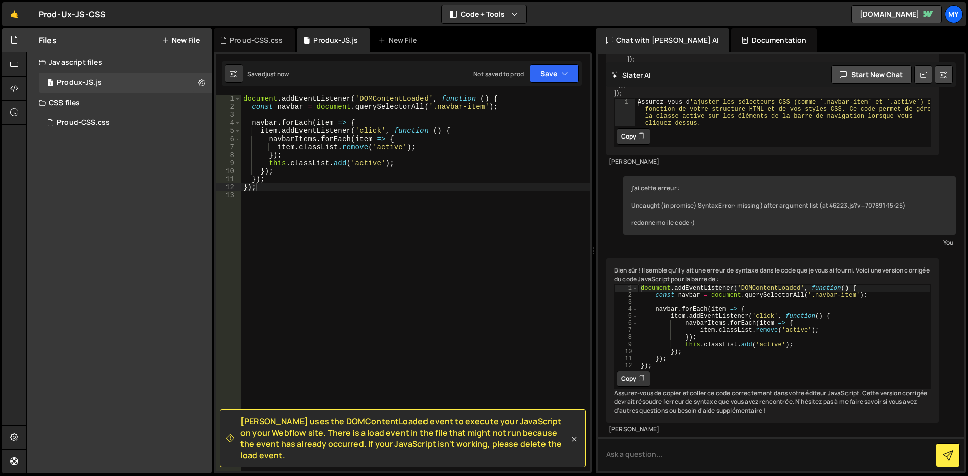
click at [577, 445] on icon at bounding box center [574, 440] width 10 height 10
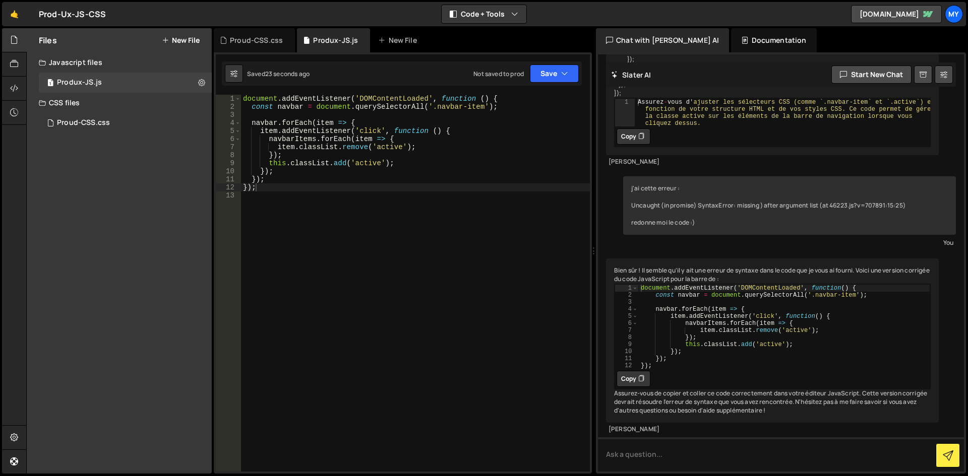
click at [433, 235] on div "document . addEventListener ( 'DOMContentLoaded' , function ( ) { const navbar …" at bounding box center [415, 291] width 349 height 393
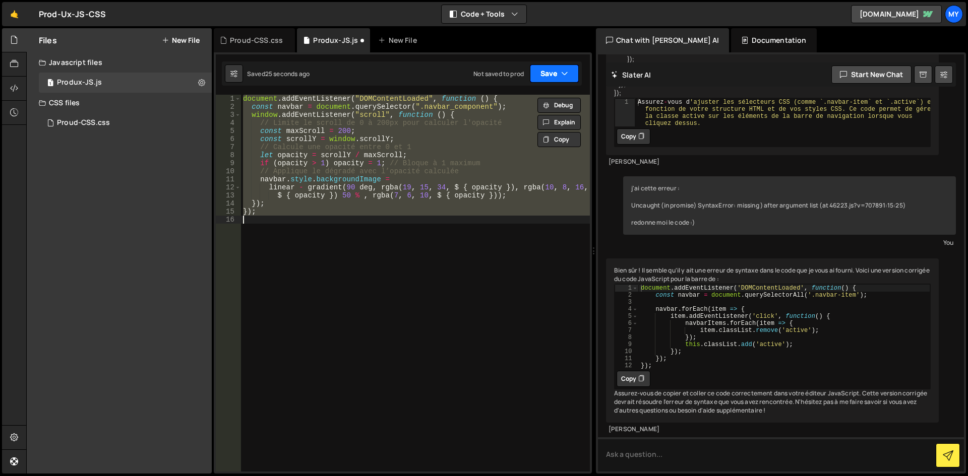
click at [559, 74] on button "Save" at bounding box center [554, 74] width 49 height 18
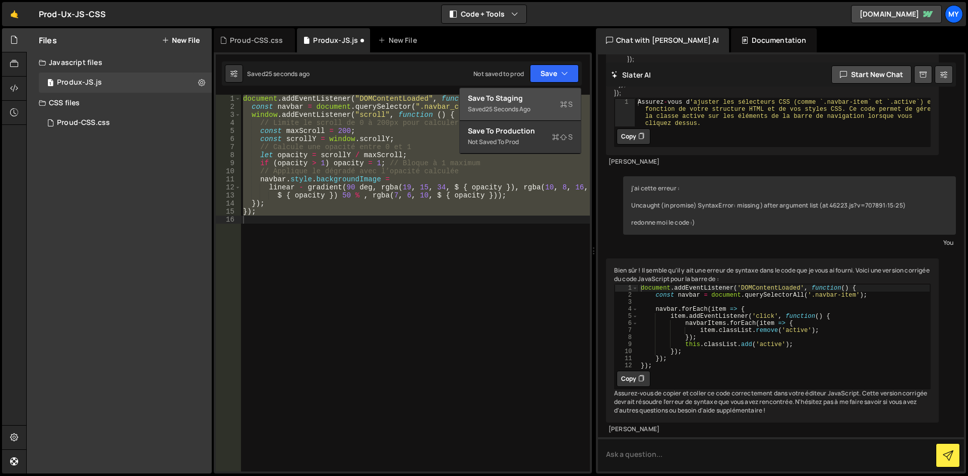
click at [529, 102] on div "Save to Staging S" at bounding box center [520, 98] width 105 height 10
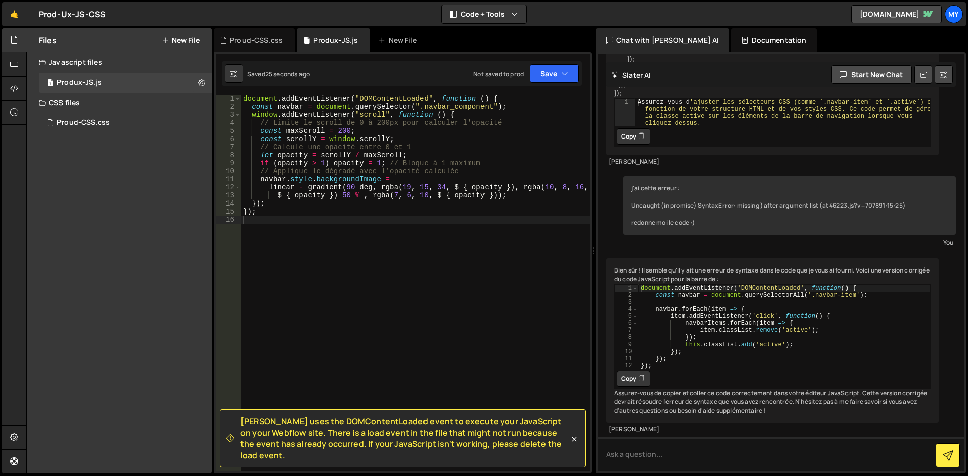
click at [303, 169] on div "document . addEventListener ( "DOMContentLoaded" , function ( ) { const navbar …" at bounding box center [415, 291] width 349 height 393
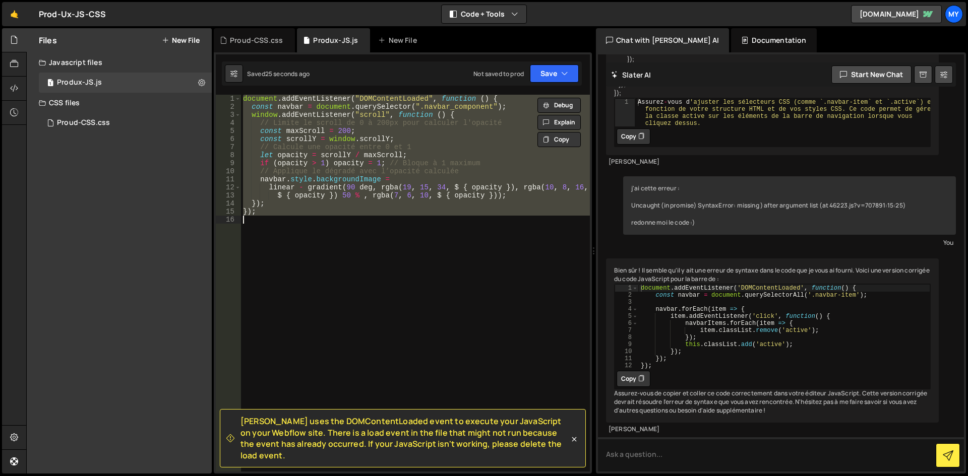
paste textarea "Uncaught (in promise) SyntaxError: missing ) after argument list (at 46223.js?v…"
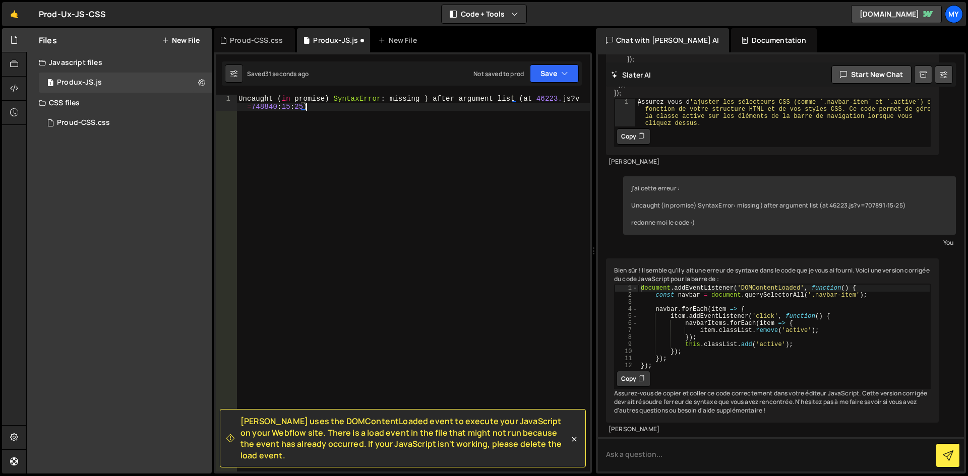
click at [331, 113] on div "Uncaught ( in promise ) SyntaxError : missing ) after argument list ( at 46223.…" at bounding box center [412, 299] width 353 height 409
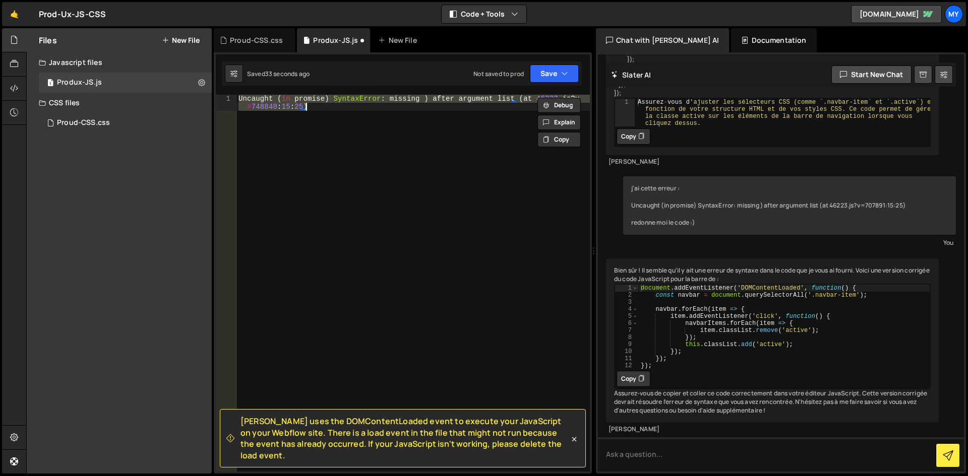
paste textarea "});"
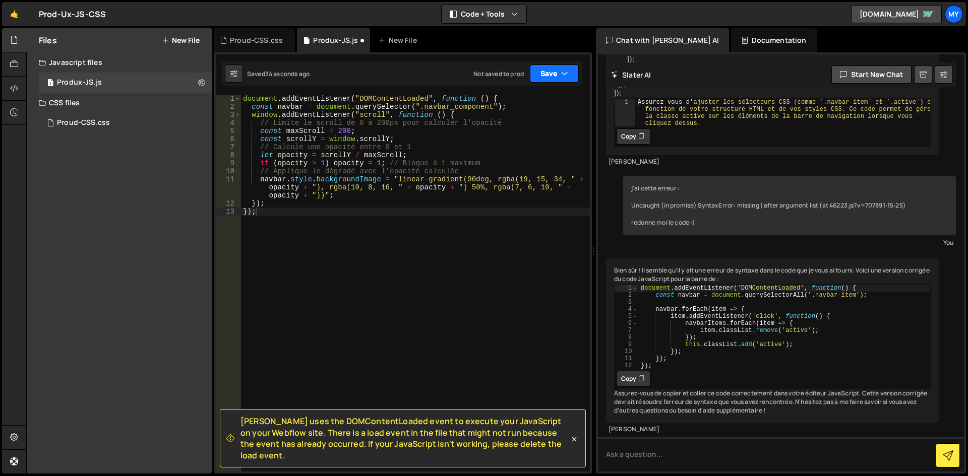
click at [545, 81] on button "Save" at bounding box center [554, 74] width 49 height 18
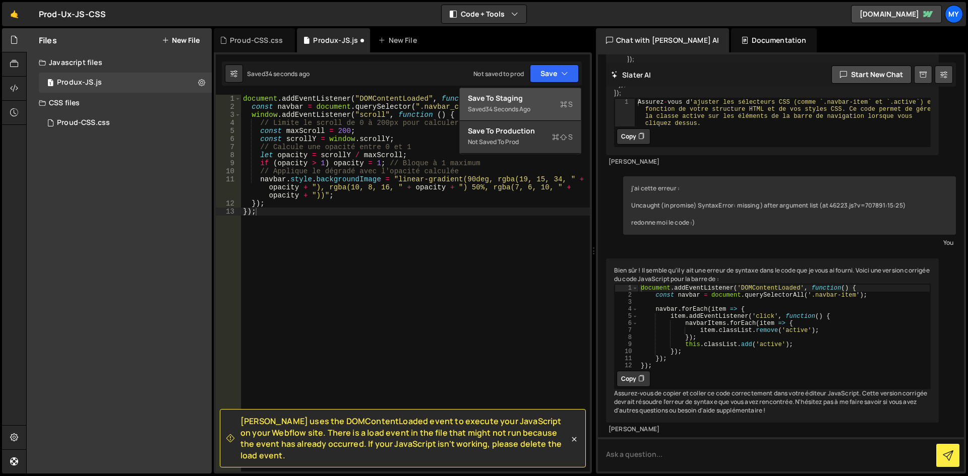
click at [543, 111] on div "Saved 34 seconds ago" at bounding box center [520, 109] width 105 height 12
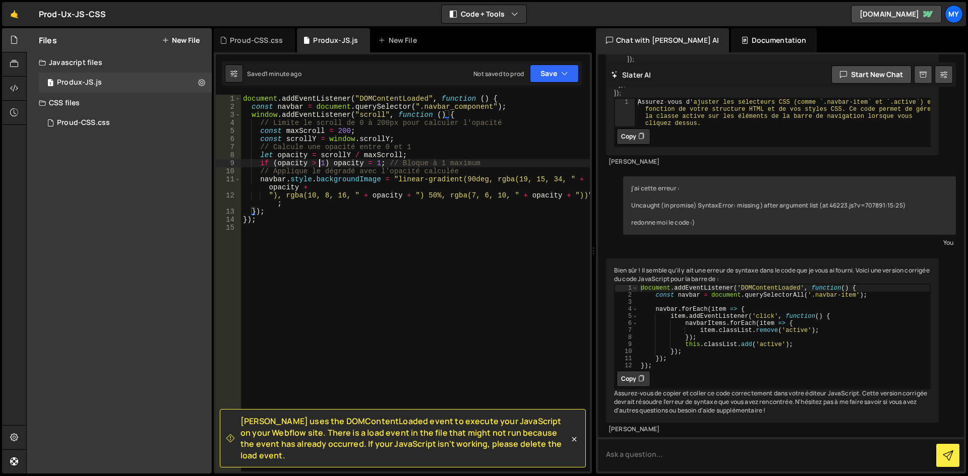
click at [321, 162] on div "document . addEventListener ( "DOMContentLoaded" , function ( ) { const navbar …" at bounding box center [415, 291] width 349 height 393
type textarea "});"
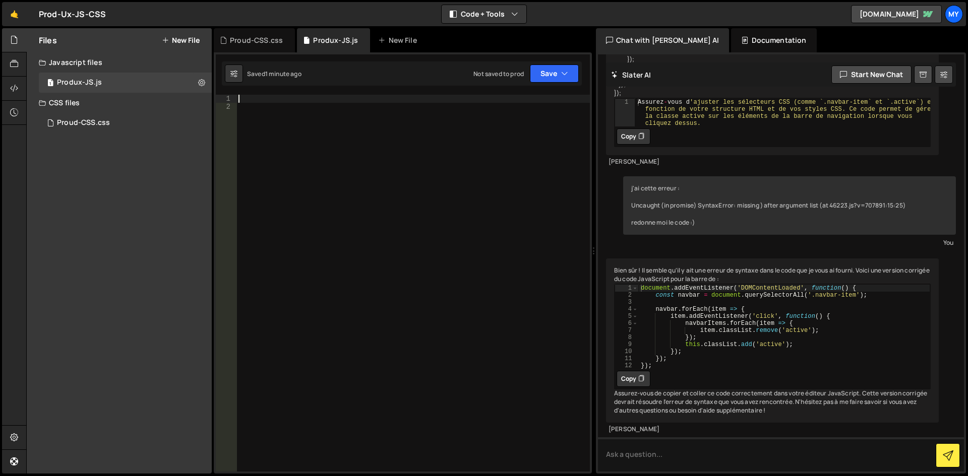
click at [366, 274] on div at bounding box center [412, 291] width 353 height 393
click at [311, 95] on div at bounding box center [412, 291] width 353 height 393
paste textarea "</script>"
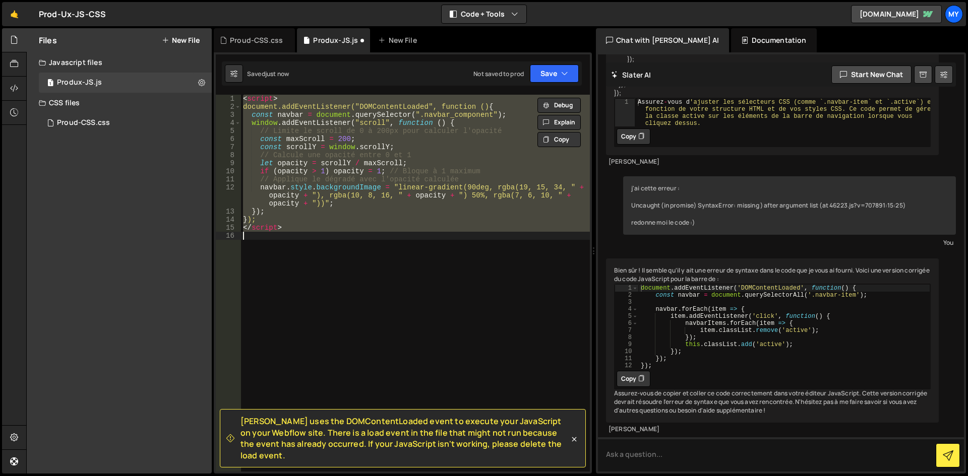
click at [288, 228] on div "< script > document.addEventListener("DOMContentLoaded", function () { const na…" at bounding box center [415, 283] width 349 height 377
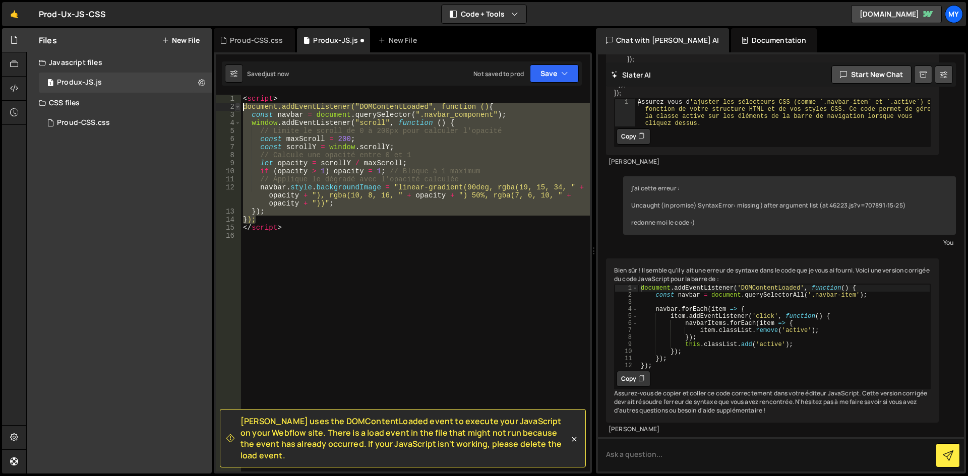
drag, startPoint x: 264, startPoint y: 219, endPoint x: 236, endPoint y: 106, distance: 116.3
click at [236, 106] on div "</script> 1 2 3 4 5 6 7 8 9 10 11 12 13 14 15 16 < script > document.addEventLi…" at bounding box center [403, 283] width 374 height 377
type textarea "document.addEventListener("DOMContentLoaded", function () { const navbar = docu…"
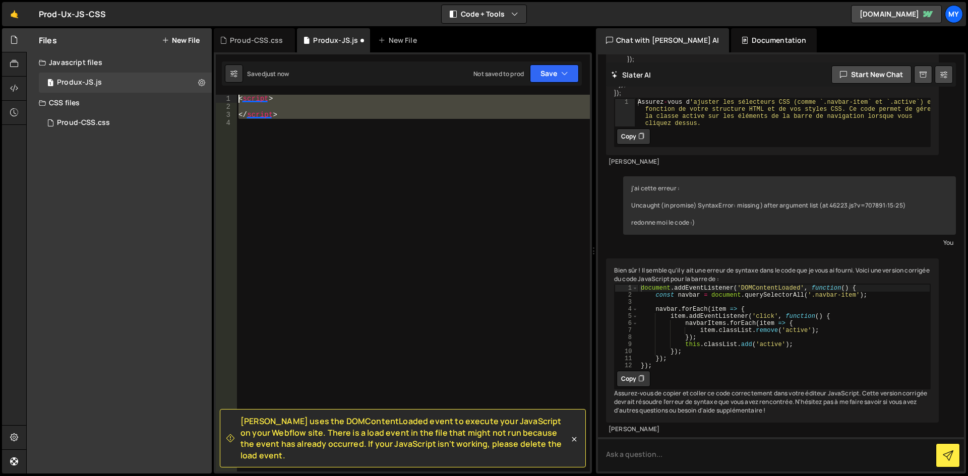
drag, startPoint x: 315, startPoint y: 139, endPoint x: 214, endPoint y: 87, distance: 113.9
click at [214, 87] on div "Slater uses the DOMContentLoaded event to execute your JavaScript on your Webfl…" at bounding box center [403, 262] width 378 height 421
type textarea "<script>"
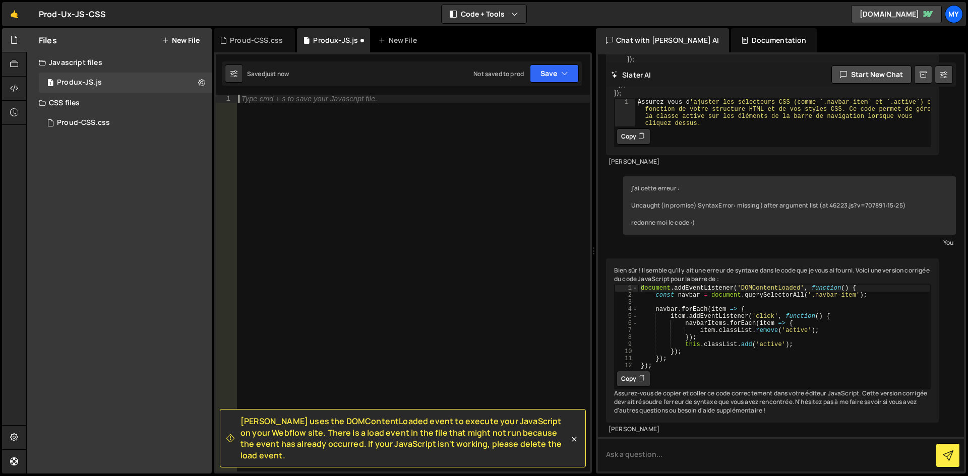
paste textarea "});"
type textarea "});"
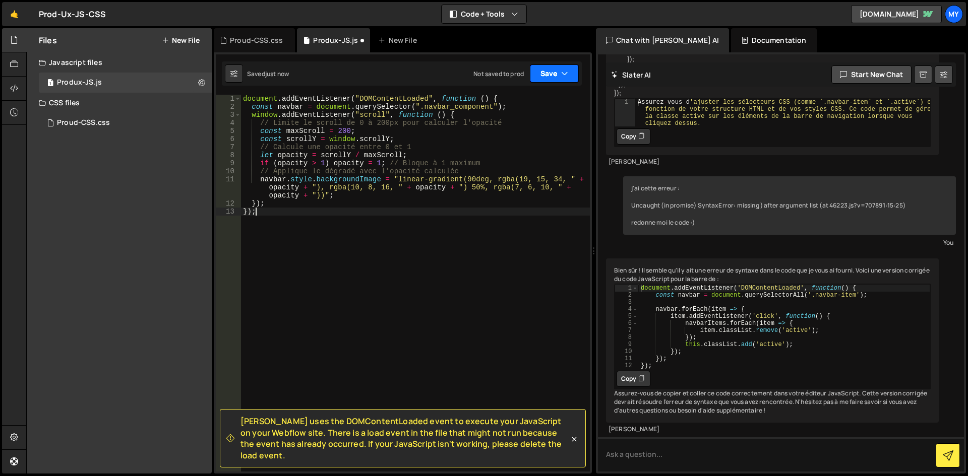
click at [548, 77] on button "Save" at bounding box center [554, 74] width 49 height 18
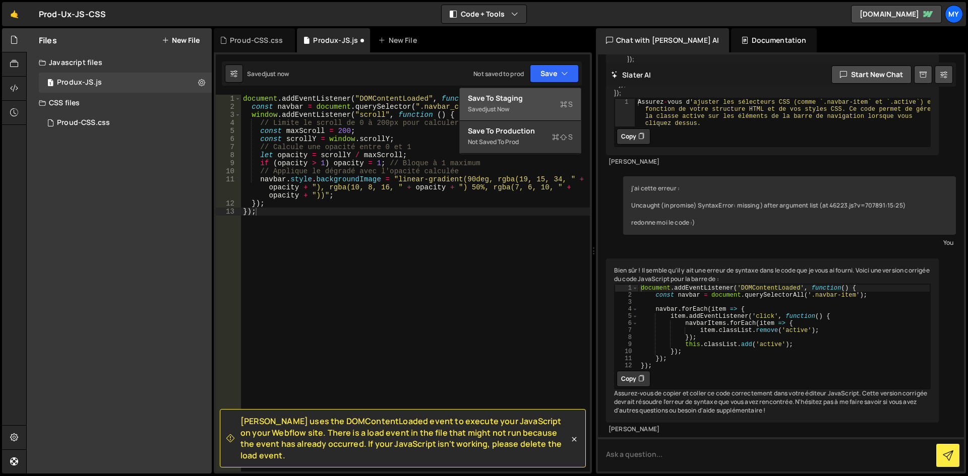
click at [547, 105] on div "Saved just now" at bounding box center [520, 109] width 105 height 12
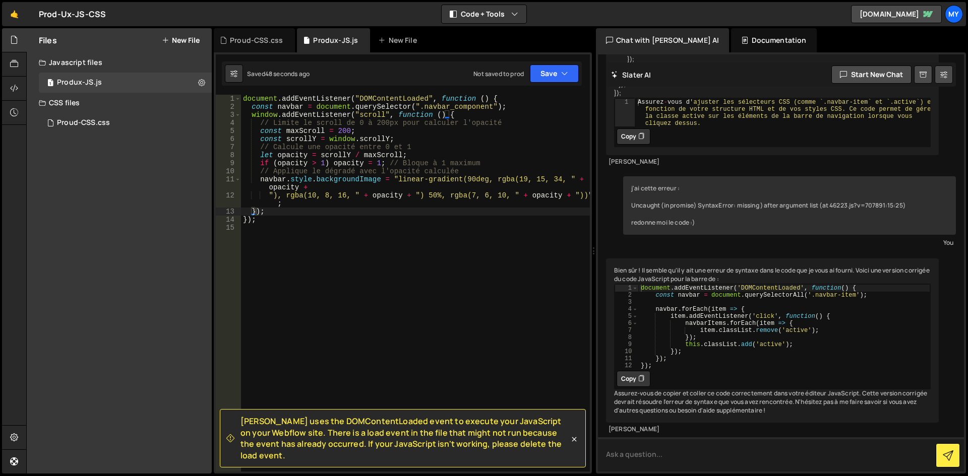
click at [690, 468] on textarea at bounding box center [781, 455] width 366 height 34
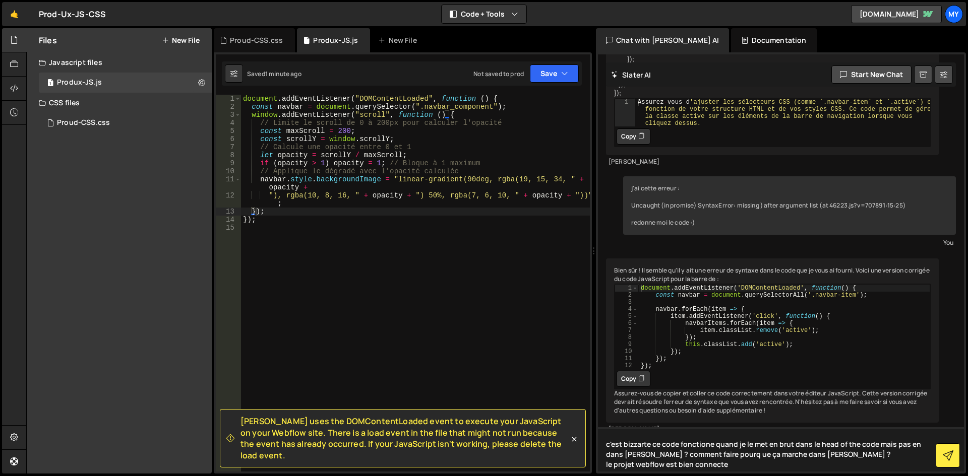
type textarea "c'est bizzarte ce code fonctione quand je le met en brut dans le head of the co…"
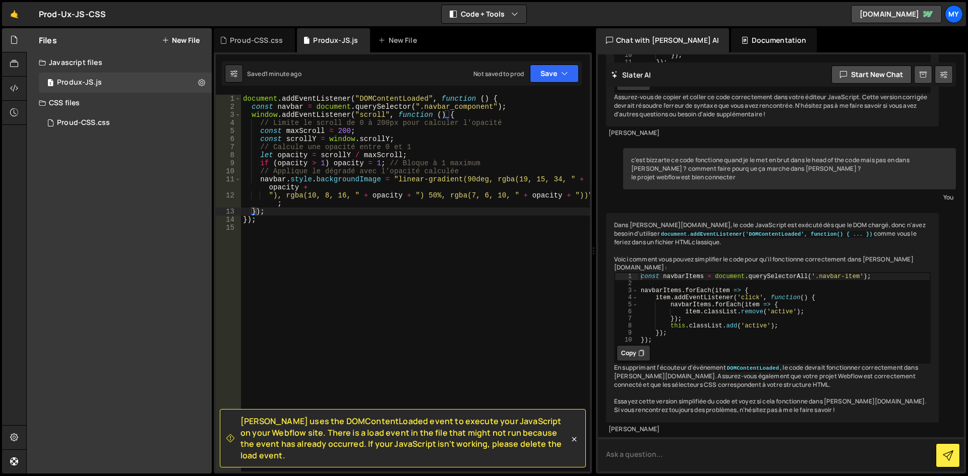
scroll to position [1831, 0]
click at [721, 241] on div "Dans Slater.app, le code JavaScript est exécuté dès que le DOM chargé, donc n'a…" at bounding box center [772, 318] width 333 height 210
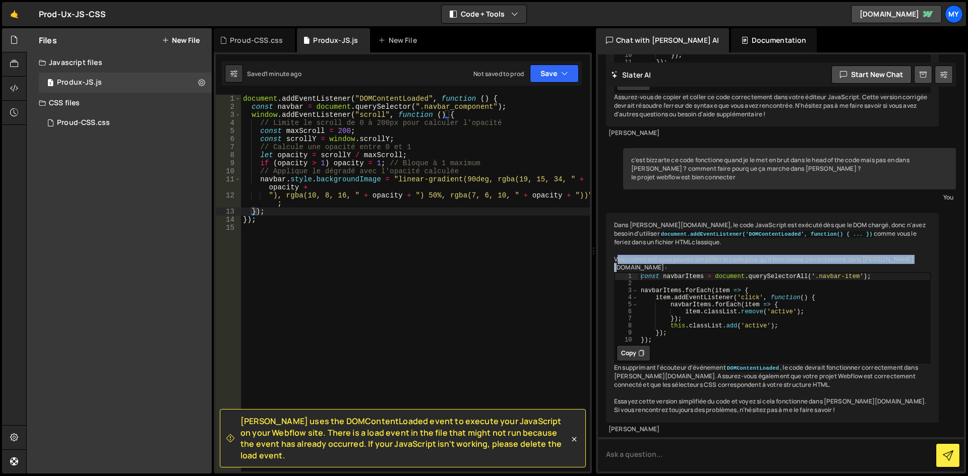
click at [721, 241] on div "Dans Slater.app, le code JavaScript est exécuté dès que le DOM chargé, donc n'a…" at bounding box center [772, 318] width 333 height 210
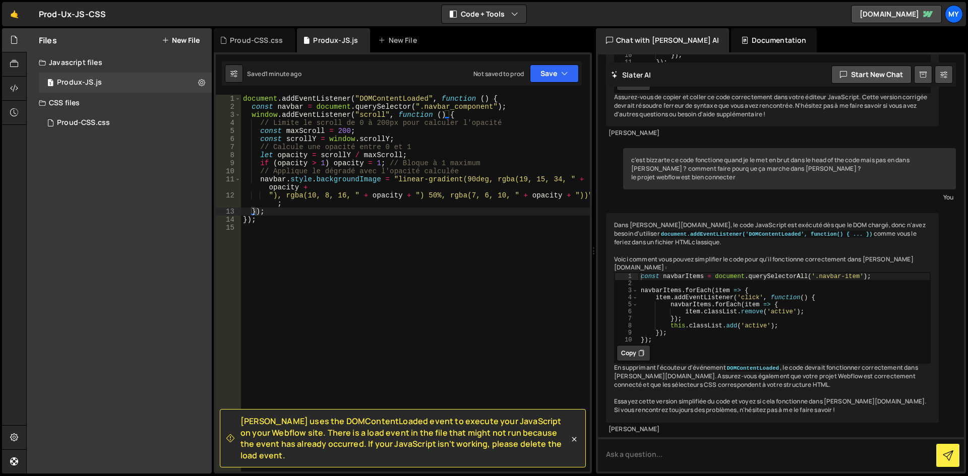
click at [620, 213] on div "Dans Slater.app, le code JavaScript est exécuté dès que le DOM chargé, donc n'a…" at bounding box center [772, 318] width 333 height 210
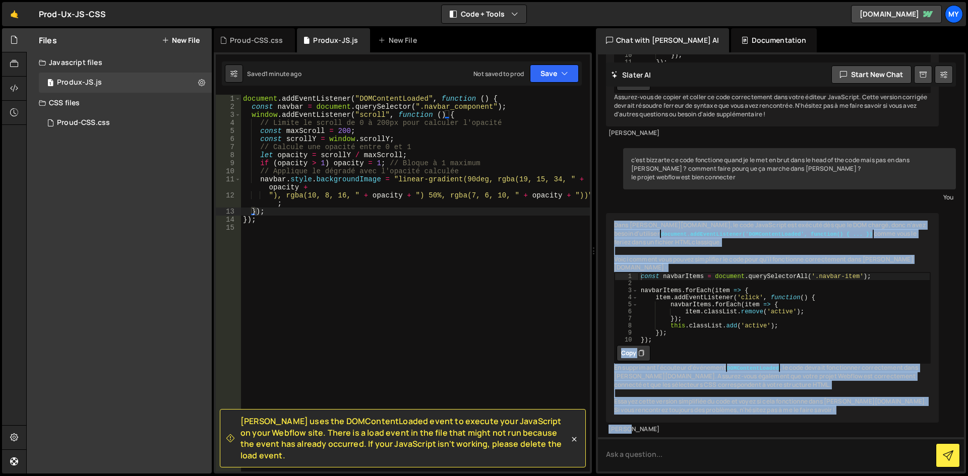
drag, startPoint x: 614, startPoint y: 207, endPoint x: 807, endPoint y: 429, distance: 293.4
click at [807, 429] on div "Dans Slater.app, le code JavaScript est exécuté dès que le DOM chargé, donc n'a…" at bounding box center [772, 324] width 333 height 223
copy div "Dans Slater.app, le code JavaScript est exécuté dès que le DOM chargé, donc n'a…"
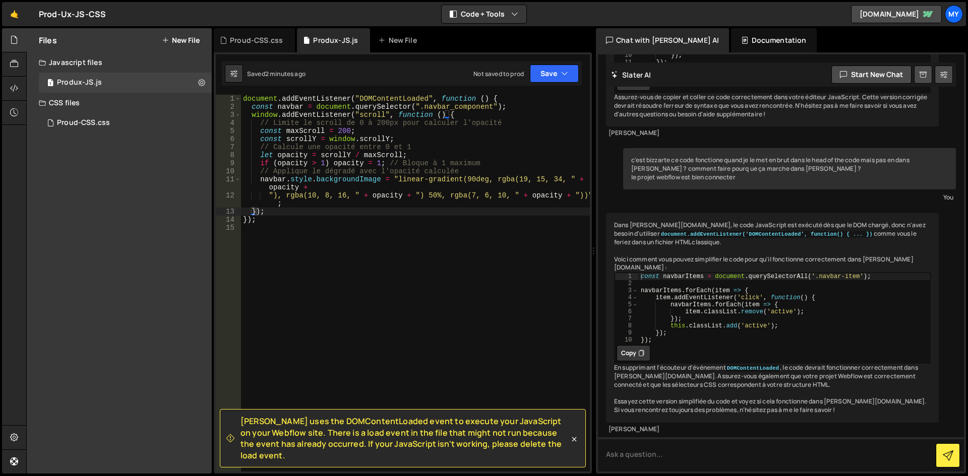
click at [362, 186] on div "document . addEventListener ( "DOMContentLoaded" , function ( ) { const navbar …" at bounding box center [415, 291] width 349 height 393
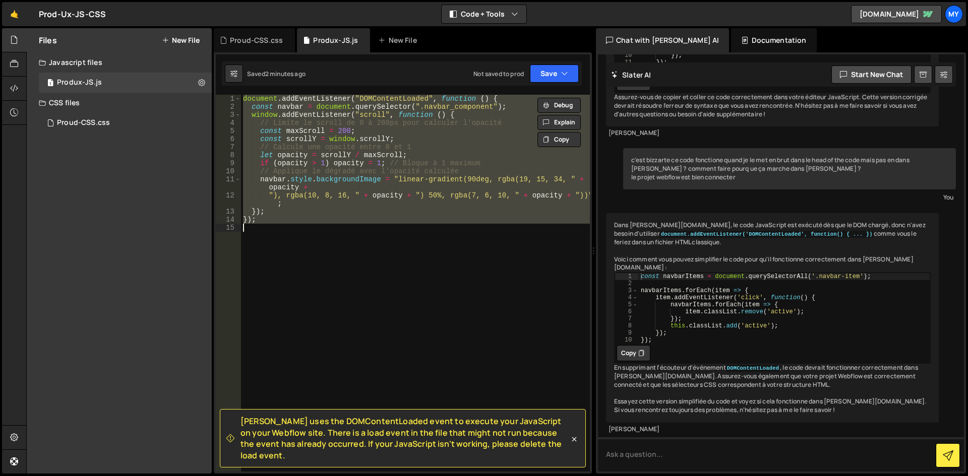
paste textarea
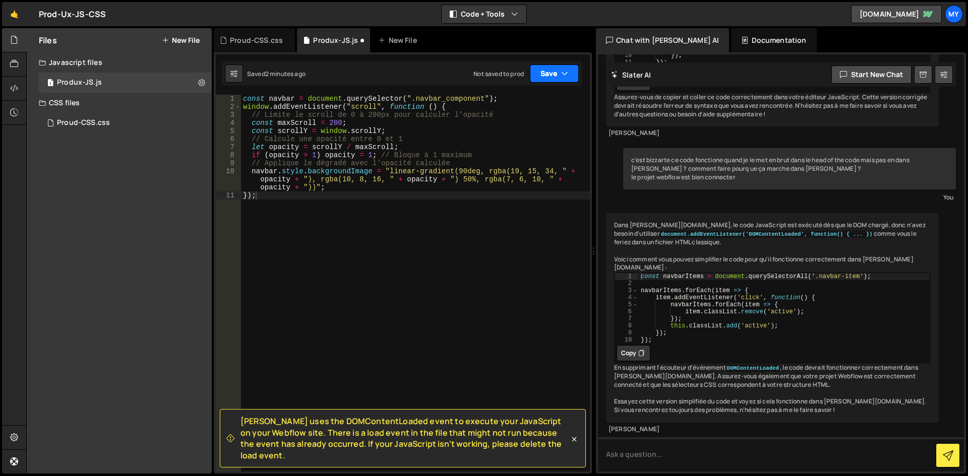
click at [550, 66] on button "Save" at bounding box center [554, 74] width 49 height 18
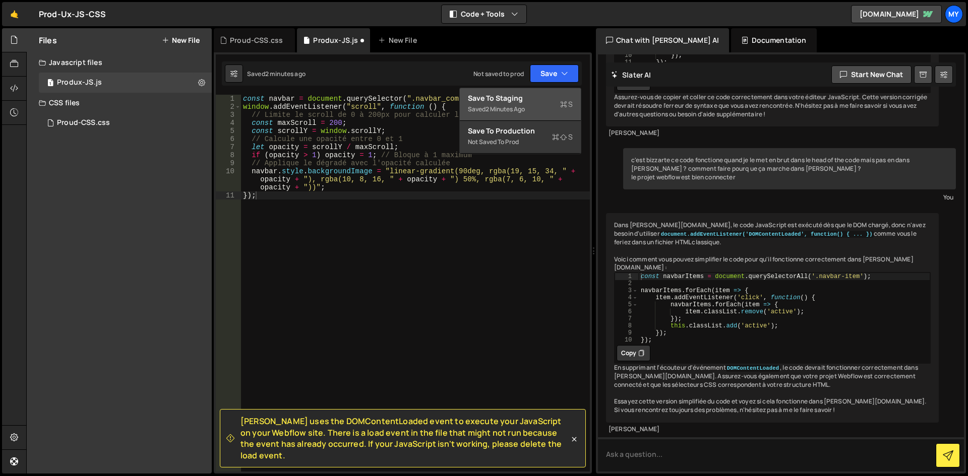
click at [539, 98] on div "Save to Staging S" at bounding box center [520, 98] width 105 height 10
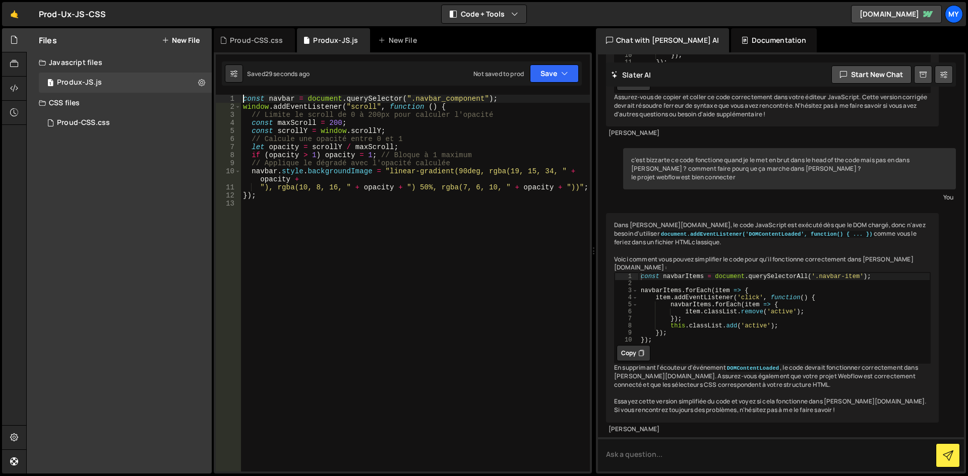
click at [242, 97] on div "const navbar = document . querySelector ( ".navbar_component" ) ; window . addE…" at bounding box center [415, 291] width 349 height 393
type textarea "const navbar = document.querySelector(".navbar_component");"
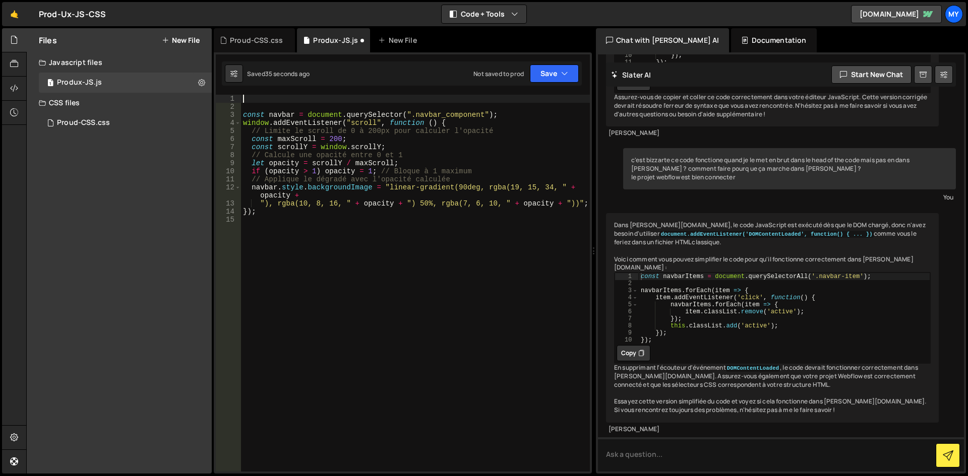
paste textarea "<script src="https://cdnjs.cloudflare.com/ajax/libs/gsap/3.12.2/ScrollTrigger.m…"
type textarea "<script src="https://cdnjs.cloudflare.com/ajax/libs/gsap/3.12.2/ScrollTrigger.m…"
click at [385, 243] on div "const navbar = document . querySelector ( ".navbar_component" ) ; window . addE…" at bounding box center [415, 291] width 349 height 393
paste textarea "});"
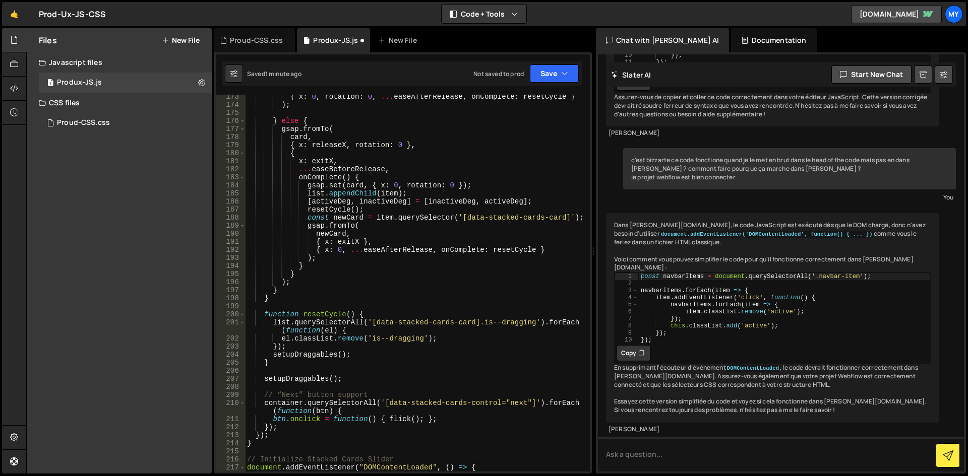
scroll to position [1520, 0]
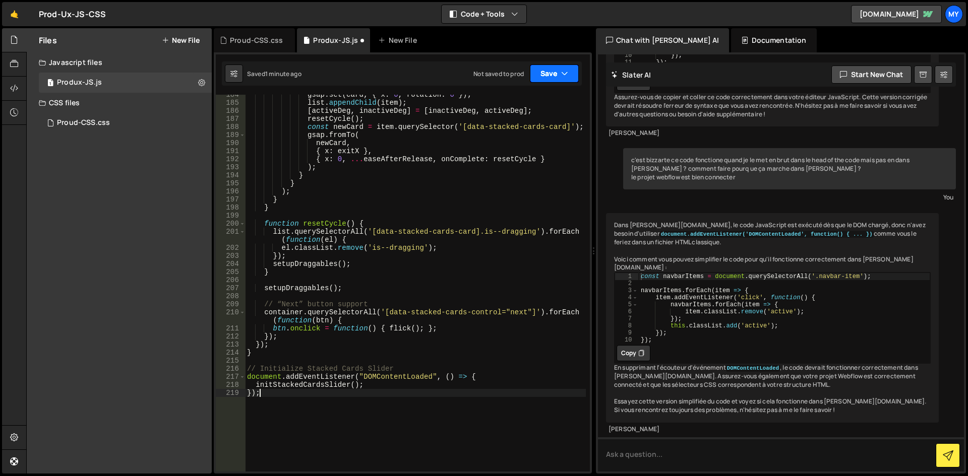
type textarea "});"
click at [549, 73] on button "Save" at bounding box center [554, 74] width 49 height 18
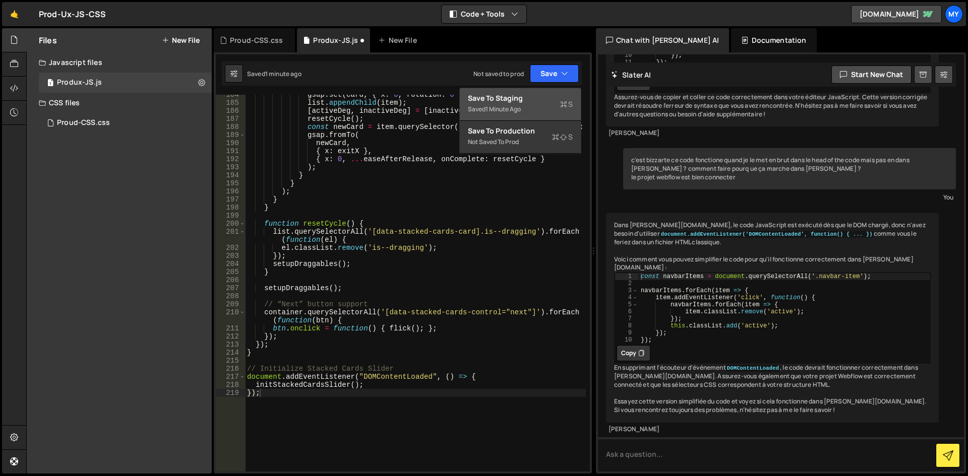
click at [534, 110] on div "Saved 1 minute ago" at bounding box center [520, 109] width 105 height 12
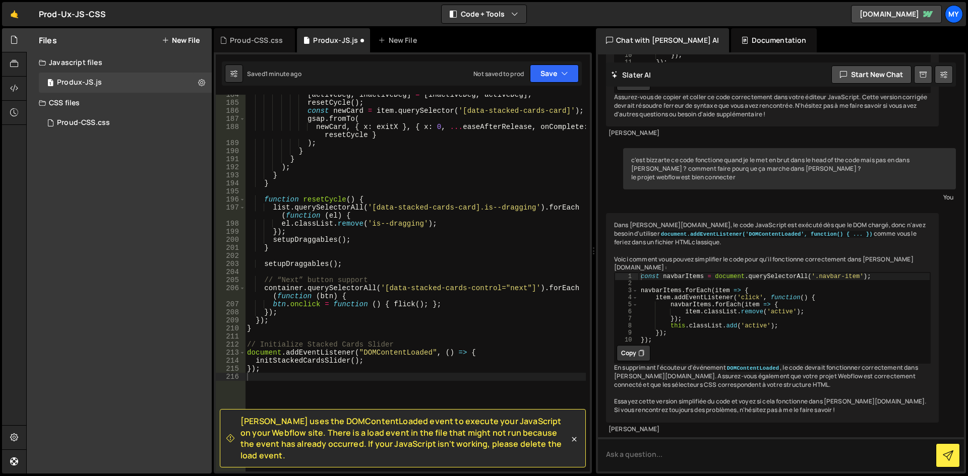
scroll to position [1528, 0]
click at [573, 442] on icon at bounding box center [574, 439] width 5 height 5
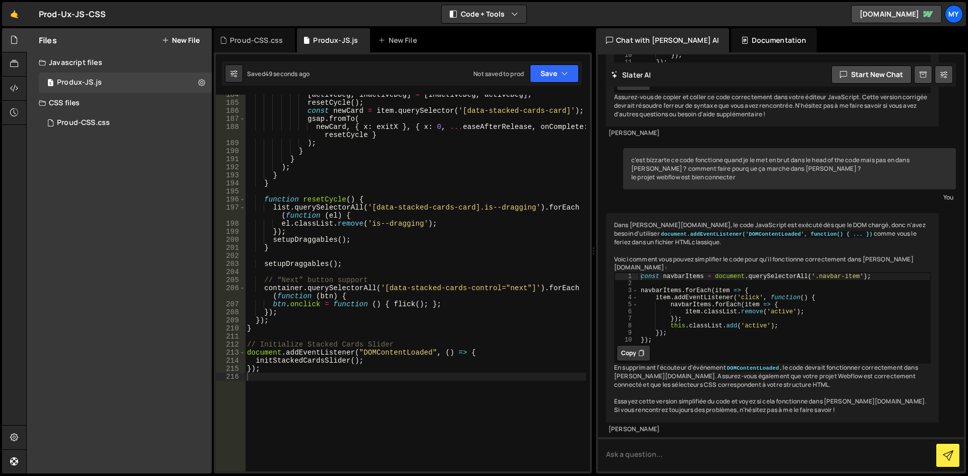
scroll to position [1520, 0]
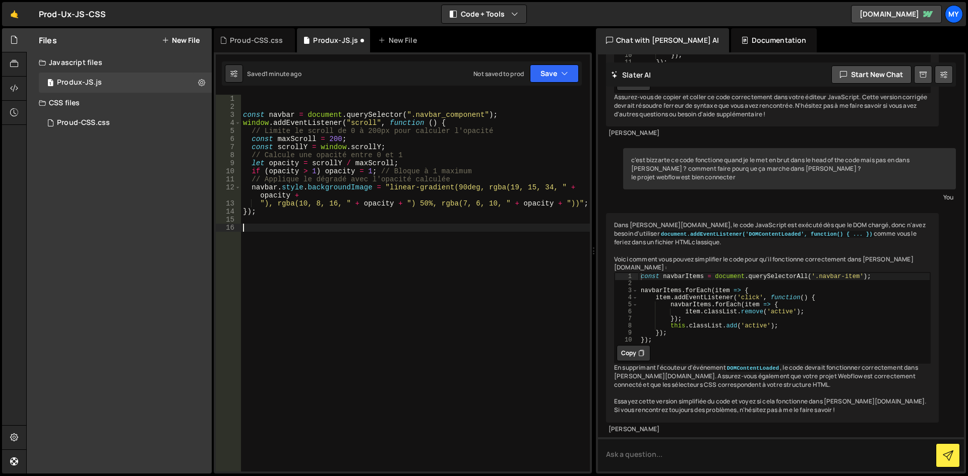
click at [266, 228] on div "const navbar = document . querySelector ( ".navbar_component" ) ; window . addE…" at bounding box center [415, 291] width 349 height 393
paste textarea "initStackedCardsSlider();"
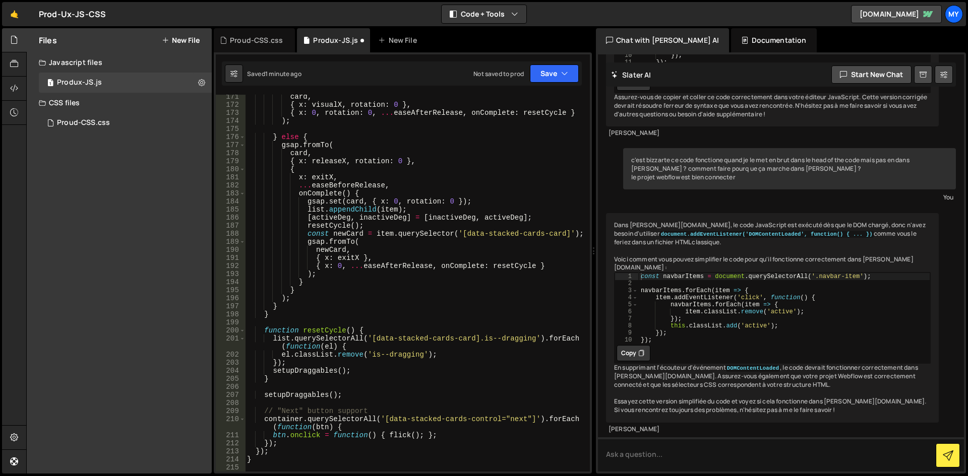
scroll to position [1413, 0]
click at [549, 77] on button "Save" at bounding box center [554, 74] width 49 height 18
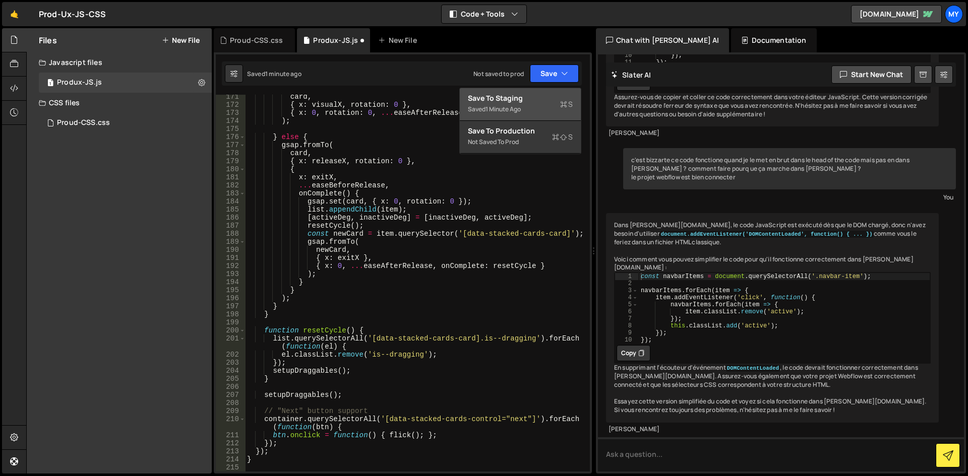
click at [519, 110] on div "1 minute ago" at bounding box center [502, 109] width 35 height 9
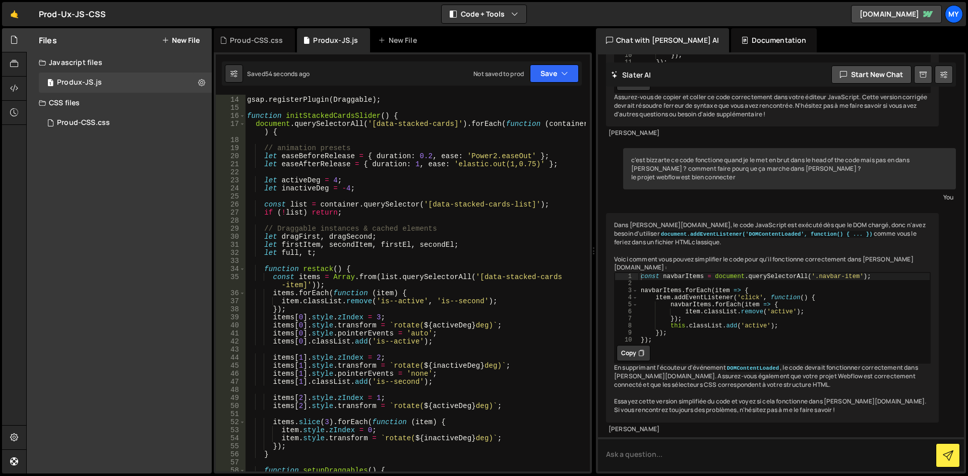
scroll to position [0, 0]
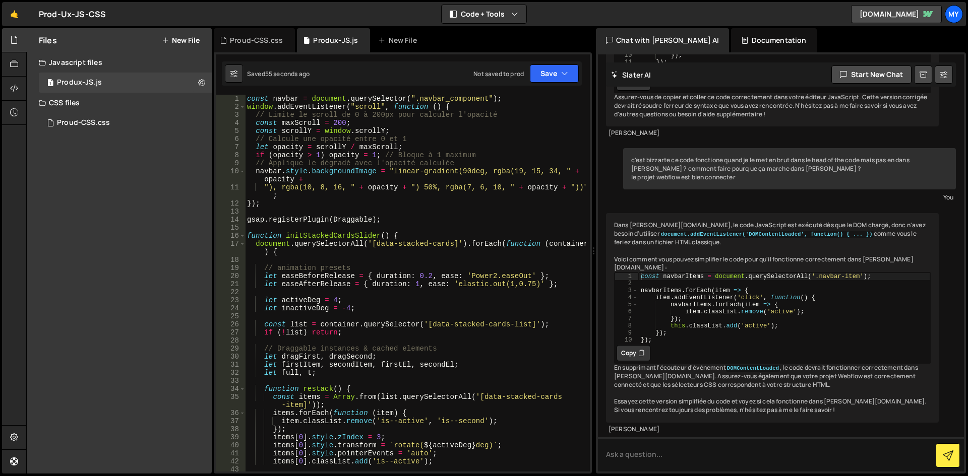
type textarea "});"
click at [277, 207] on div "const navbar = document . querySelector ( ".navbar_component" ) ; window . addE…" at bounding box center [415, 291] width 341 height 393
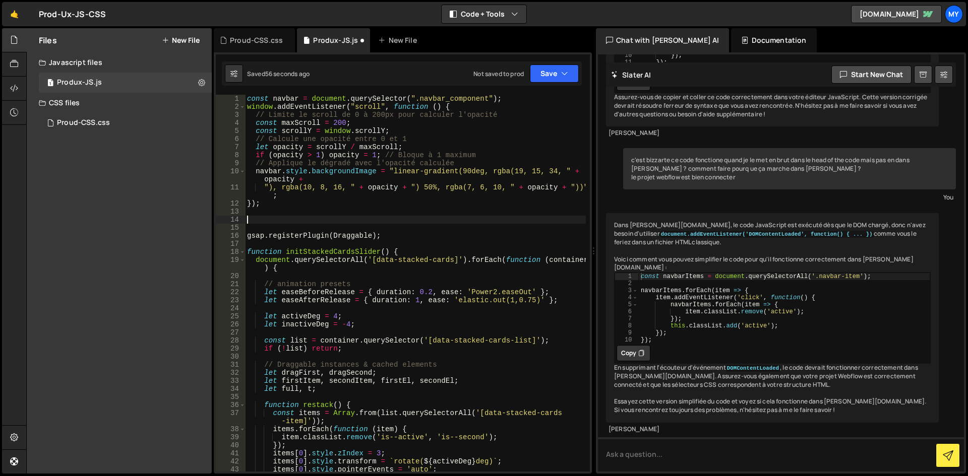
paste textarea "};"
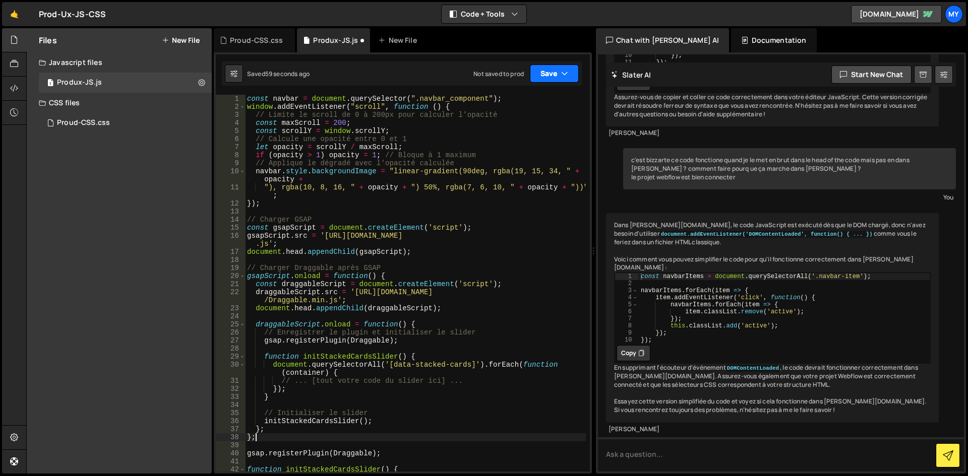
click at [544, 73] on button "Save" at bounding box center [554, 74] width 49 height 18
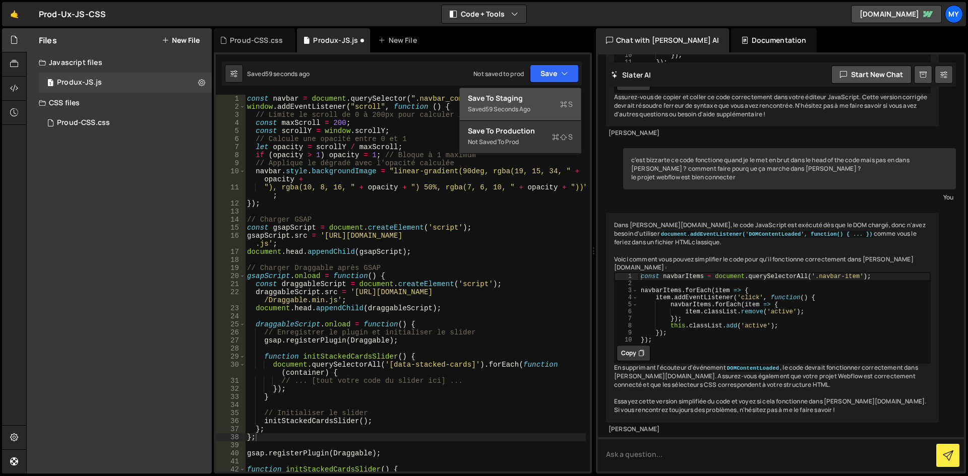
click at [548, 98] on div "Save to Staging S" at bounding box center [520, 98] width 105 height 10
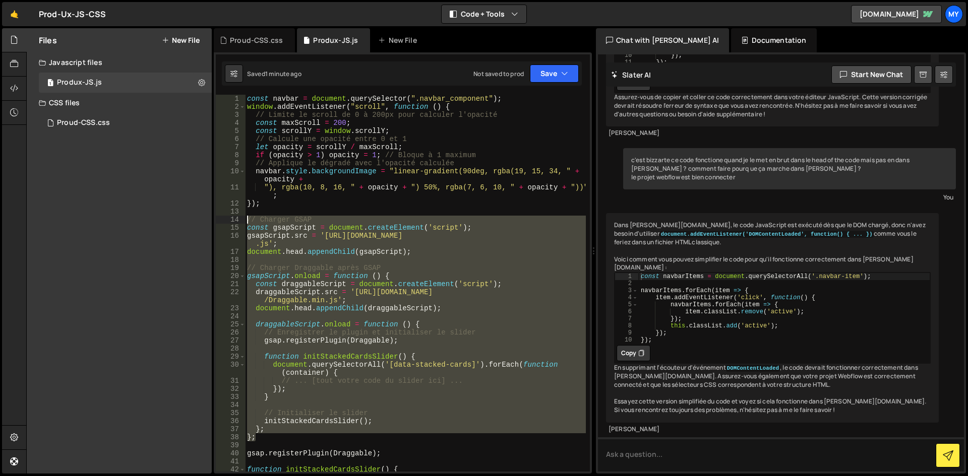
drag, startPoint x: 268, startPoint y: 406, endPoint x: 228, endPoint y: 216, distance: 193.7
click at [228, 216] on div "}; 1 2 3 4 5 6 7 8 9 10 11 12 13 14 15 16 17 18 19 20 21 22 23 24 25 26 27 28 2…" at bounding box center [403, 283] width 374 height 377
type textarea "// Charger GSAP const gsapScript = document.createElement('script');"
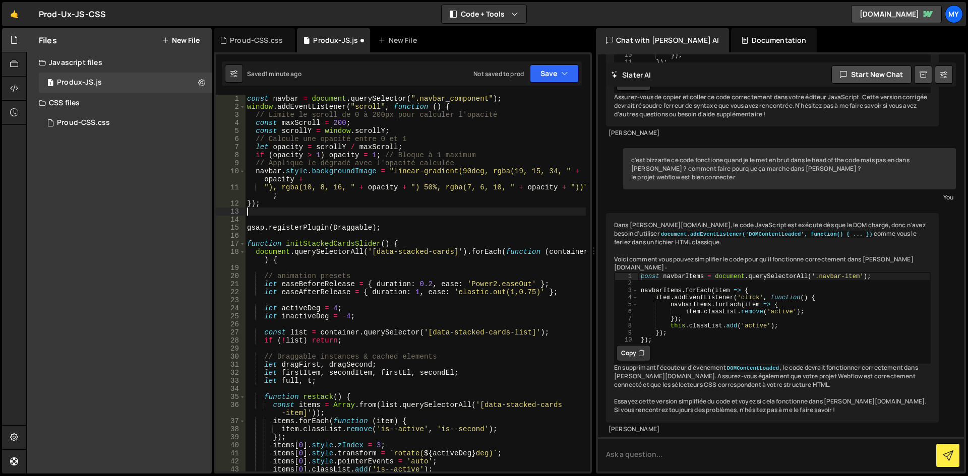
click at [272, 218] on div "const navbar = document . querySelector ( ".navbar_component" ) ; window . addE…" at bounding box center [415, 291] width 341 height 393
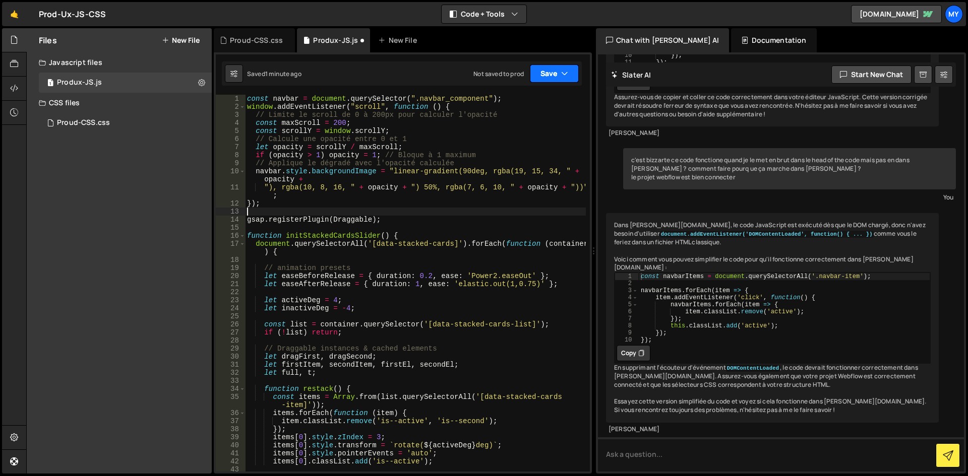
click at [541, 69] on button "Save" at bounding box center [554, 74] width 49 height 18
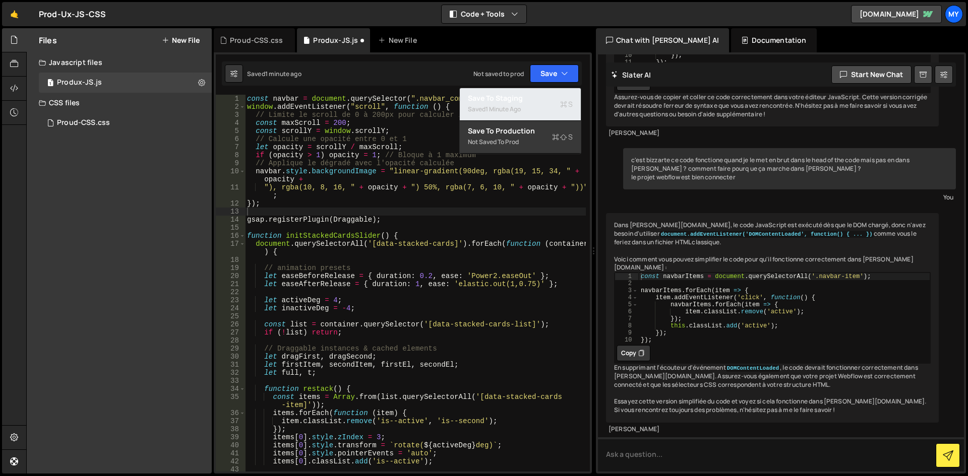
click at [528, 107] on div "Saved 1 minute ago" at bounding box center [520, 109] width 105 height 12
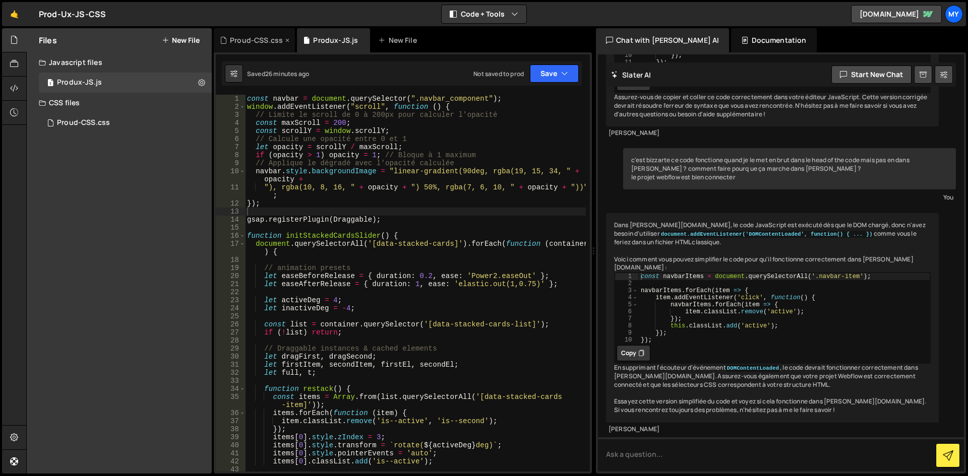
click at [272, 34] on div "Proud-CSS.css" at bounding box center [254, 40] width 81 height 24
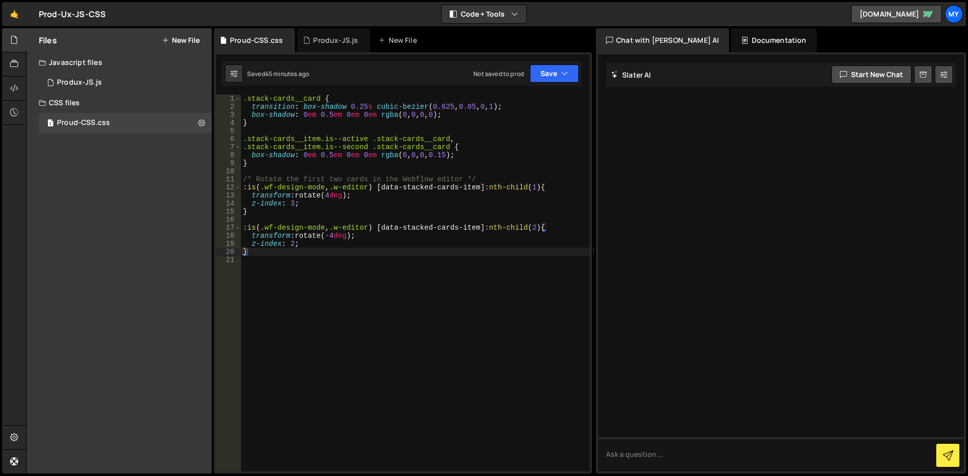
type textarea ".stack-cards__card {"
drag, startPoint x: 317, startPoint y: 100, endPoint x: 239, endPoint y: 94, distance: 77.9
click at [239, 94] on div "1 2 console . log ( "%cThis site was built by My Team" , "background:blue;color…" at bounding box center [403, 262] width 378 height 421
click at [200, 124] on icon at bounding box center [201, 123] width 7 height 10
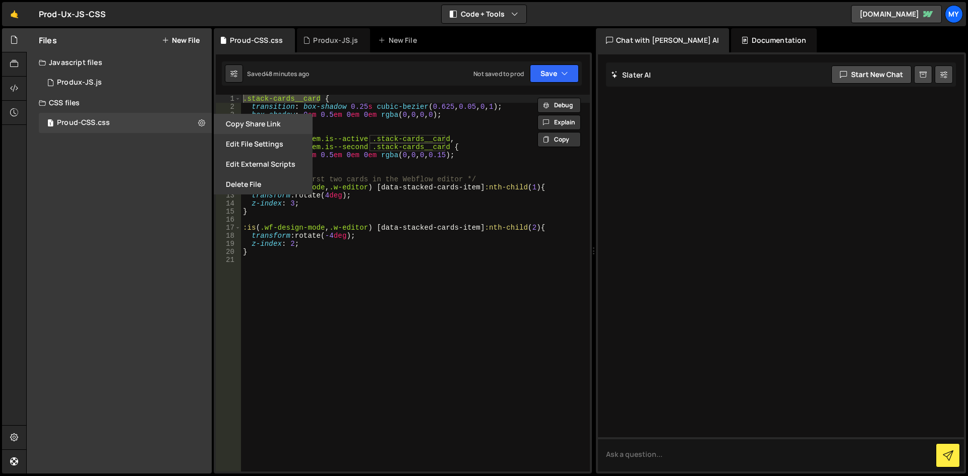
click at [299, 127] on button "Copy share link" at bounding box center [263, 124] width 99 height 20
click at [196, 79] on div "1 Produx-JS.js 0" at bounding box center [125, 83] width 173 height 20
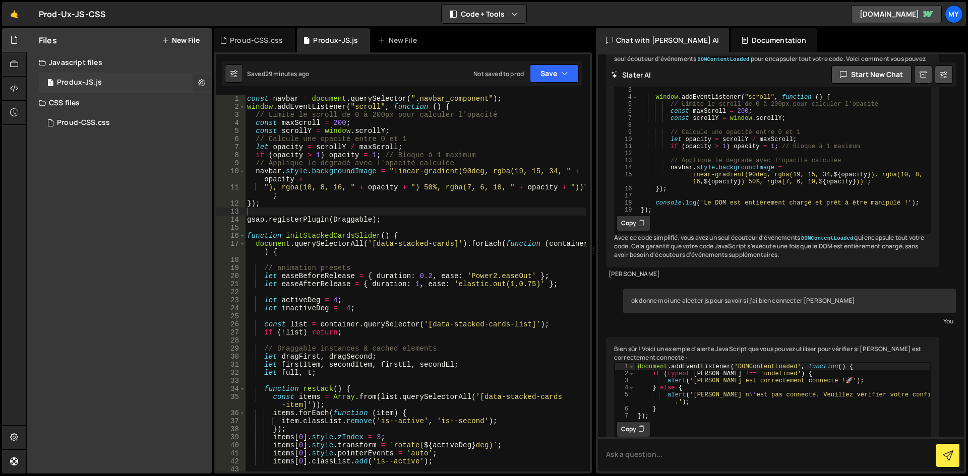
click at [199, 81] on icon at bounding box center [201, 83] width 7 height 10
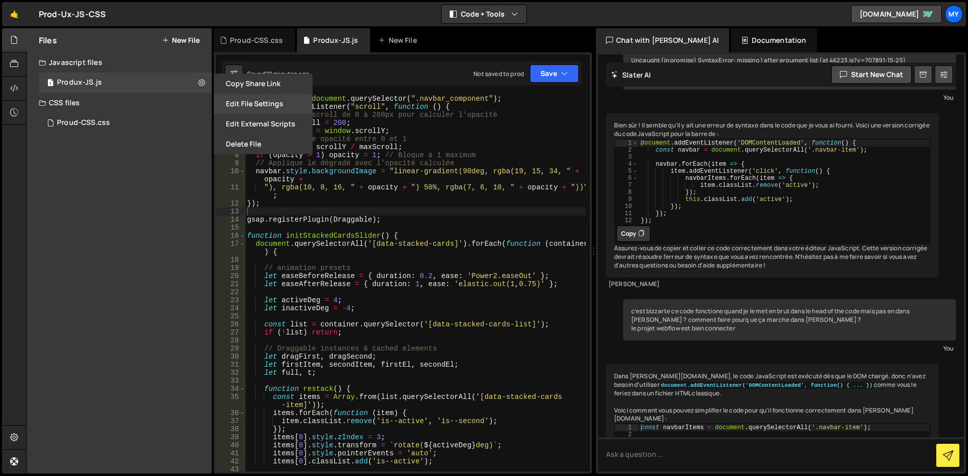
scroll to position [1831, 0]
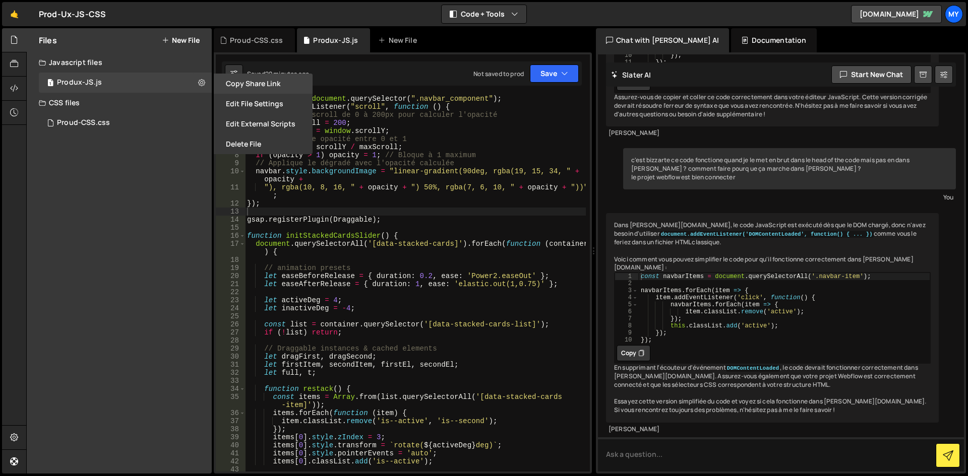
click at [248, 84] on button "Copy share link" at bounding box center [263, 84] width 99 height 20
drag, startPoint x: 86, startPoint y: 193, endPoint x: 38, endPoint y: 72, distance: 130.1
click at [84, 186] on div "Files New File Create your first file Get started by starting a Javascript or C…" at bounding box center [119, 251] width 185 height 446
click at [15, 18] on link "🤙" at bounding box center [14, 14] width 25 height 24
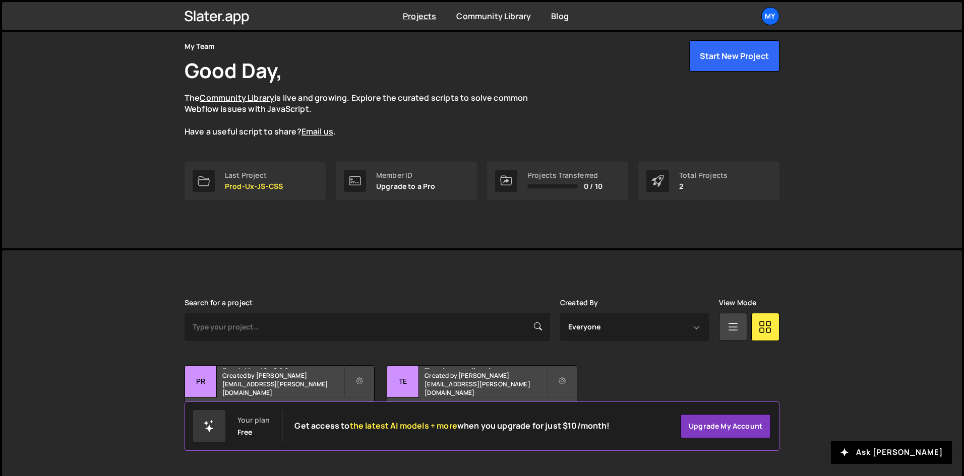
scroll to position [43, 0]
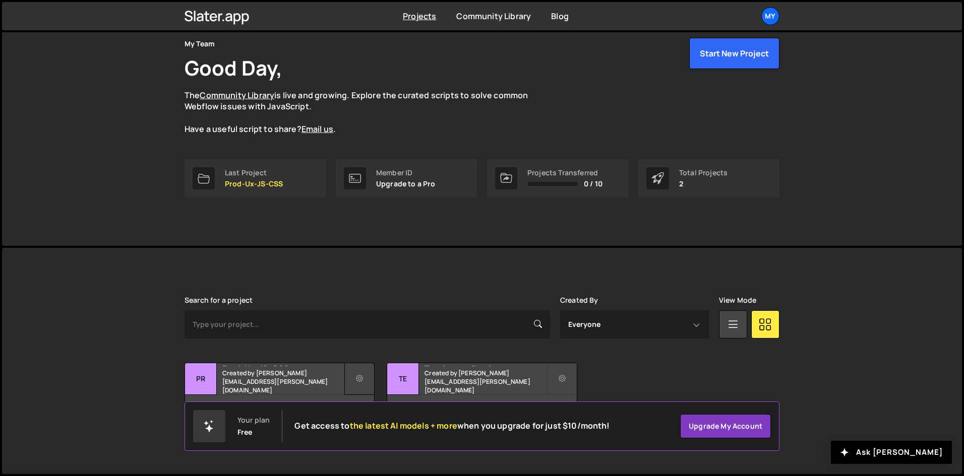
click at [359, 381] on icon at bounding box center [359, 379] width 7 height 10
click at [376, 350] on div "Search for a project Created By Everyone adrien.kraljic@gmail.com View Mode Tra…" at bounding box center [481, 361] width 595 height 130
click at [356, 377] on icon at bounding box center [359, 379] width 7 height 10
click at [380, 422] on link "Edit Project" at bounding box center [405, 420] width 120 height 16
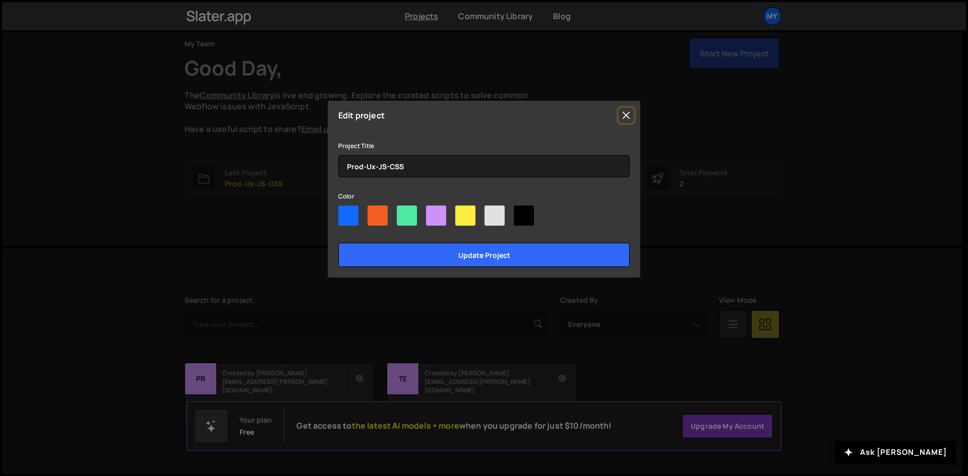
click at [625, 111] on button "Close" at bounding box center [626, 115] width 15 height 15
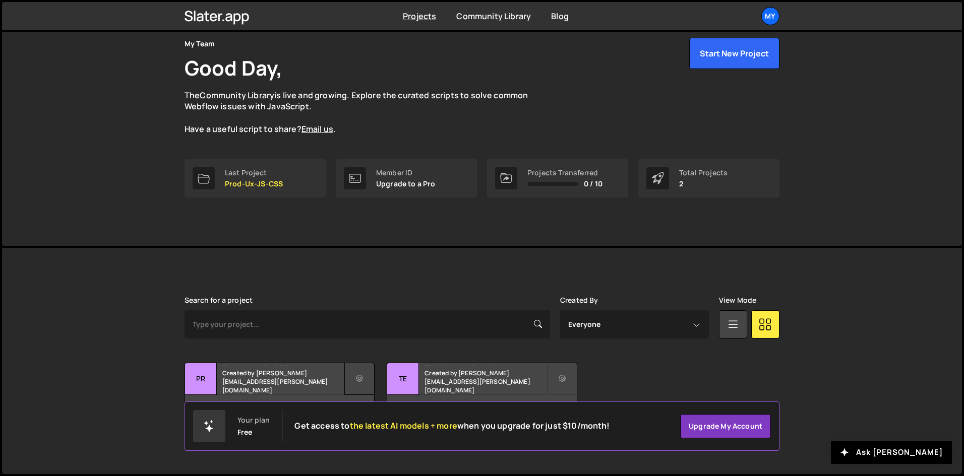
click at [365, 378] on button at bounding box center [359, 379] width 30 height 32
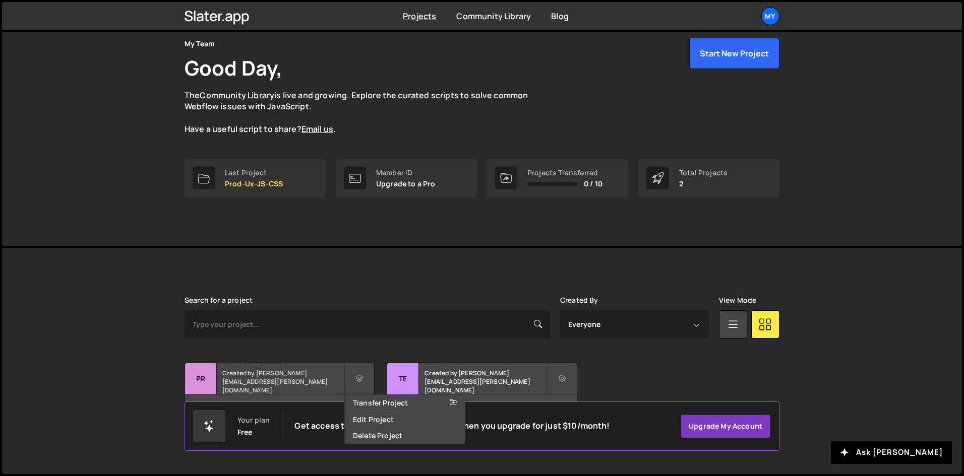
click at [286, 384] on small "Created by adrien.kraljic@gmail.com" at bounding box center [282, 382] width 121 height 26
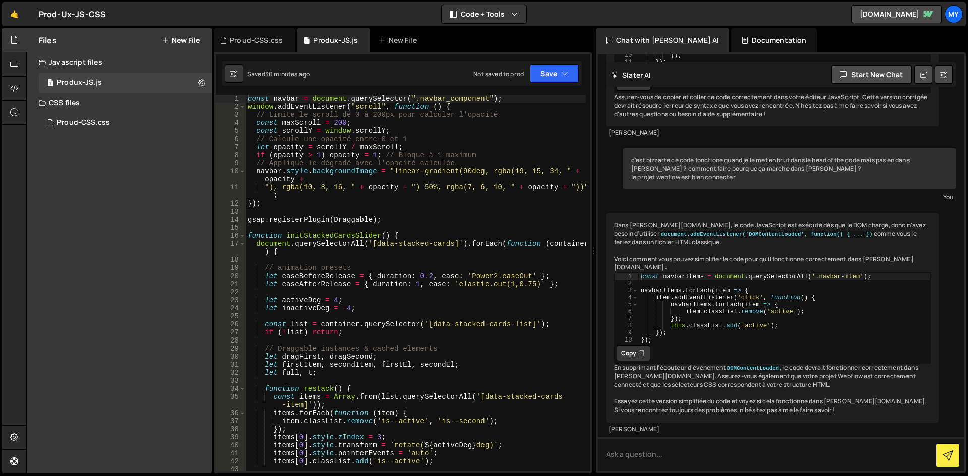
scroll to position [1831, 0]
click at [889, 22] on link "prod-ux.webflow.io" at bounding box center [896, 14] width 91 height 18
click at [953, 18] on div "My" at bounding box center [954, 14] width 18 height 18
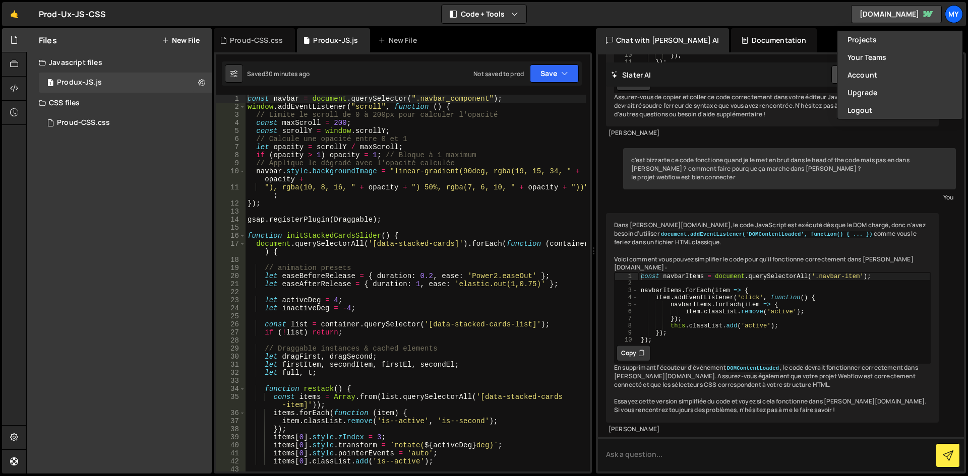
click at [124, 14] on div "🤙 Prod-Ux-JS-CSS ⚠️ Code is being edited in another browser Code + Tools Code O…" at bounding box center [484, 14] width 964 height 24
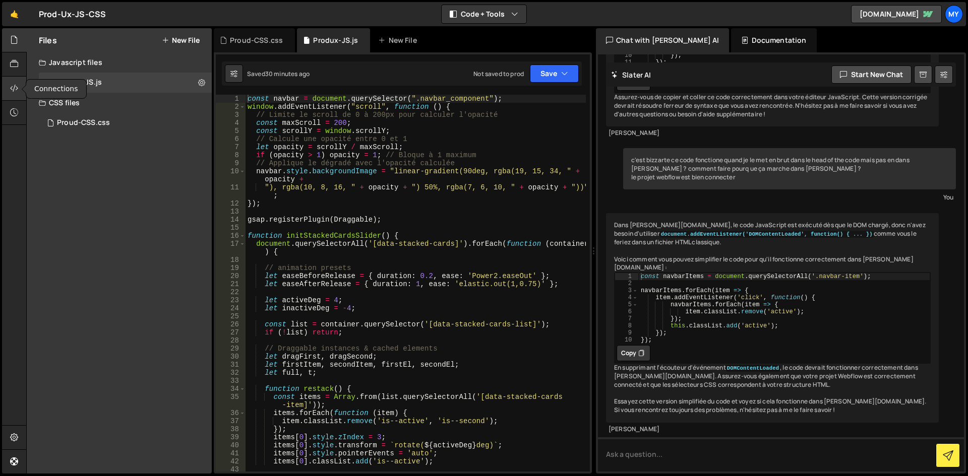
click at [11, 87] on icon at bounding box center [14, 88] width 8 height 11
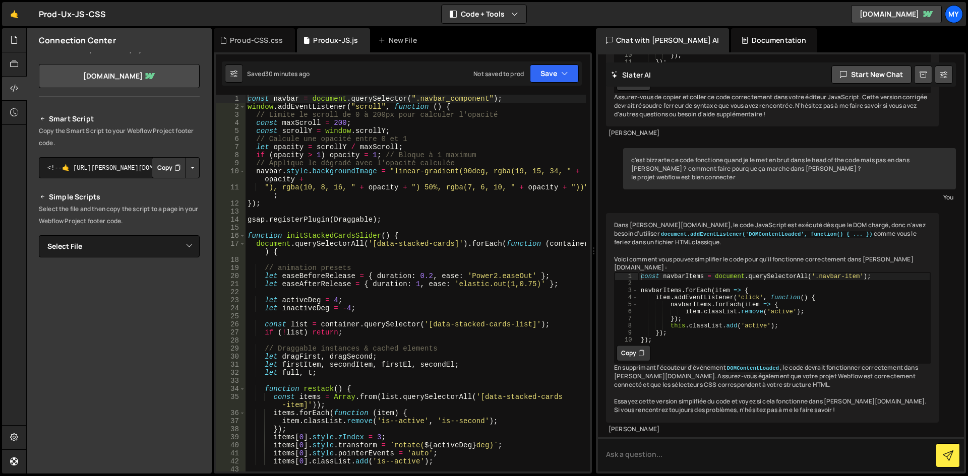
scroll to position [50, 0]
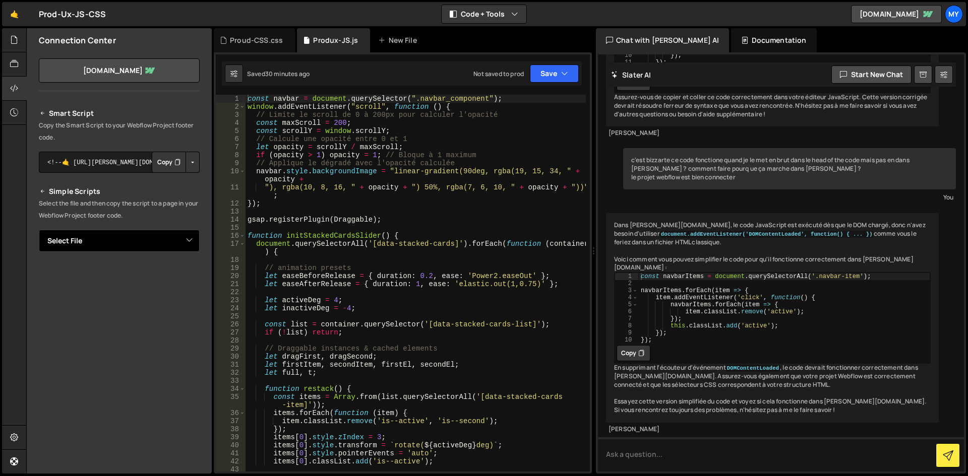
click at [130, 250] on select "Select File Produx-JS.js Proud-CSS.css" at bounding box center [119, 241] width 161 height 22
select select "46224"
click at [39, 230] on select "Select File Produx-JS.js Proud-CSS.css" at bounding box center [119, 241] width 161 height 22
click at [157, 278] on button "Copy" at bounding box center [169, 275] width 34 height 21
click at [19, 65] on div at bounding box center [14, 64] width 25 height 24
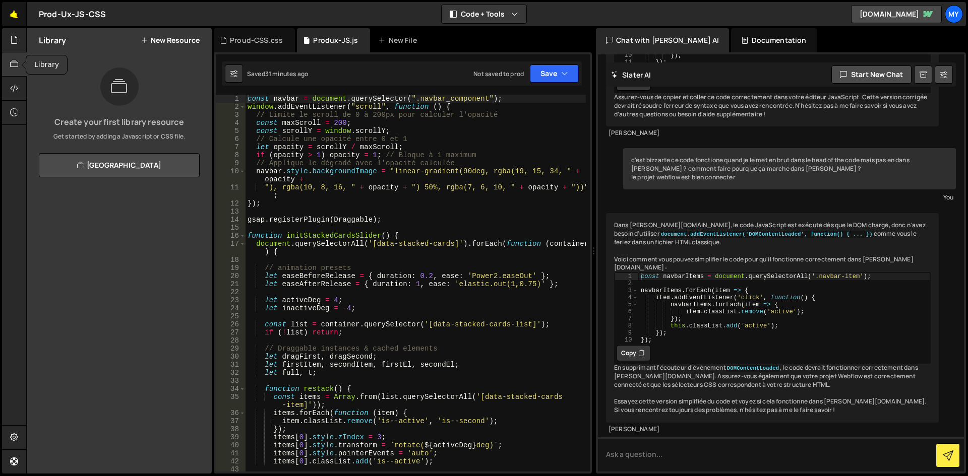
click at [18, 22] on link "🤙" at bounding box center [14, 14] width 25 height 24
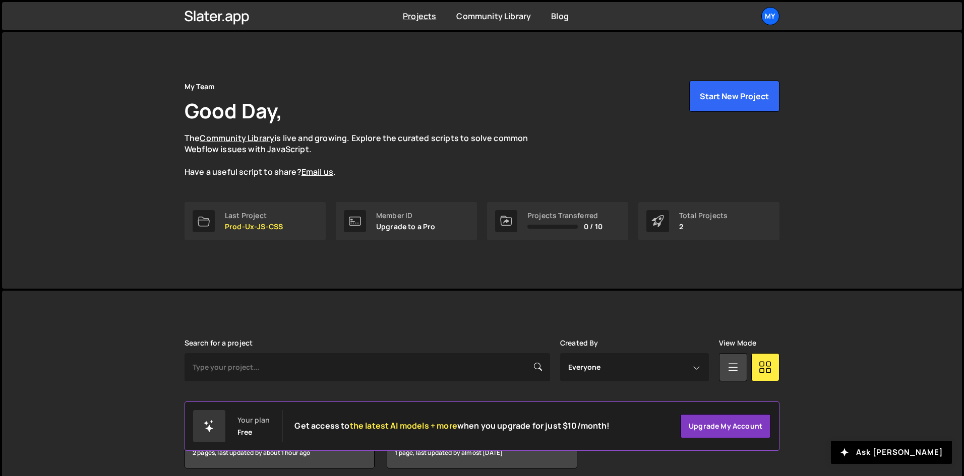
drag, startPoint x: 234, startPoint y: 66, endPoint x: 224, endPoint y: 66, distance: 10.1
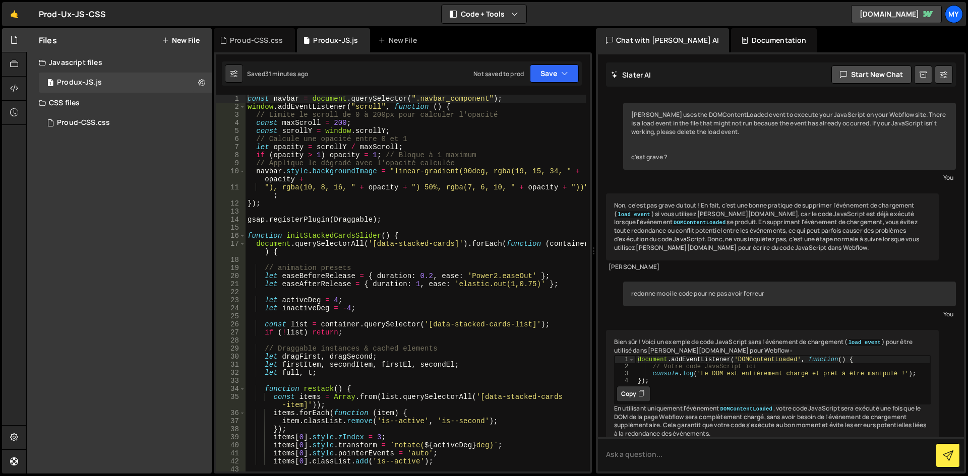
scroll to position [1831, 0]
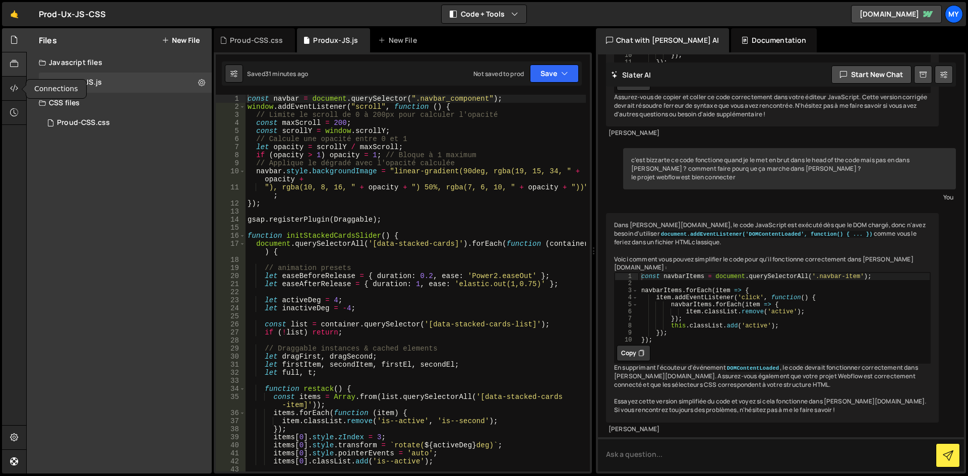
click at [20, 61] on div at bounding box center [14, 64] width 25 height 24
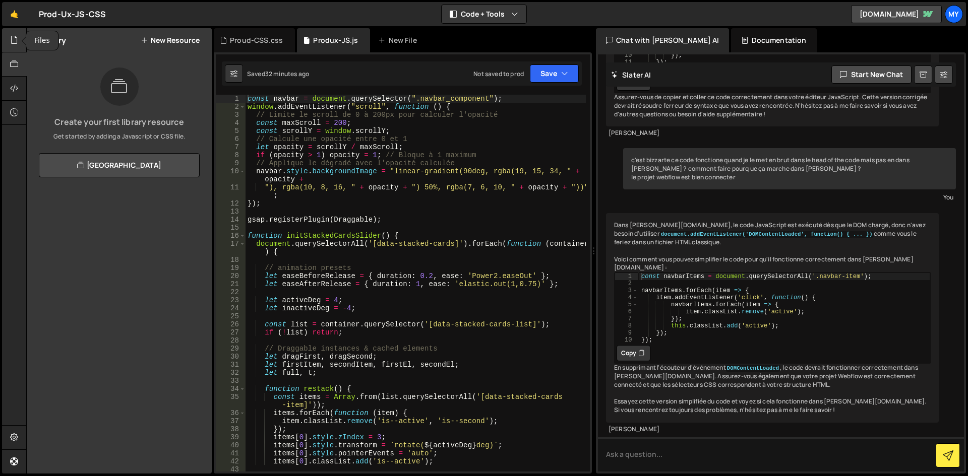
click at [9, 36] on div at bounding box center [14, 40] width 25 height 24
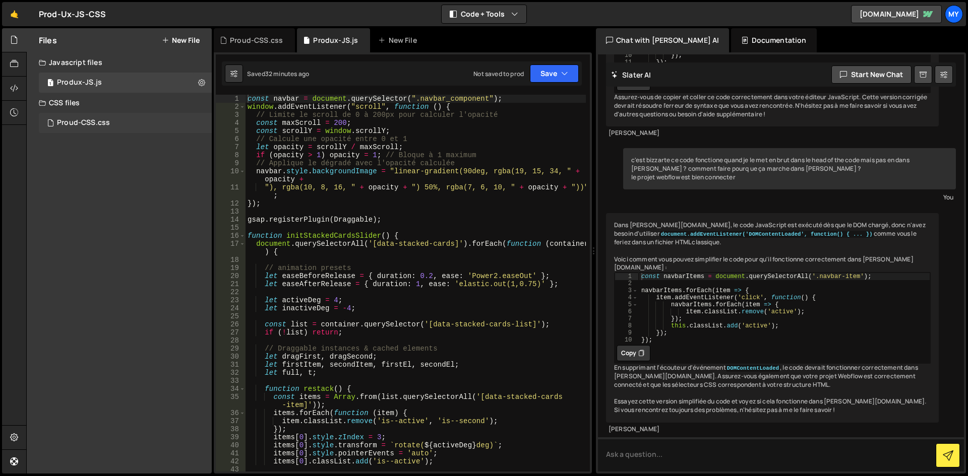
click at [82, 115] on div "Proud-CSS.css 0" at bounding box center [125, 123] width 173 height 20
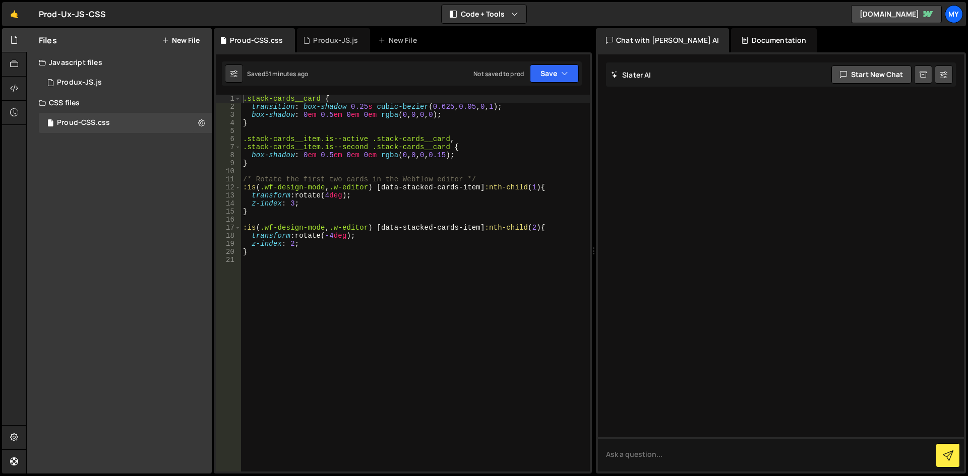
click at [368, 188] on div ".stack-cards__card { transition : box-shadow 0.25 s cubic-bezier ( 0.625 , 0.05…" at bounding box center [415, 291] width 349 height 393
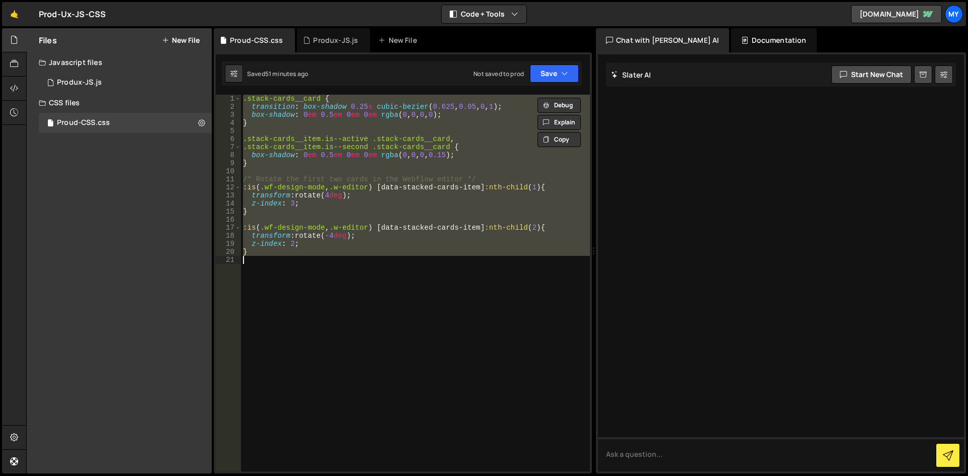
paste textarea
type textarea "}"
